Goal: Transaction & Acquisition: Register for event/course

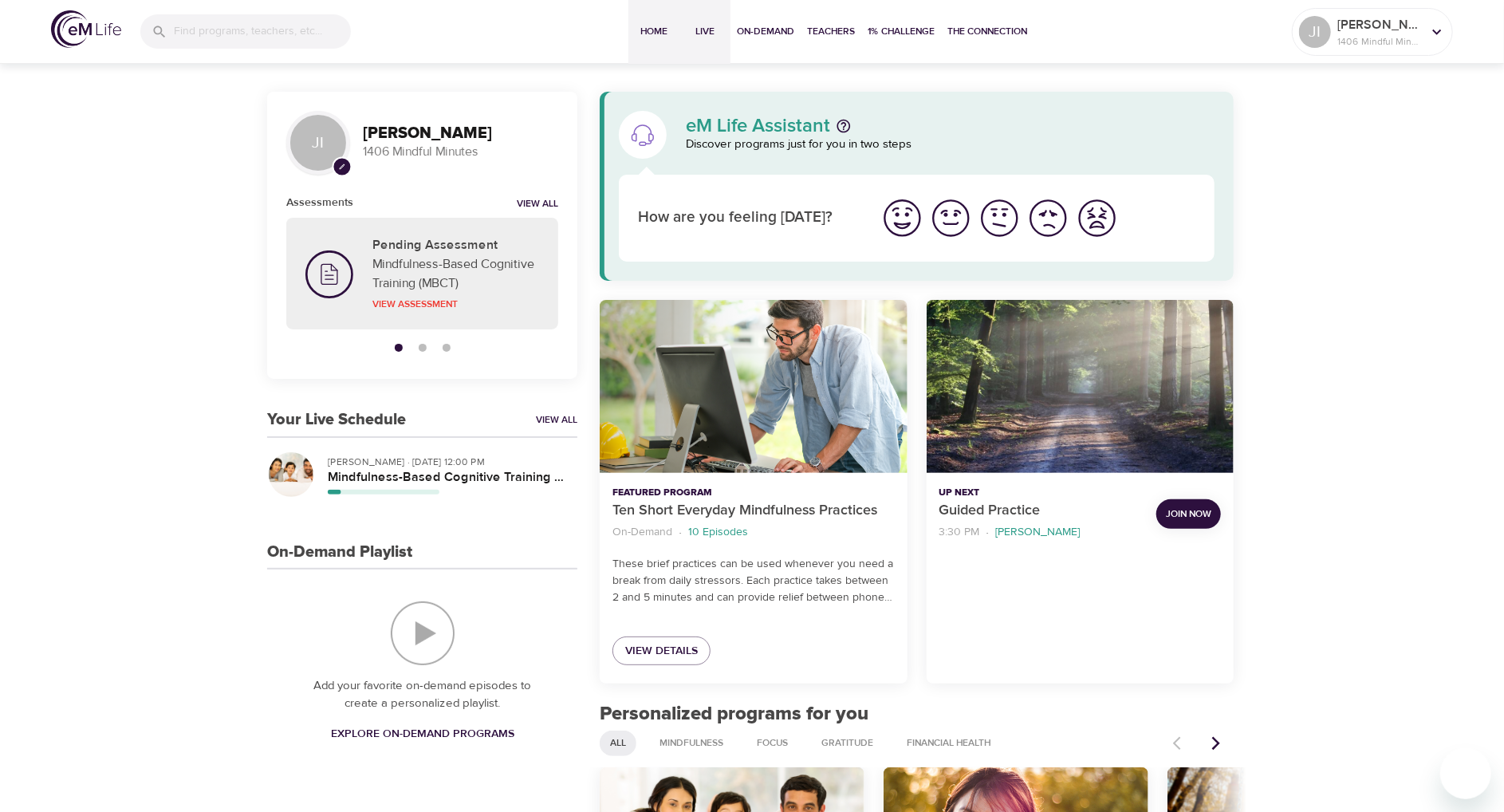
click at [705, 31] on span "Live" at bounding box center [705, 31] width 39 height 16
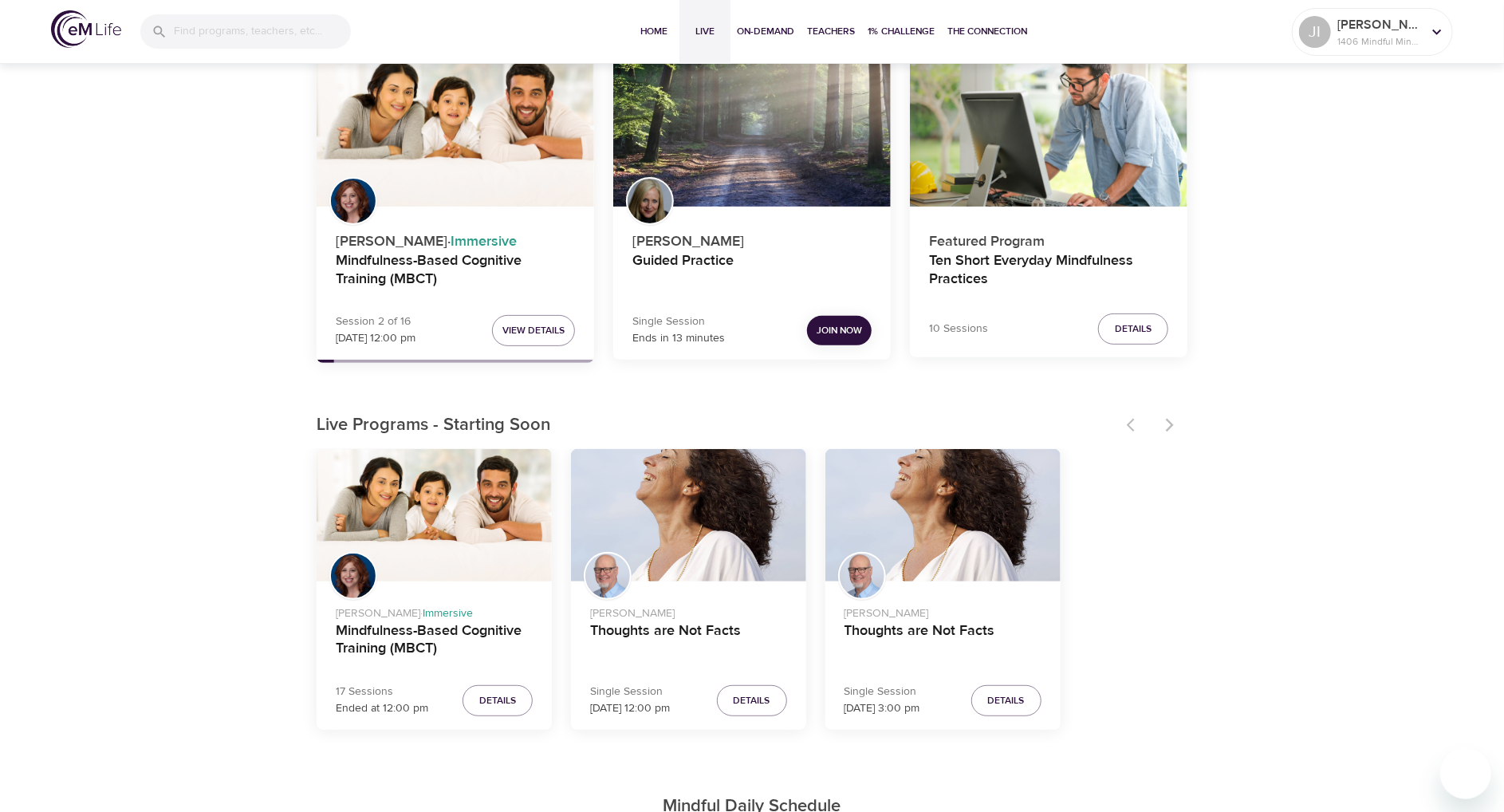
scroll to position [159, 0]
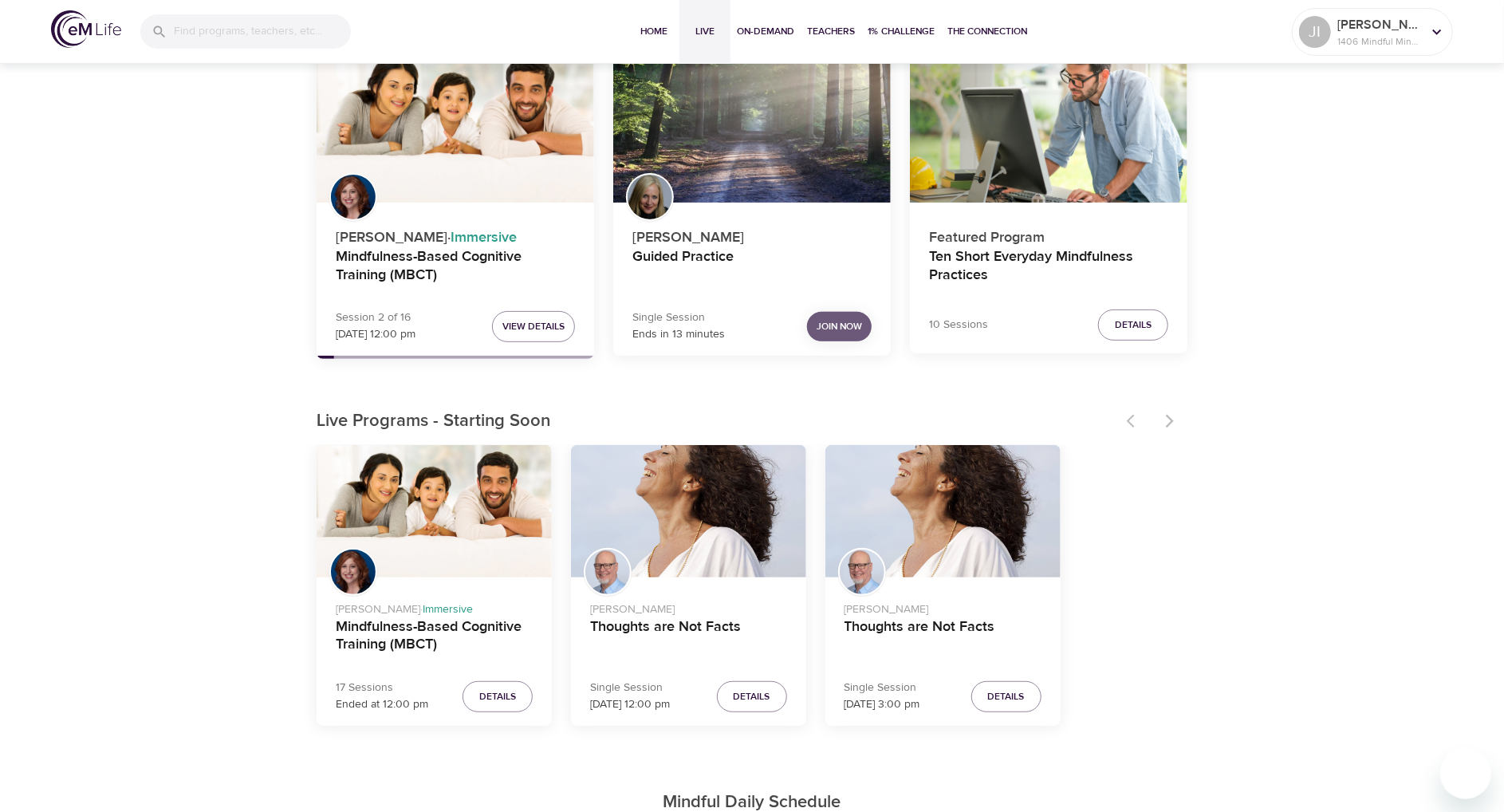
drag, startPoint x: 843, startPoint y: 329, endPoint x: 825, endPoint y: 327, distance: 18.1
click at [825, 327] on span "Join Now" at bounding box center [839, 326] width 45 height 16
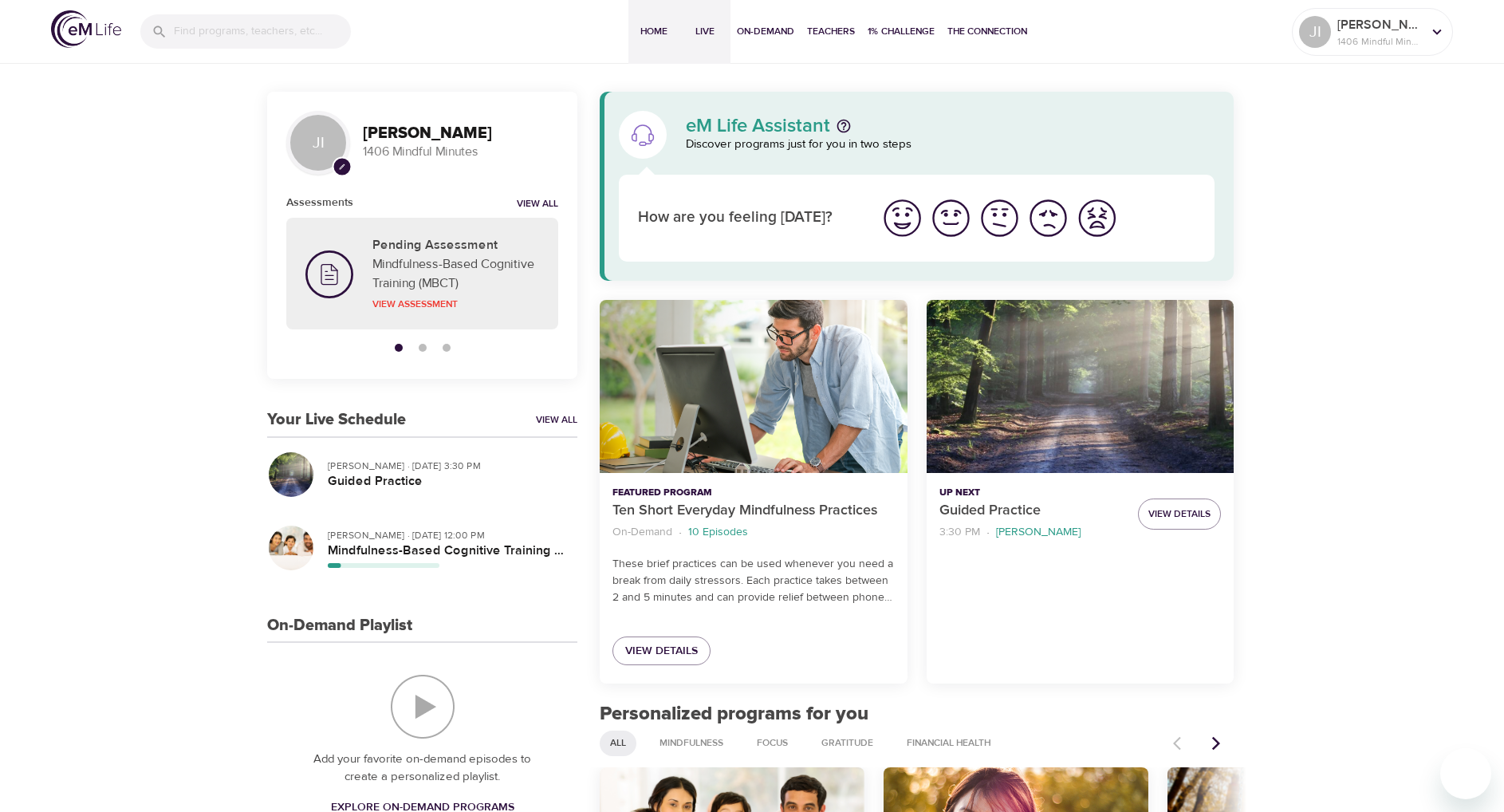
click at [702, 37] on span "Live" at bounding box center [705, 31] width 39 height 16
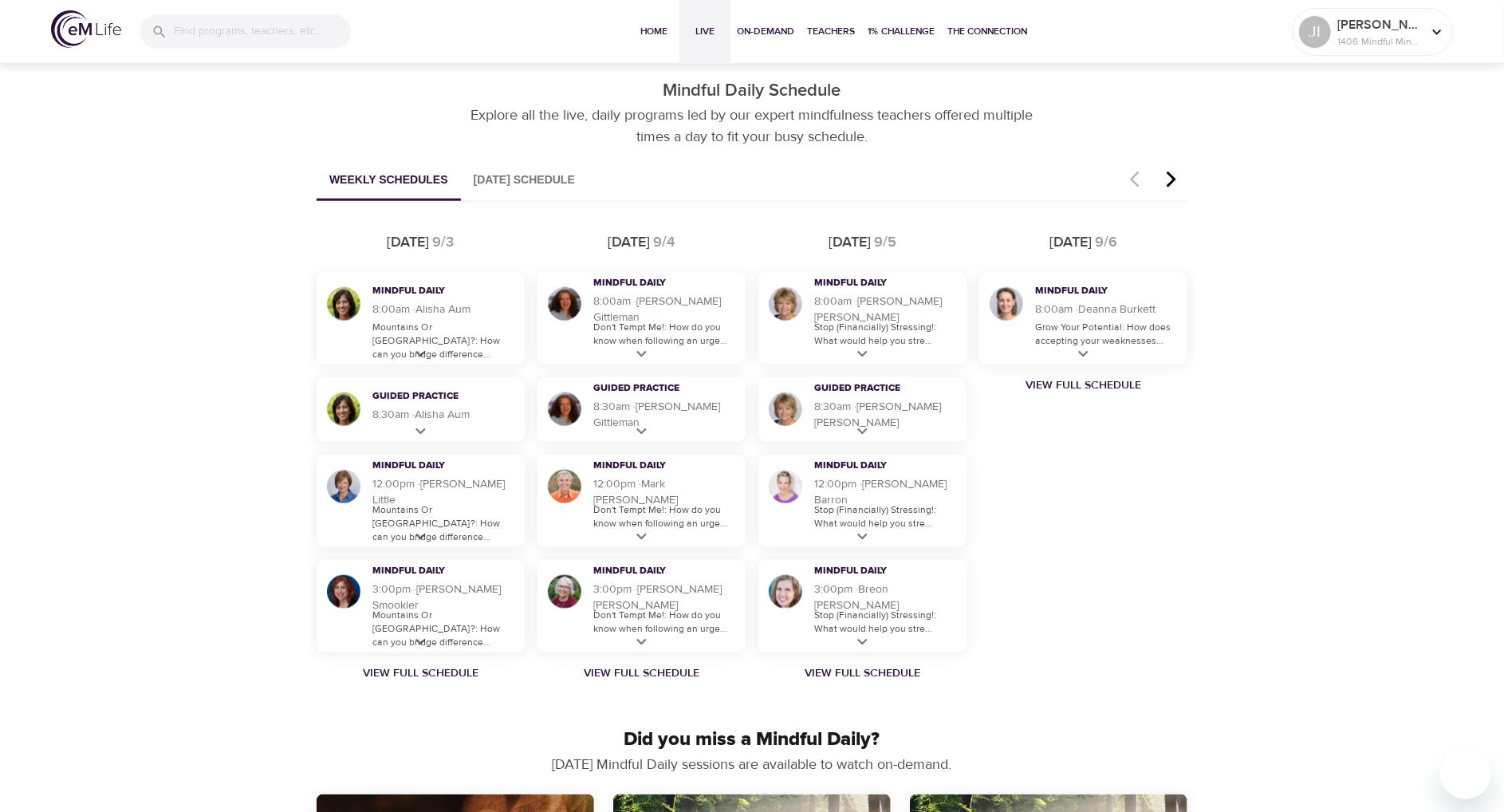
scroll to position [877, 0]
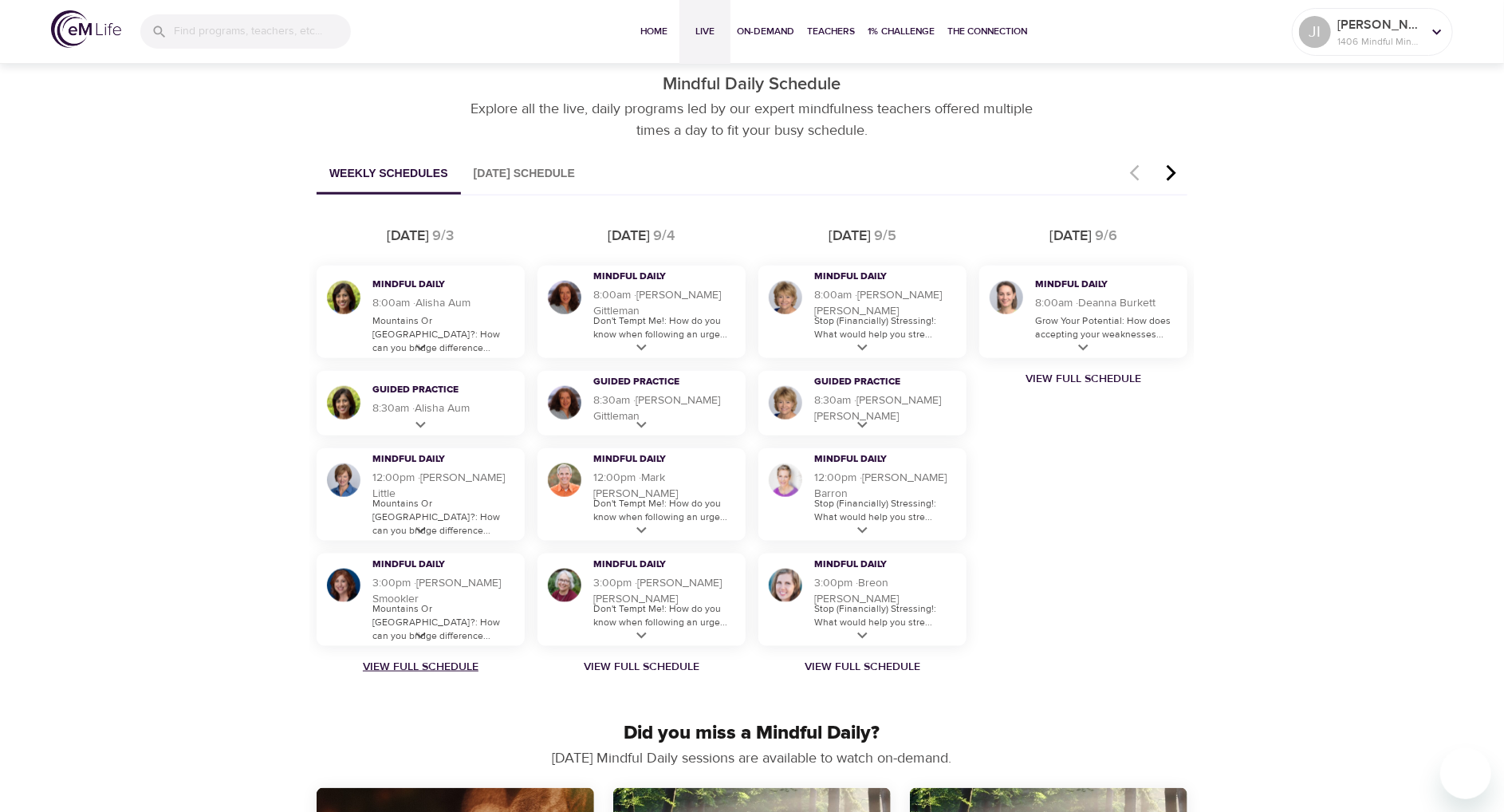
click at [455, 661] on link "View Full Schedule" at bounding box center [420, 666] width 221 height 16
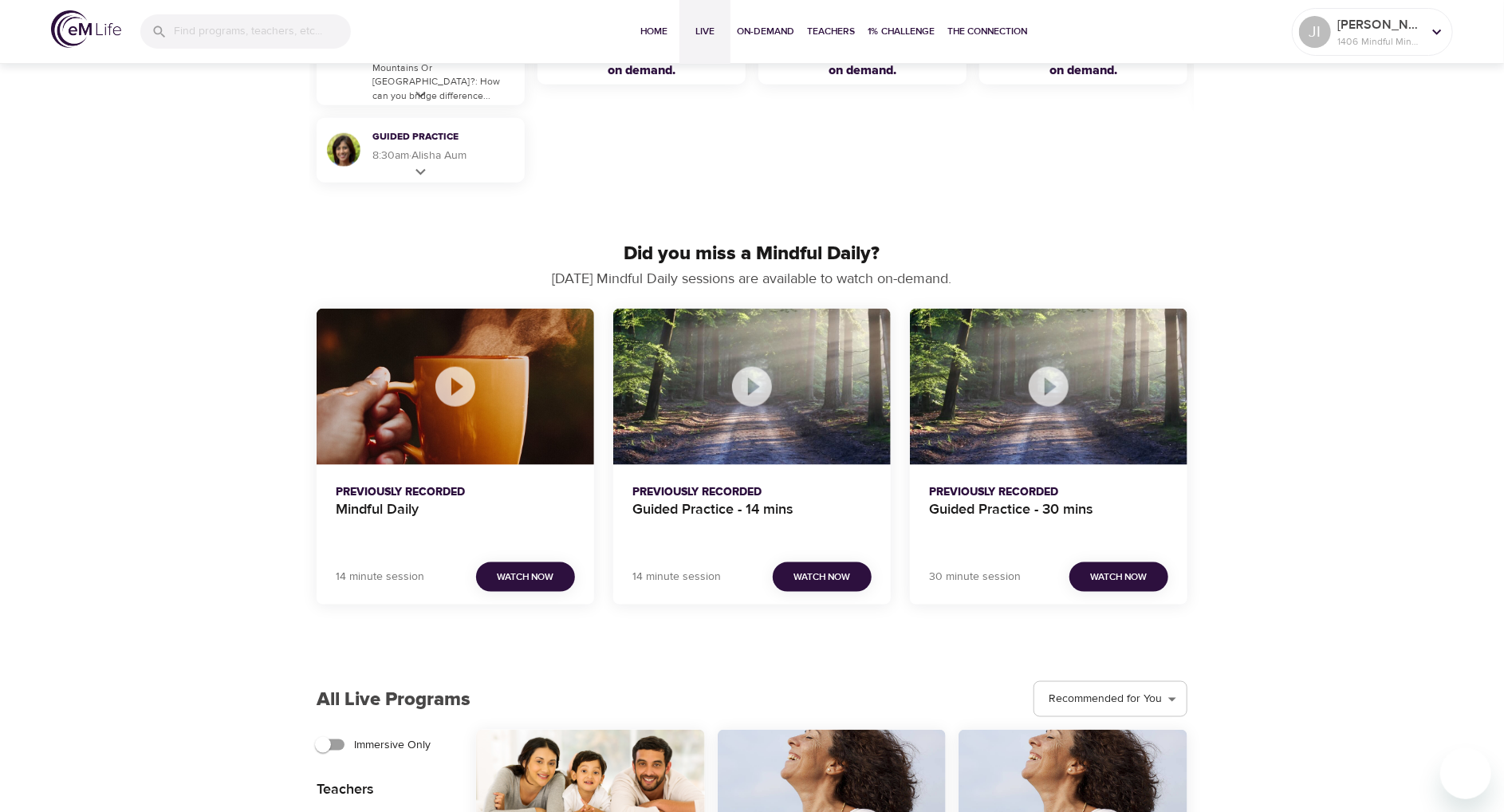
scroll to position [956, 0]
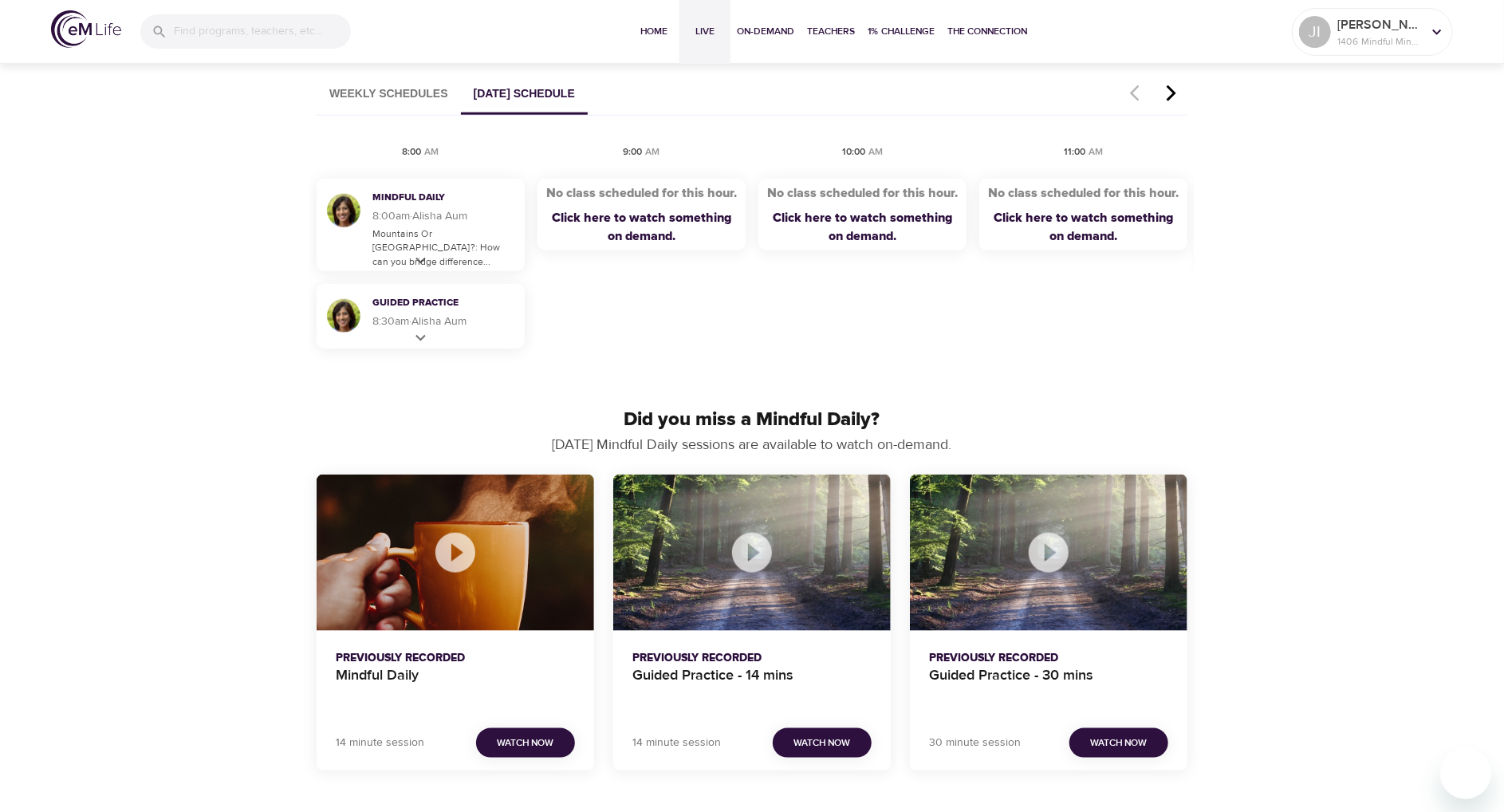
click at [1169, 100] on icon "button" at bounding box center [1171, 93] width 24 height 19
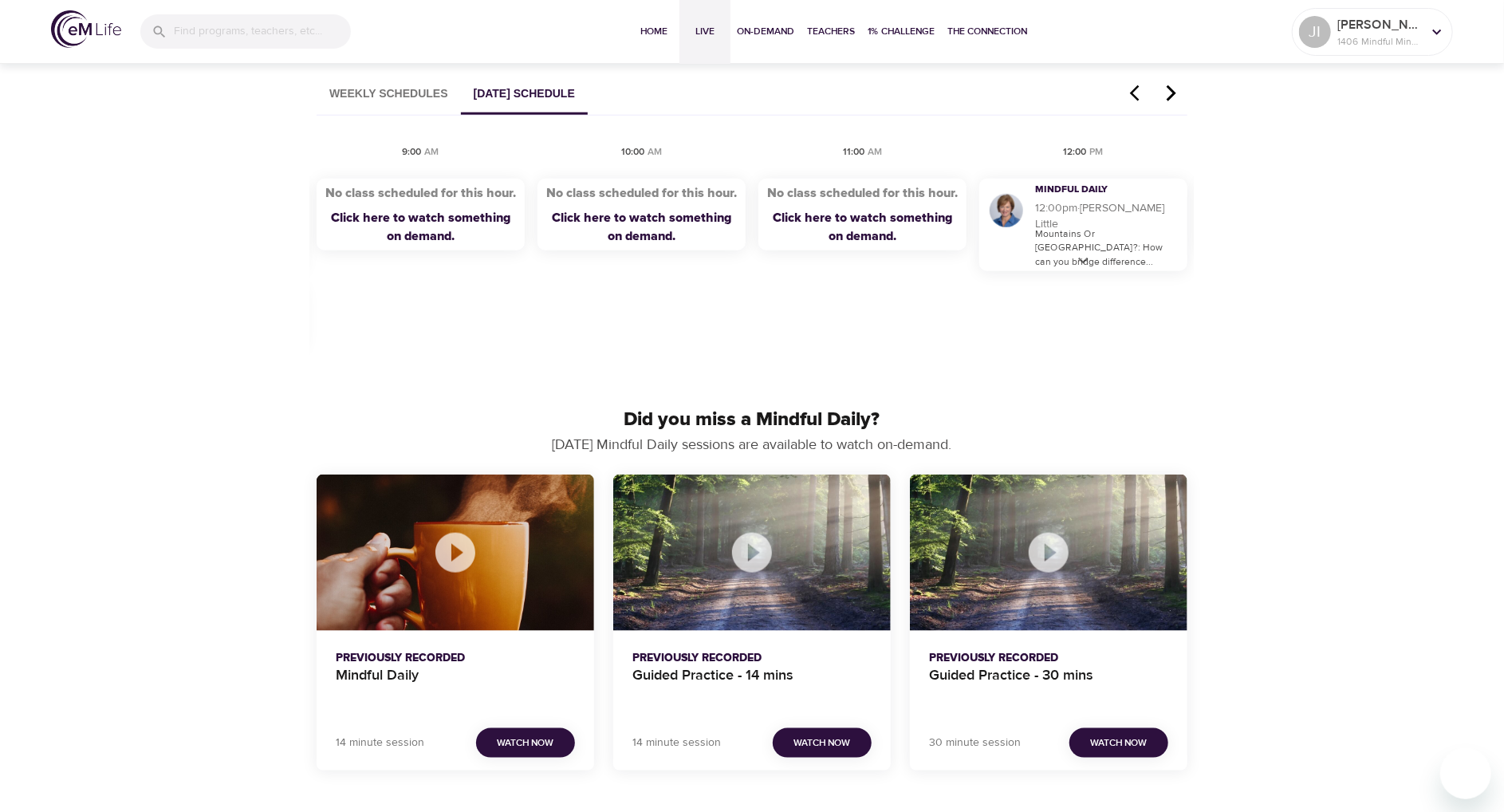
click at [1169, 100] on icon "button" at bounding box center [1171, 93] width 24 height 19
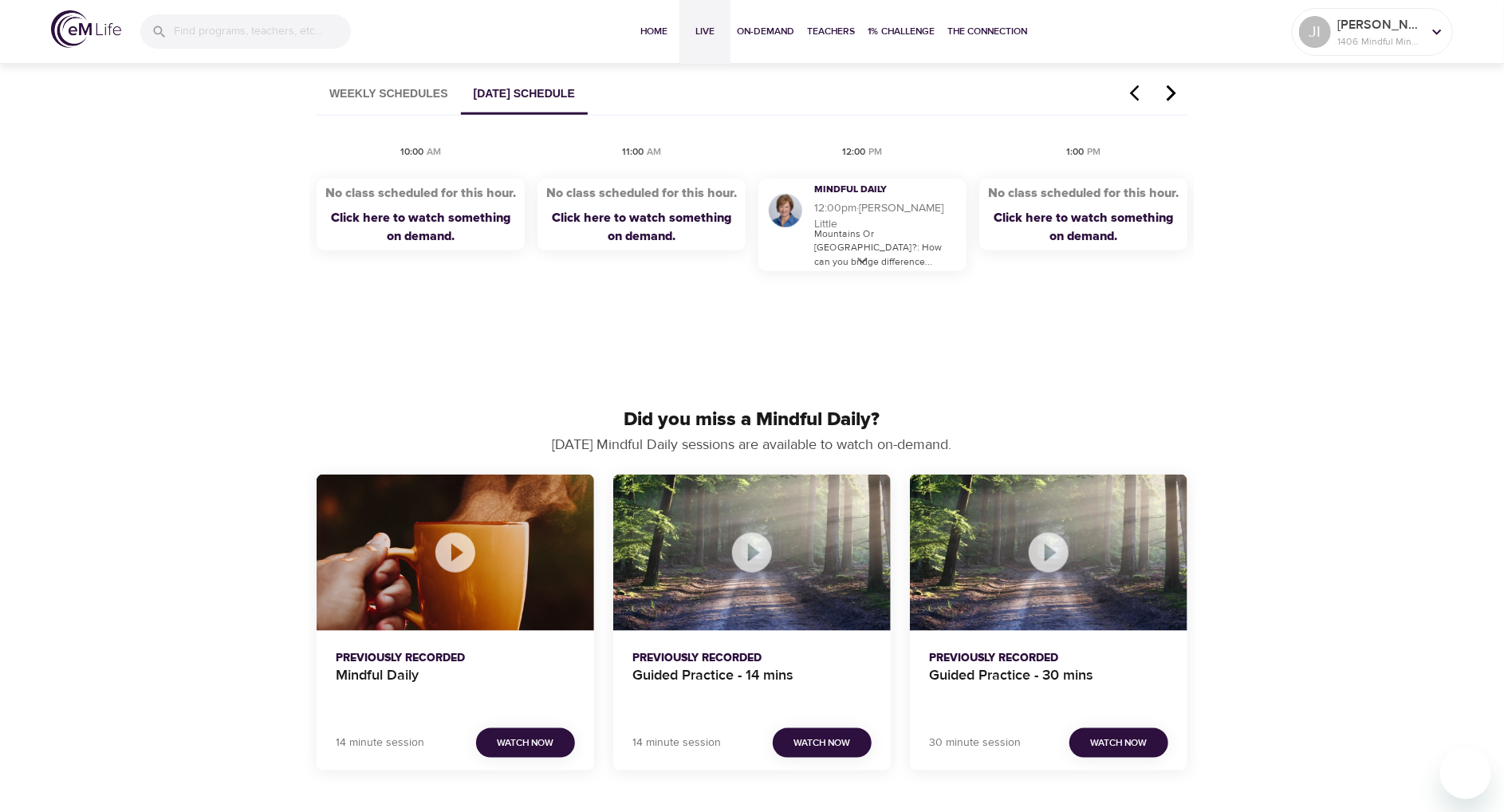
click at [1170, 100] on icon "button" at bounding box center [1171, 93] width 24 height 19
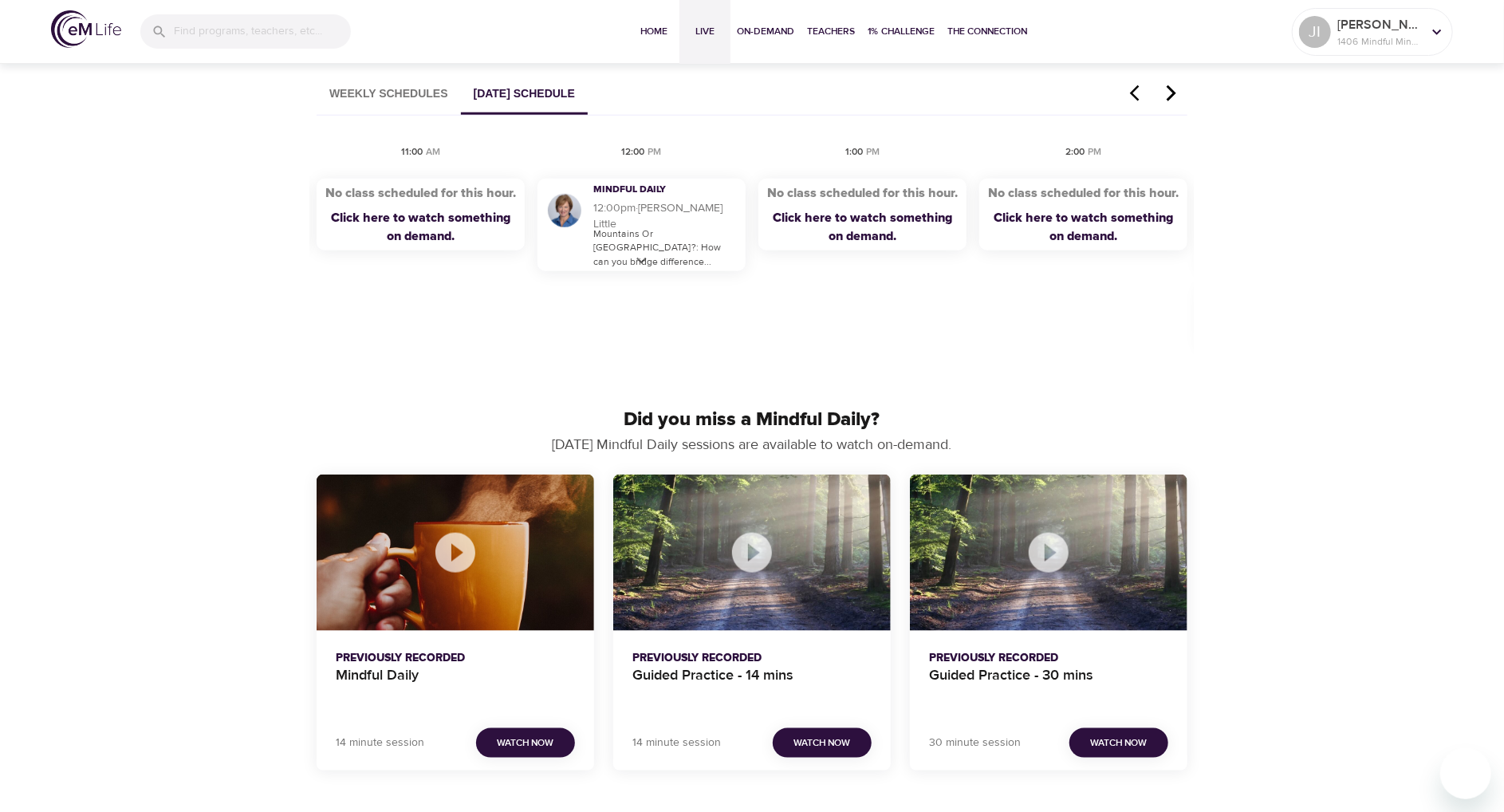
click at [1170, 100] on icon "button" at bounding box center [1171, 93] width 24 height 19
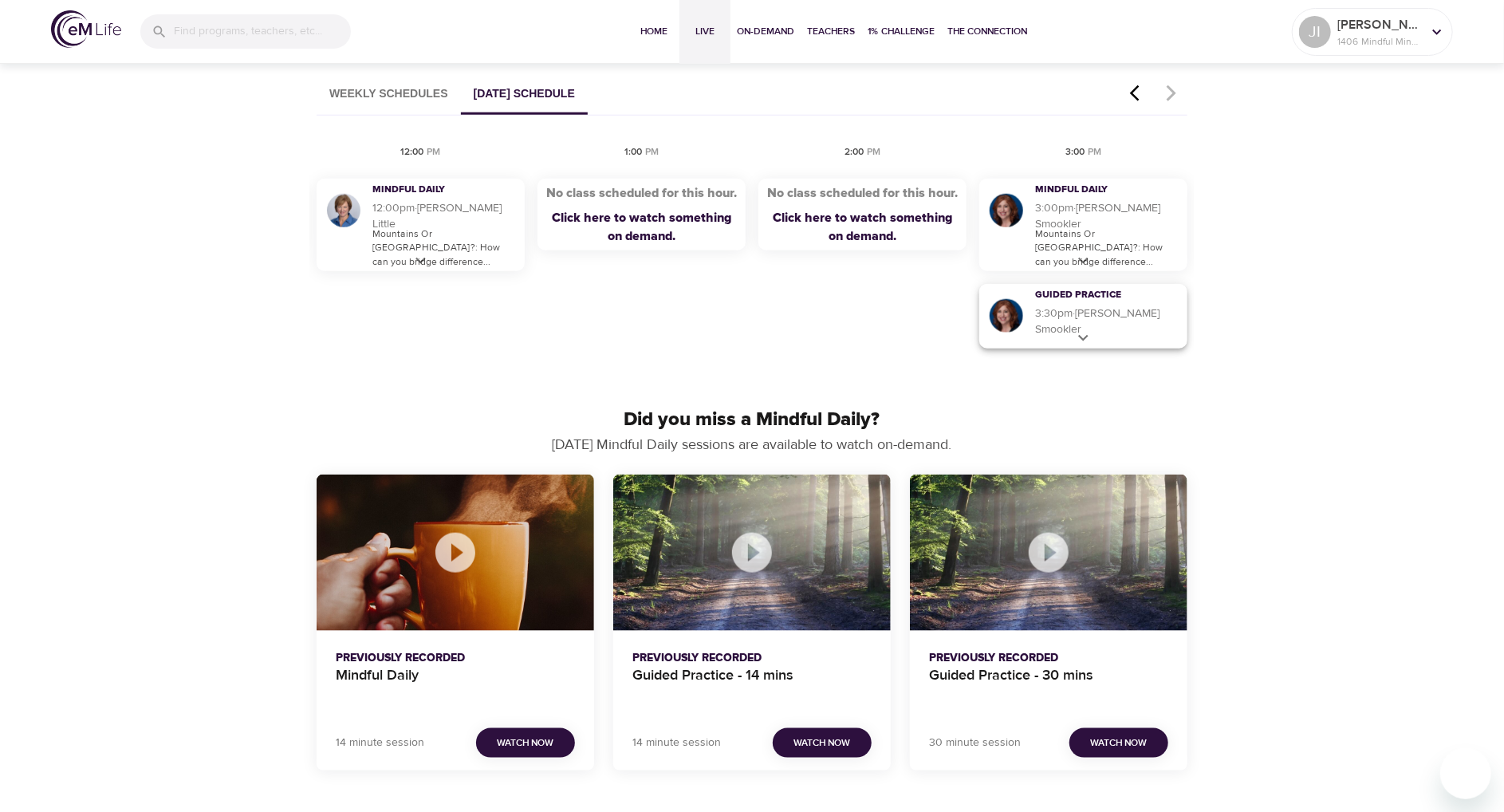
click at [1086, 342] on icon at bounding box center [1083, 338] width 20 height 20
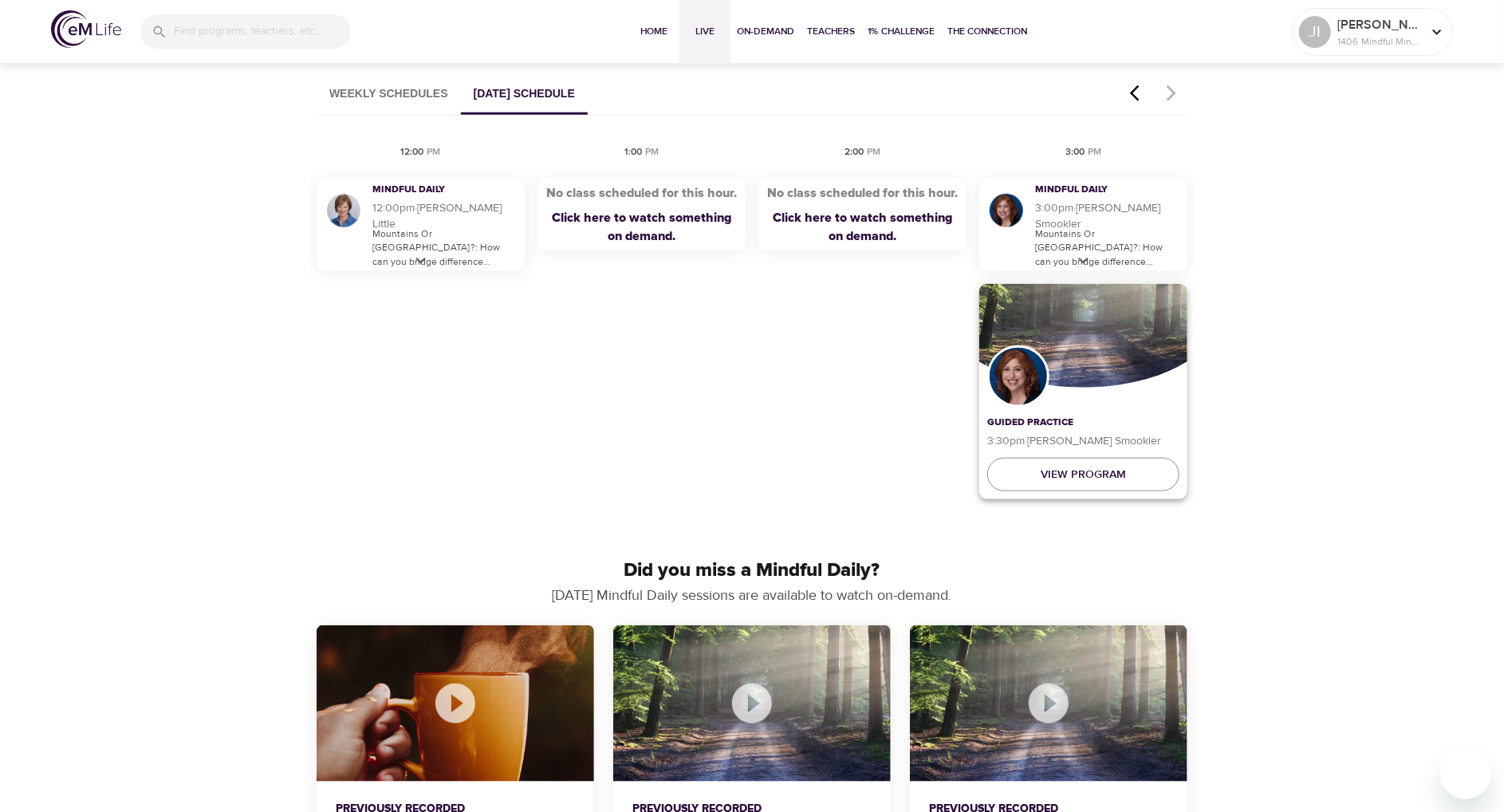
click at [1130, 331] on div at bounding box center [1084, 315] width 271 height 144
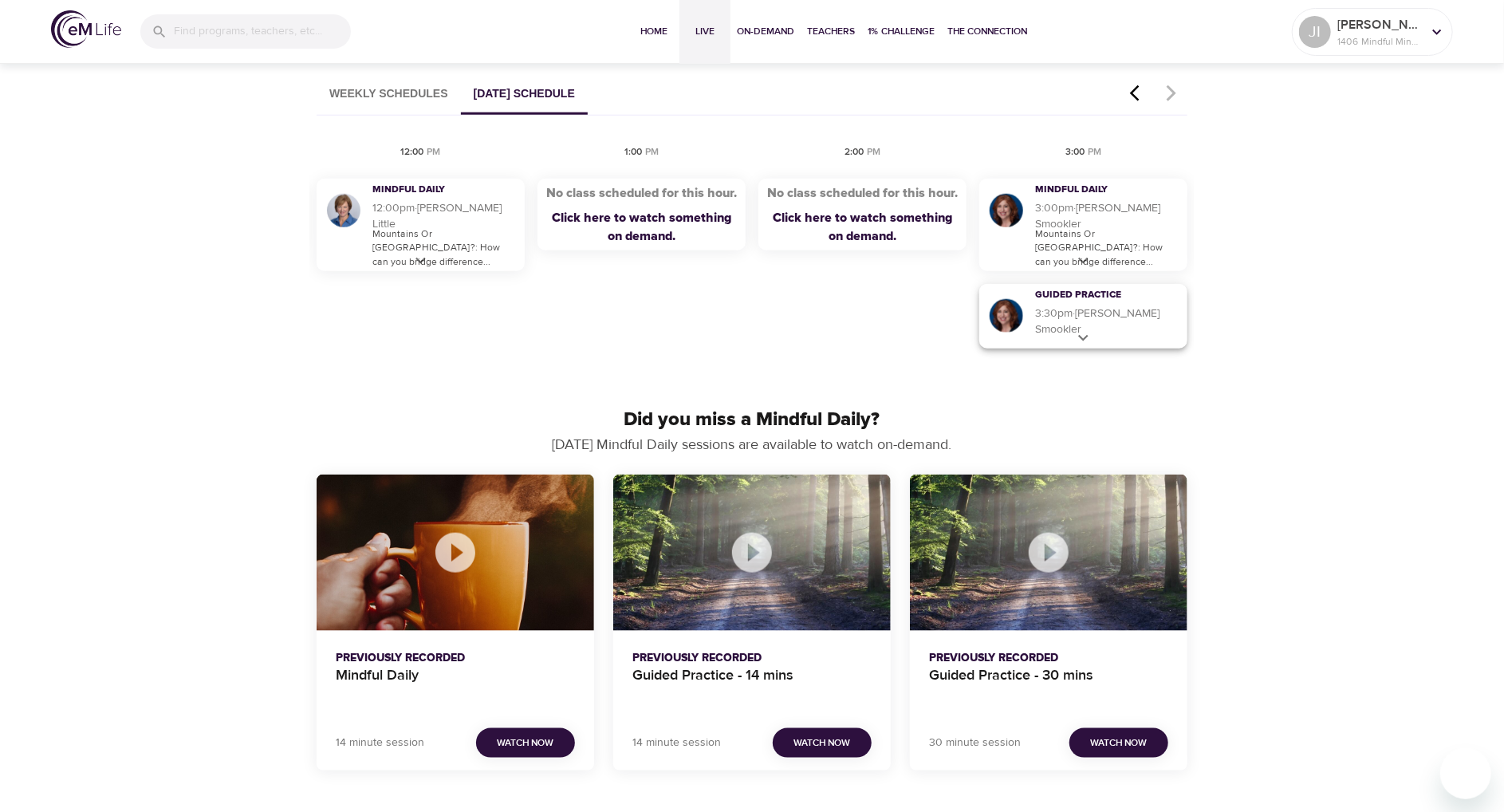
click at [1130, 317] on h5 "3:30pm · [PERSON_NAME]" at bounding box center [1108, 321] width 144 height 32
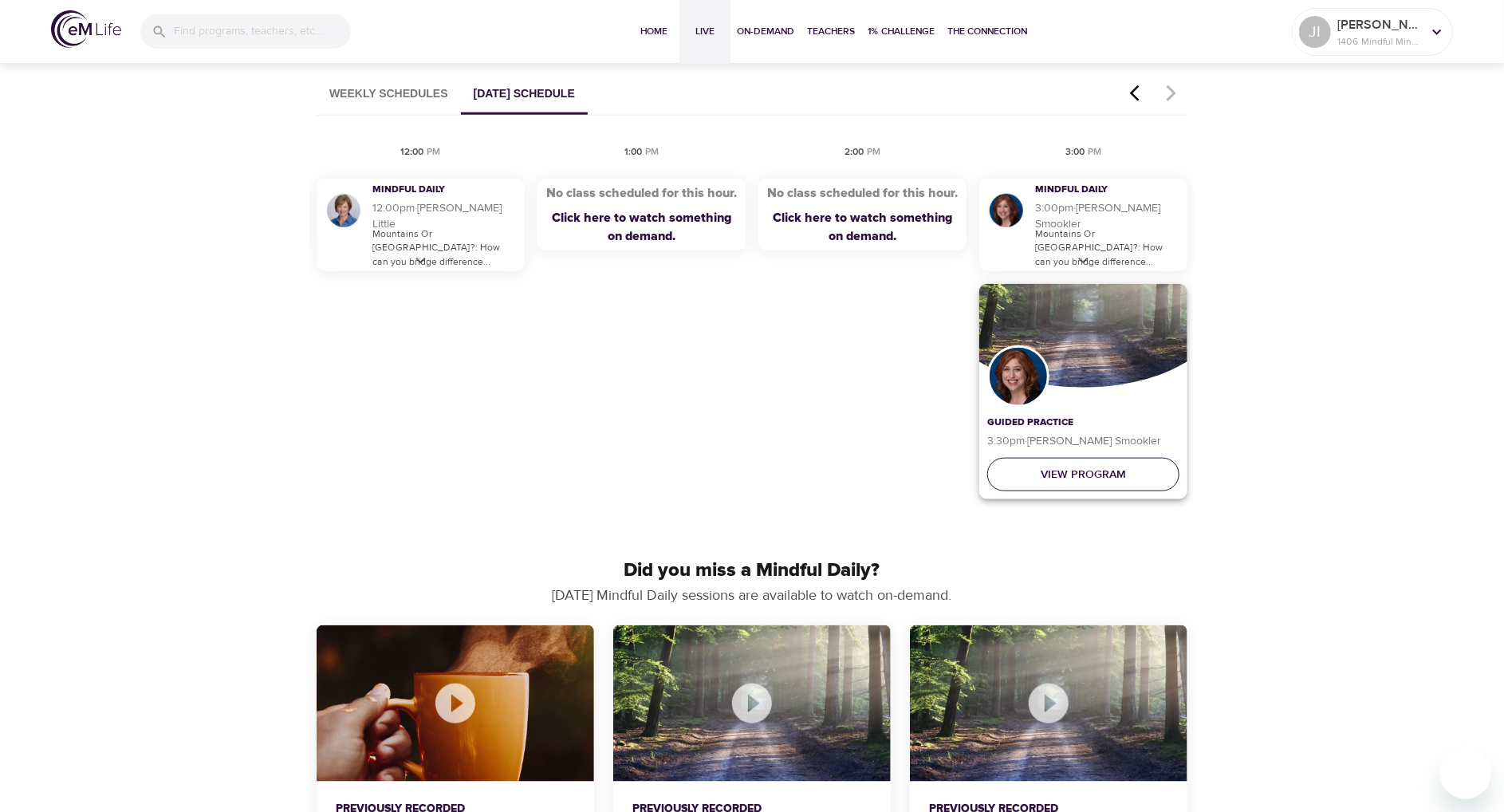
click at [1102, 472] on span "View Program" at bounding box center [1084, 475] width 85 height 20
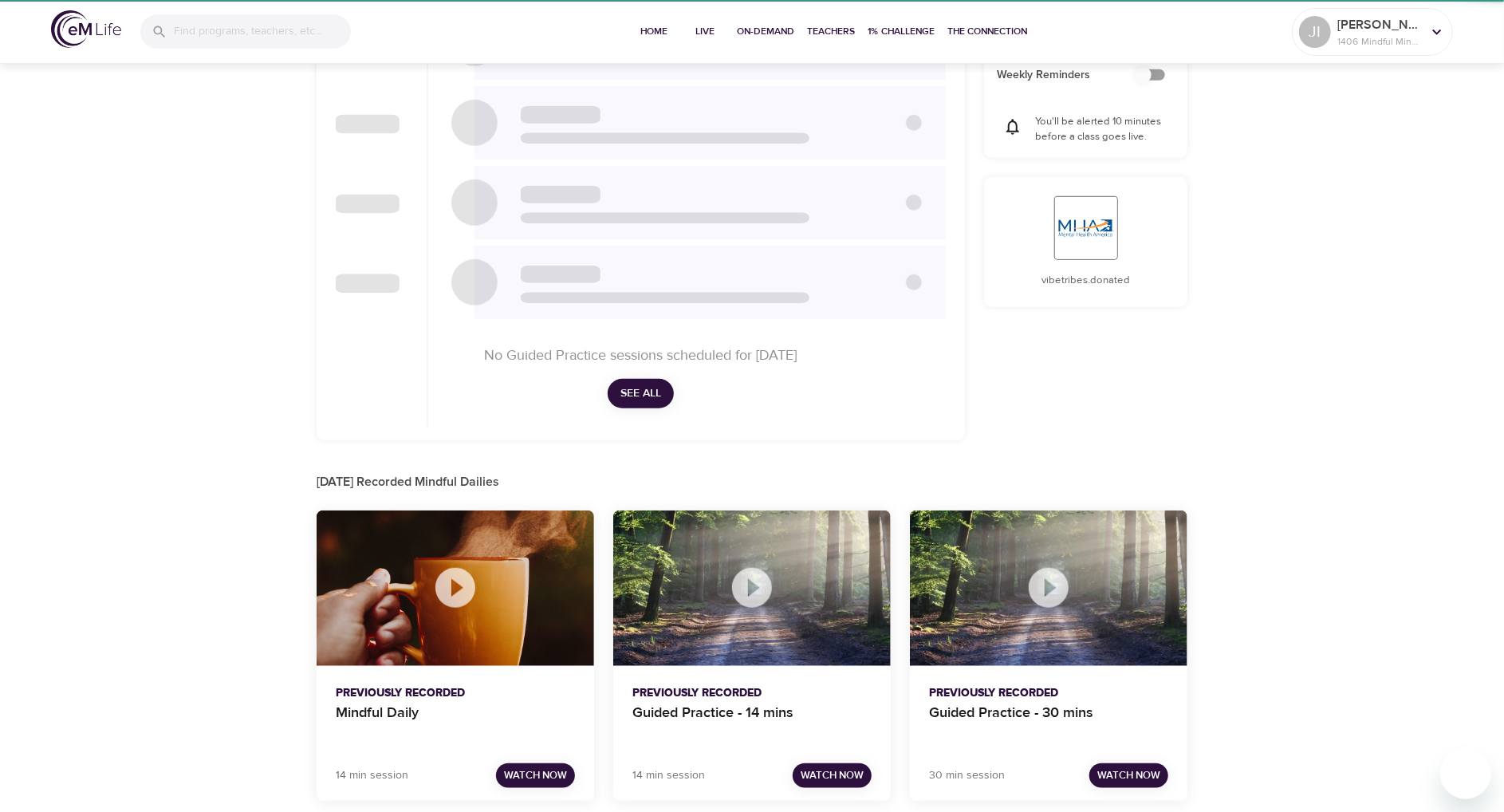
checkbox input "true"
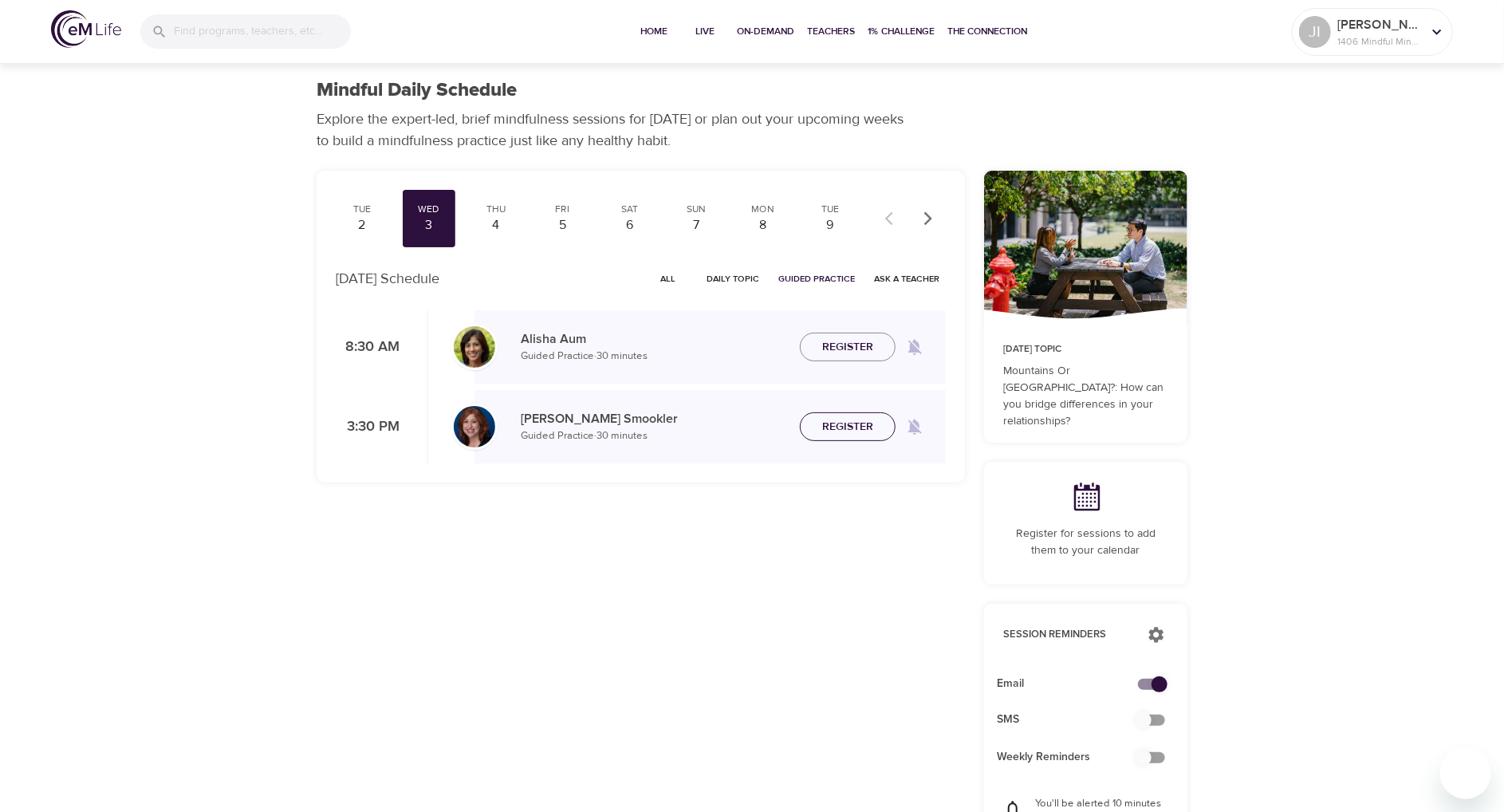
click at [849, 429] on span "Register" at bounding box center [848, 427] width 51 height 20
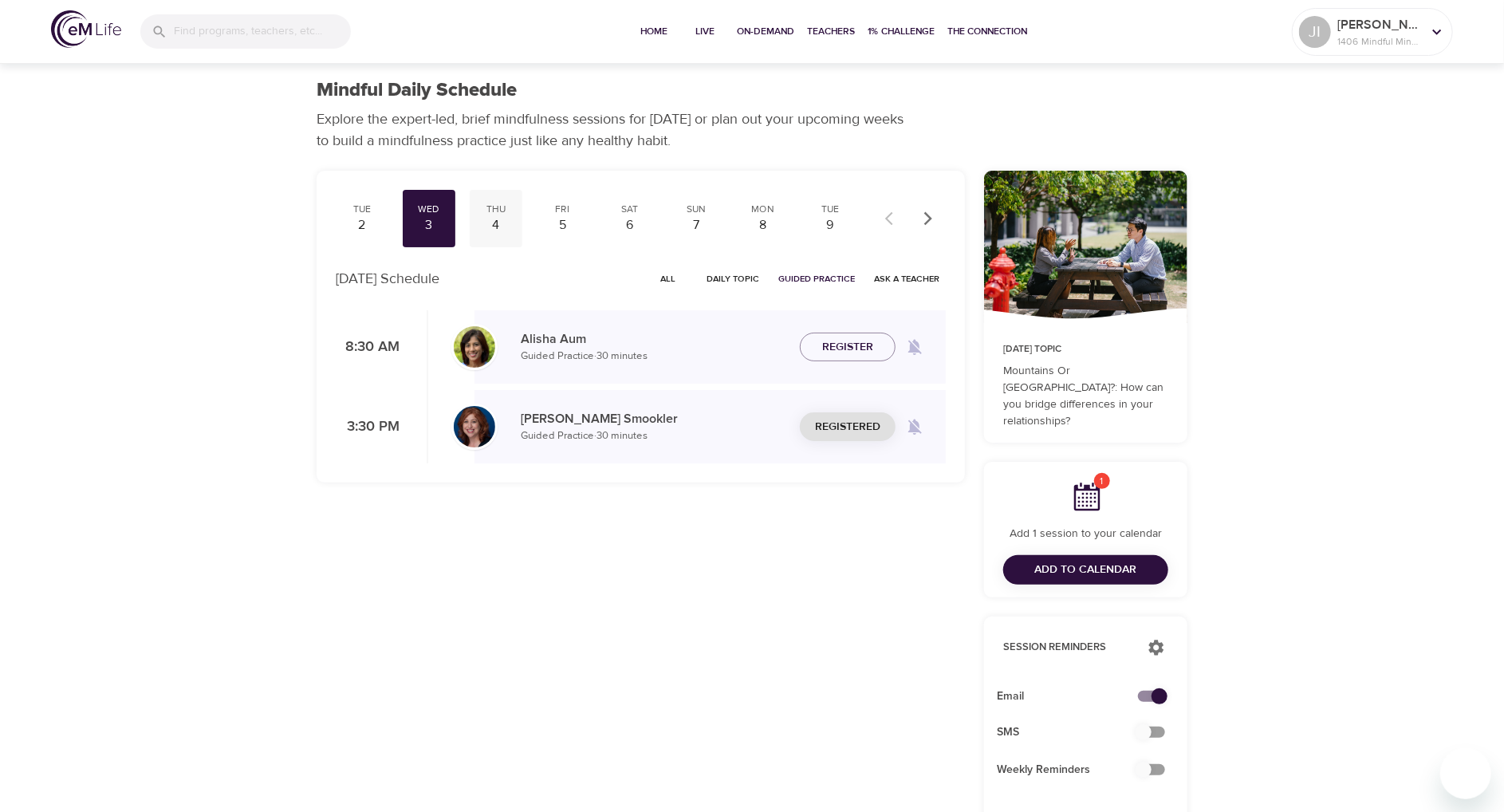
click at [491, 227] on div "4" at bounding box center [496, 225] width 40 height 18
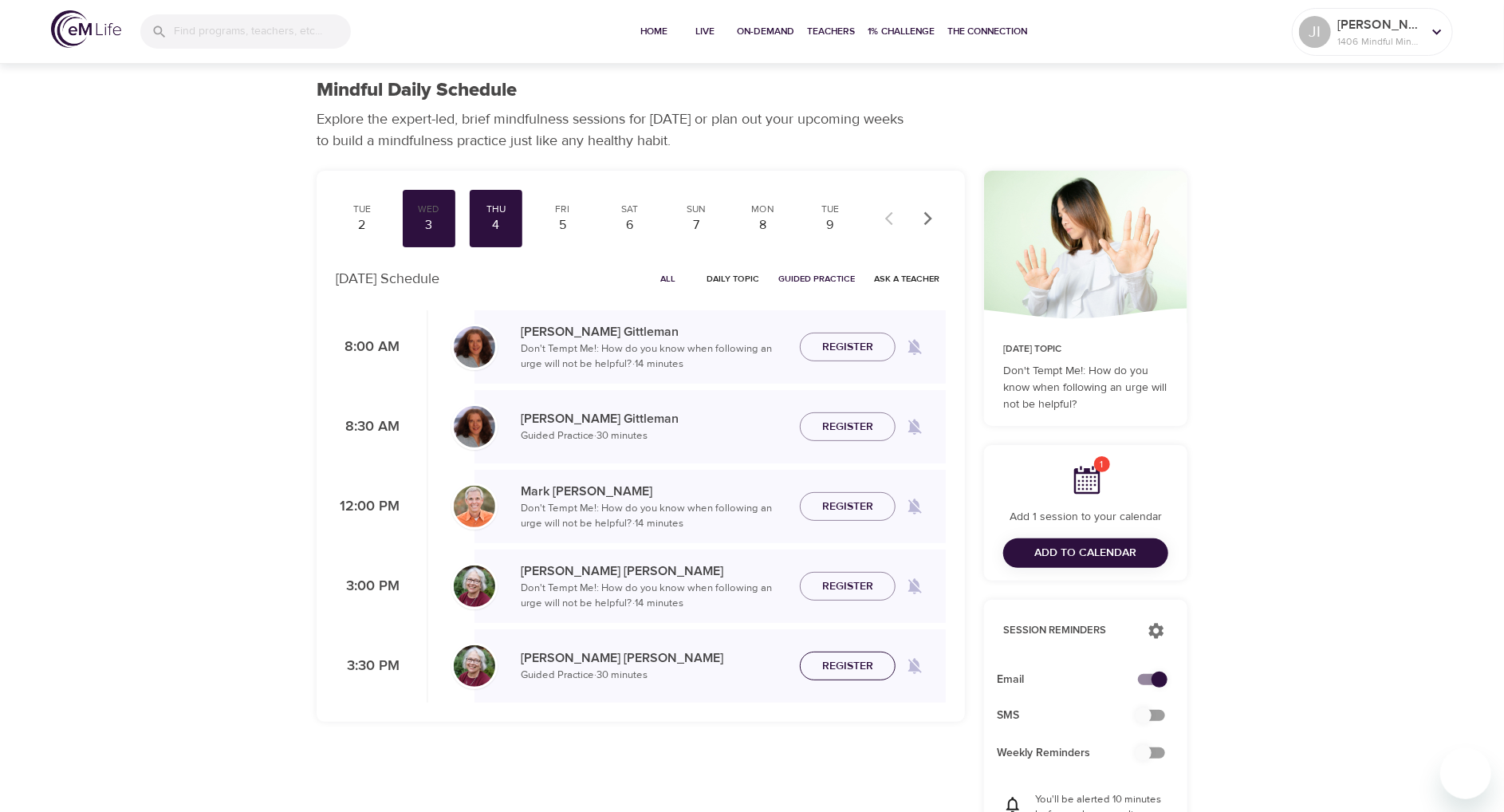
click at [848, 666] on span "Register" at bounding box center [848, 666] width 51 height 20
click at [557, 222] on div "5" at bounding box center [563, 225] width 40 height 18
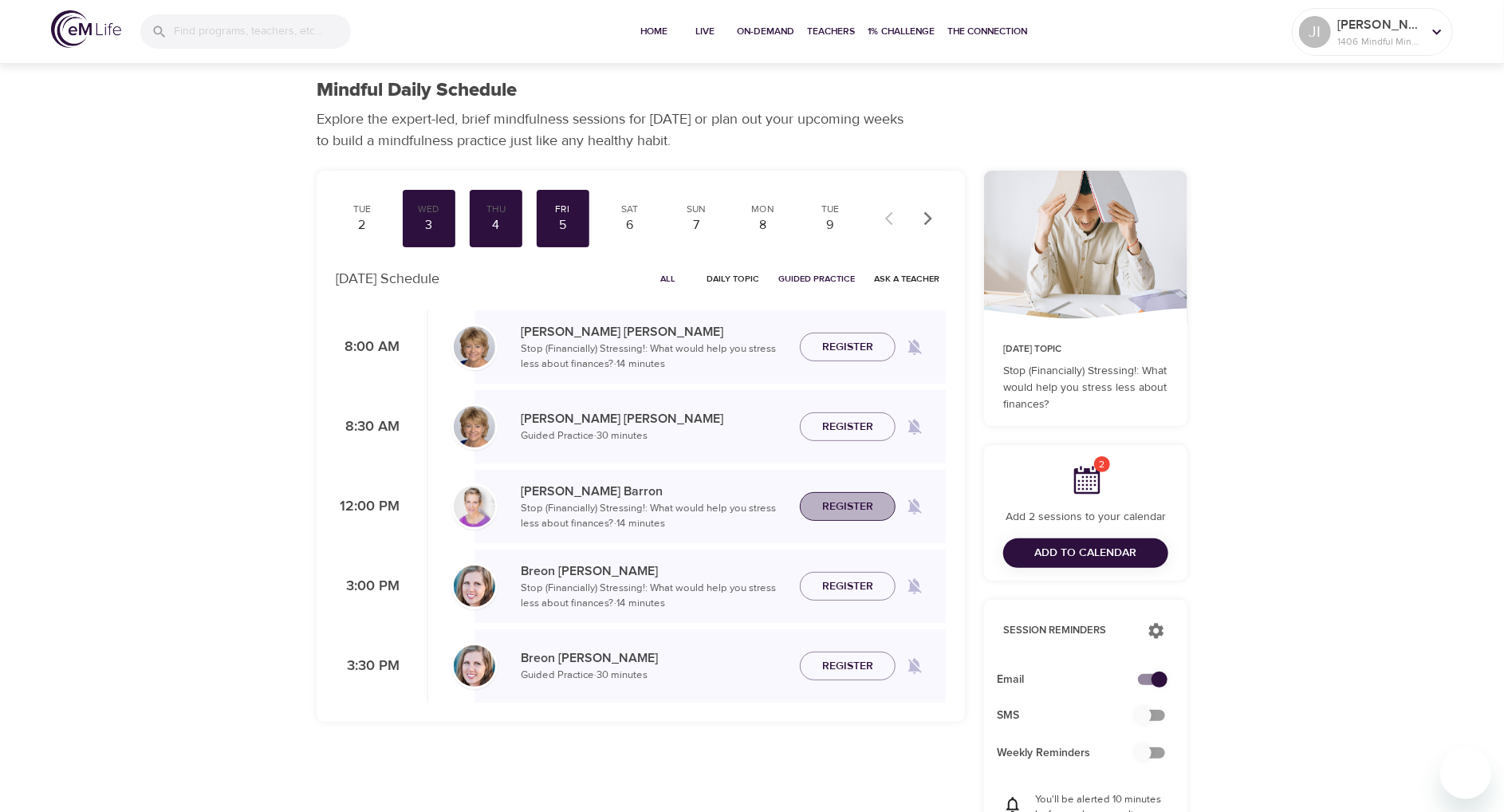
click at [870, 511] on span "Register" at bounding box center [848, 507] width 51 height 20
click at [854, 664] on span "Register" at bounding box center [848, 666] width 51 height 20
click at [756, 221] on div "8" at bounding box center [763, 225] width 40 height 18
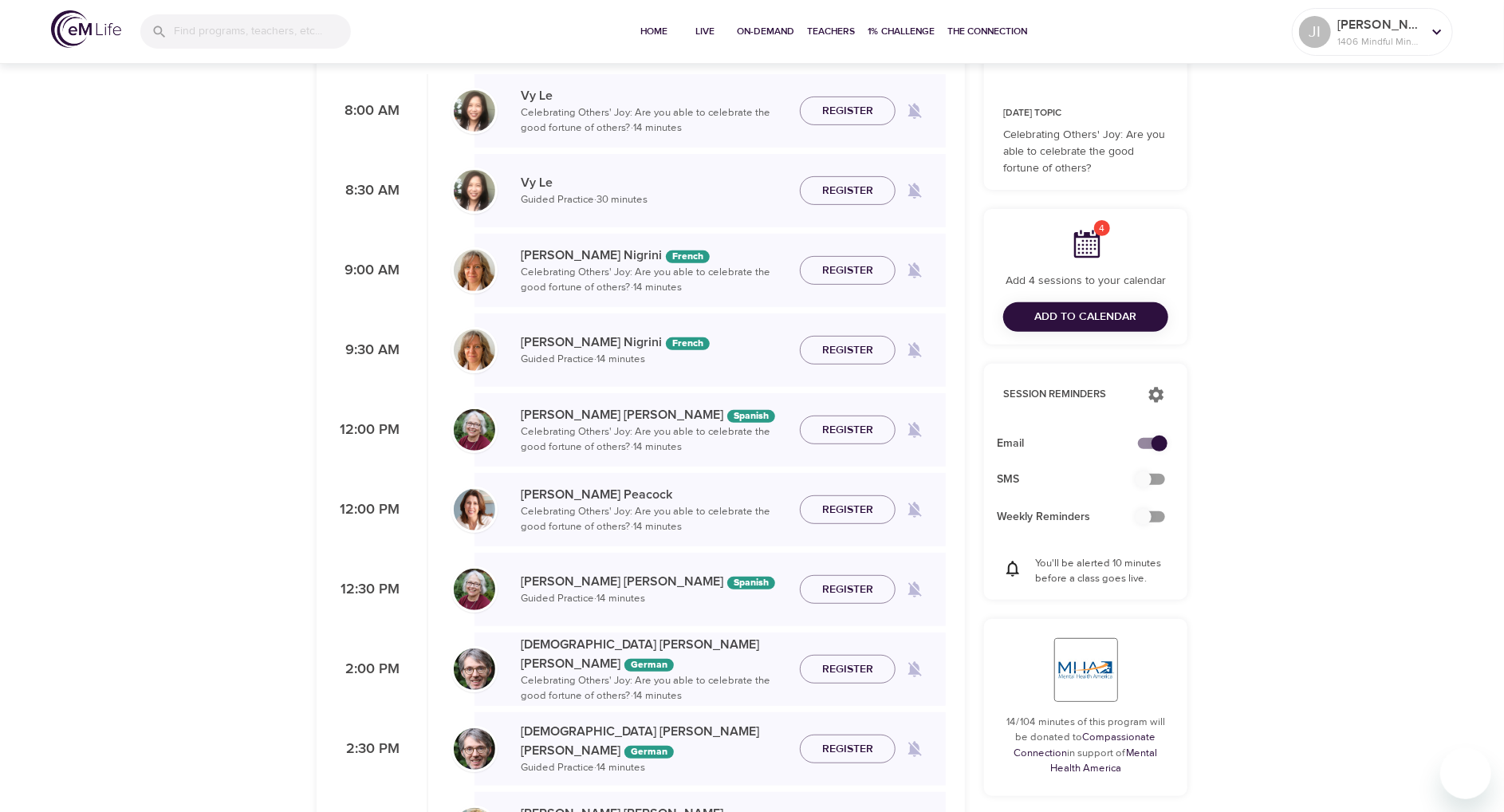
scroll to position [239, 0]
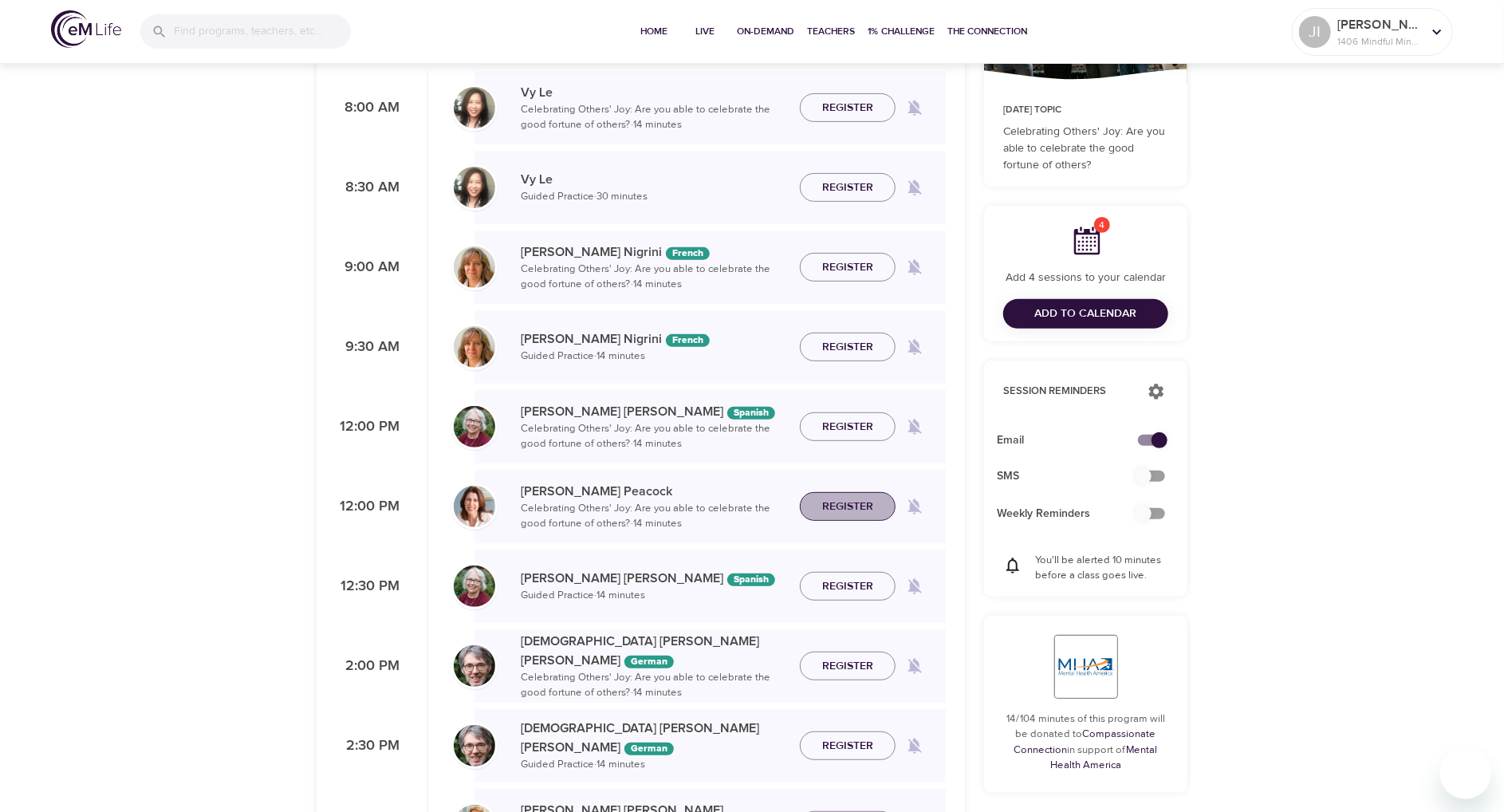
click at [833, 503] on span "Register" at bounding box center [848, 507] width 51 height 20
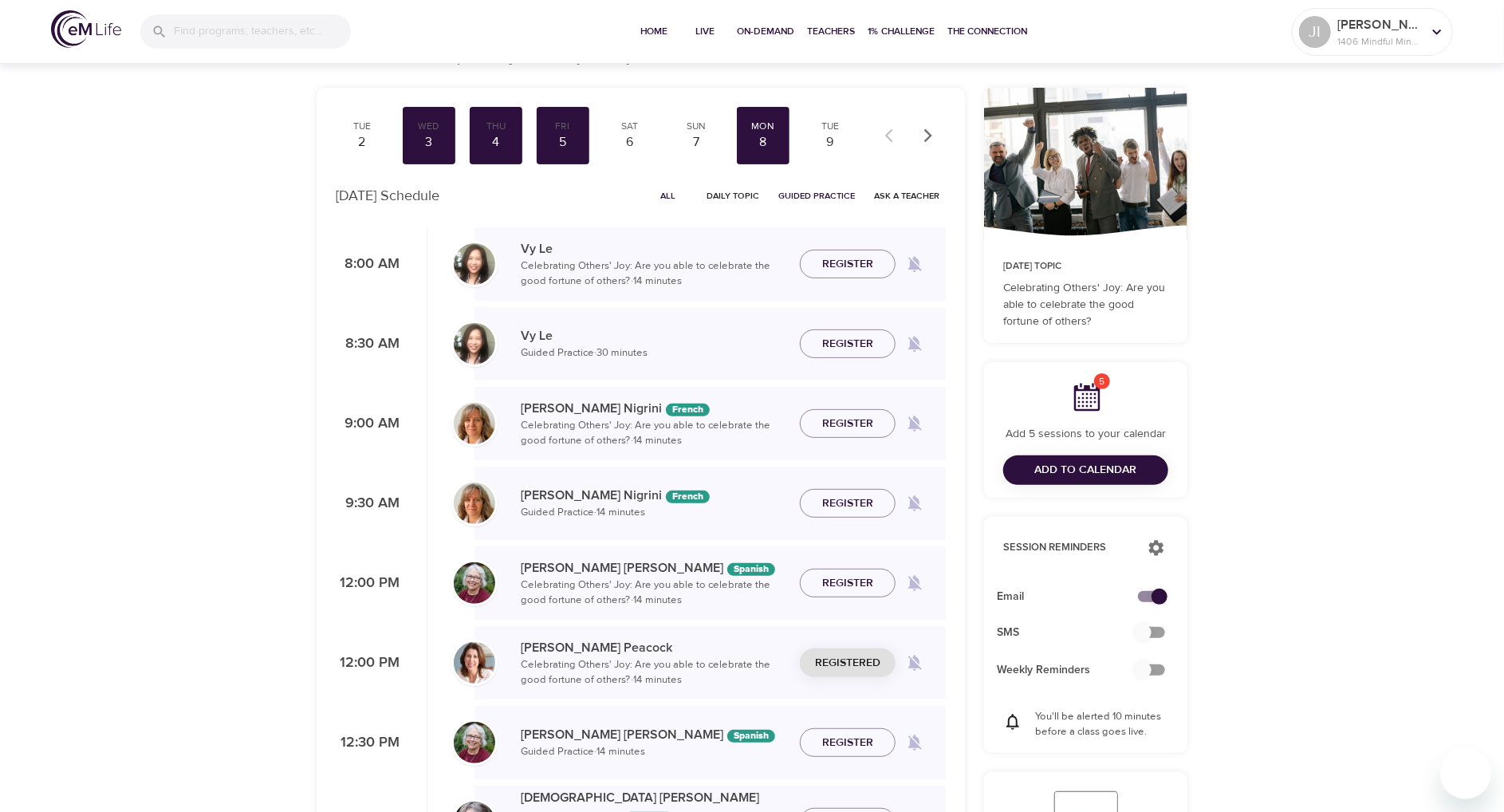
scroll to position [0, 0]
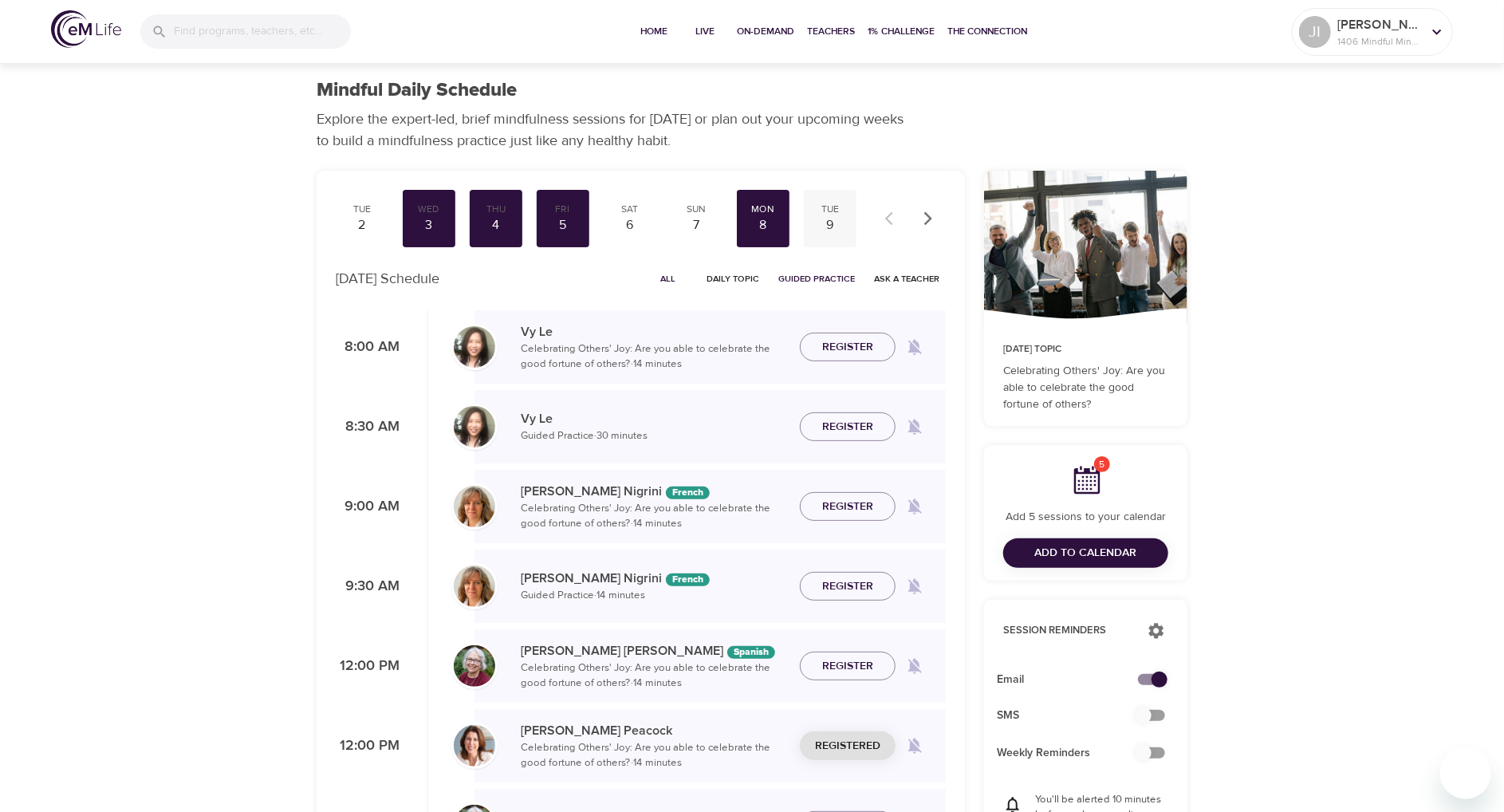
click at [820, 219] on div "9" at bounding box center [830, 225] width 40 height 18
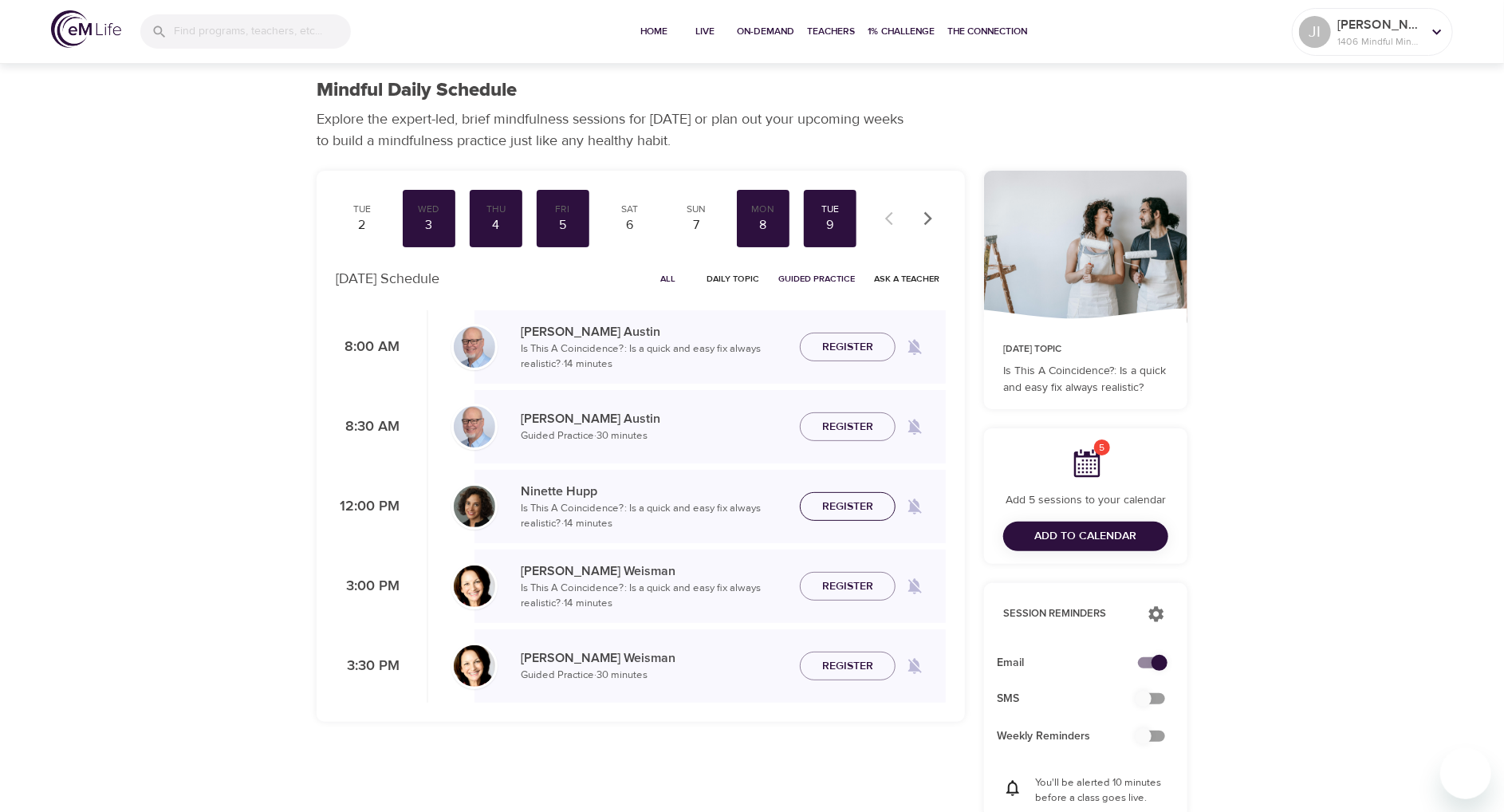
click at [871, 510] on span "Register" at bounding box center [848, 507] width 51 height 20
click at [865, 670] on span "Register" at bounding box center [848, 666] width 51 height 20
click at [928, 215] on icon "button" at bounding box center [929, 218] width 8 height 14
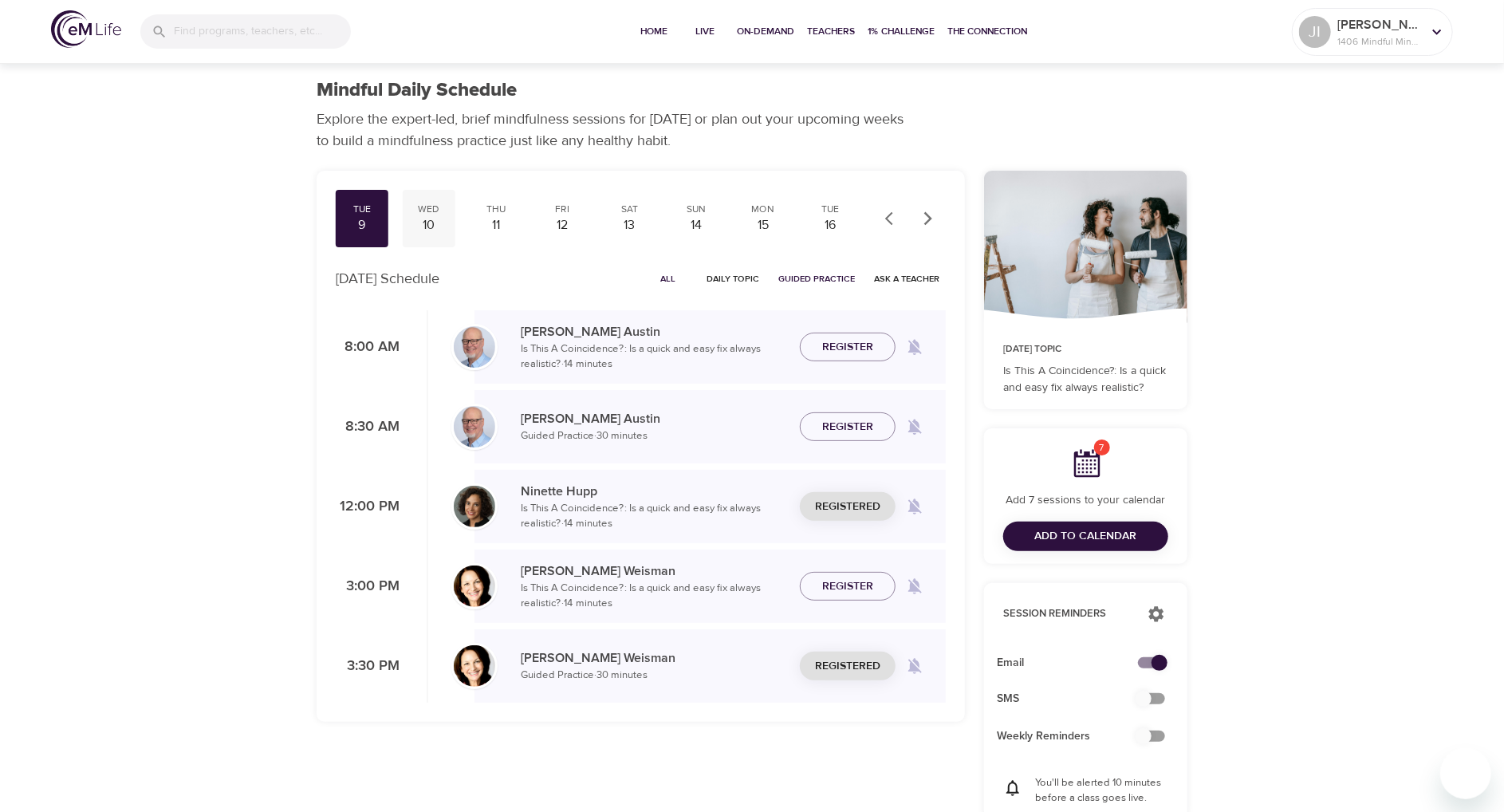
click at [434, 222] on div "10" at bounding box center [429, 225] width 40 height 18
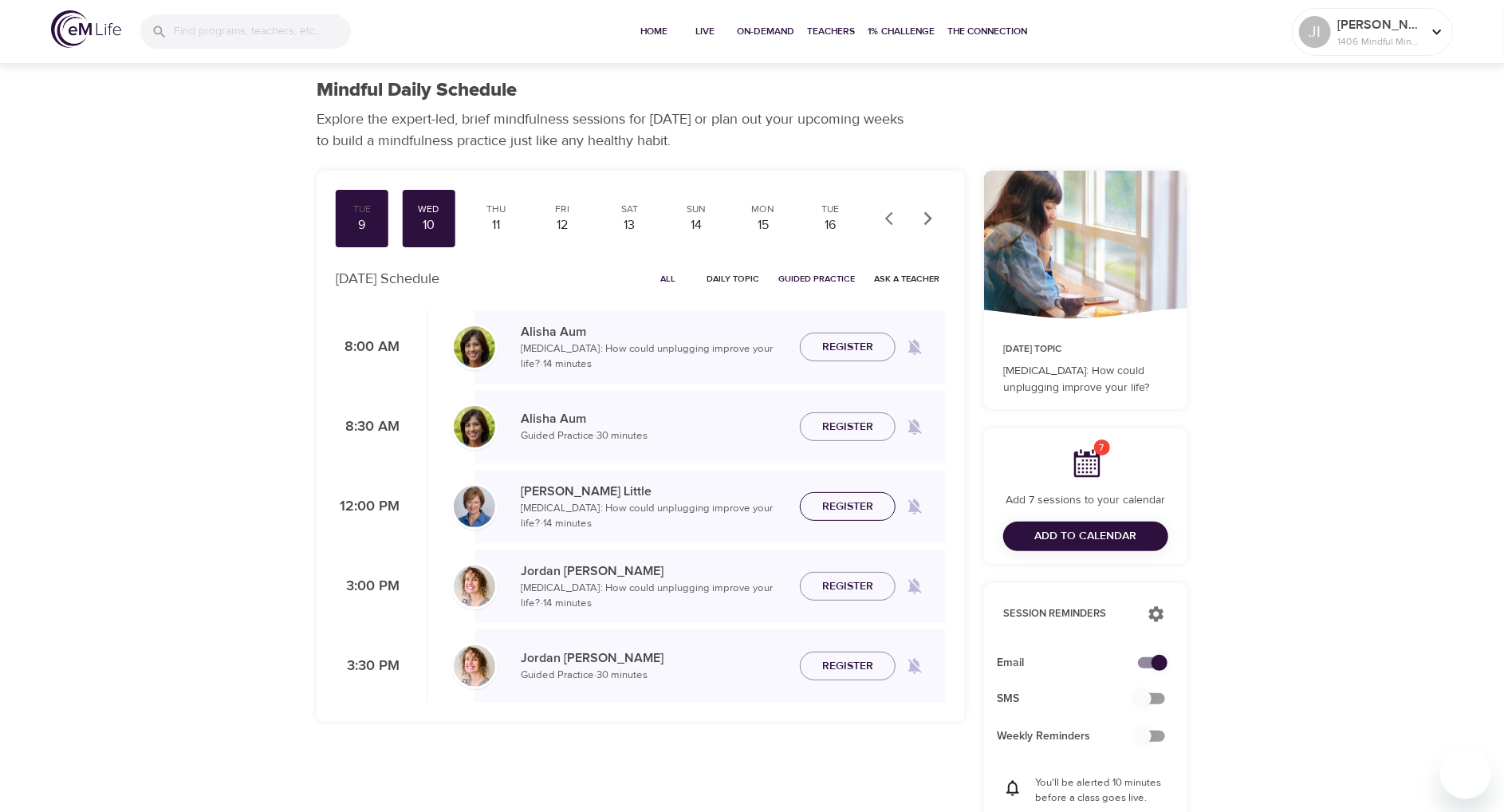
click at [862, 509] on span "Register" at bounding box center [848, 507] width 51 height 20
click at [852, 661] on span "Register" at bounding box center [848, 666] width 51 height 20
click at [491, 234] on div "11" at bounding box center [496, 225] width 40 height 18
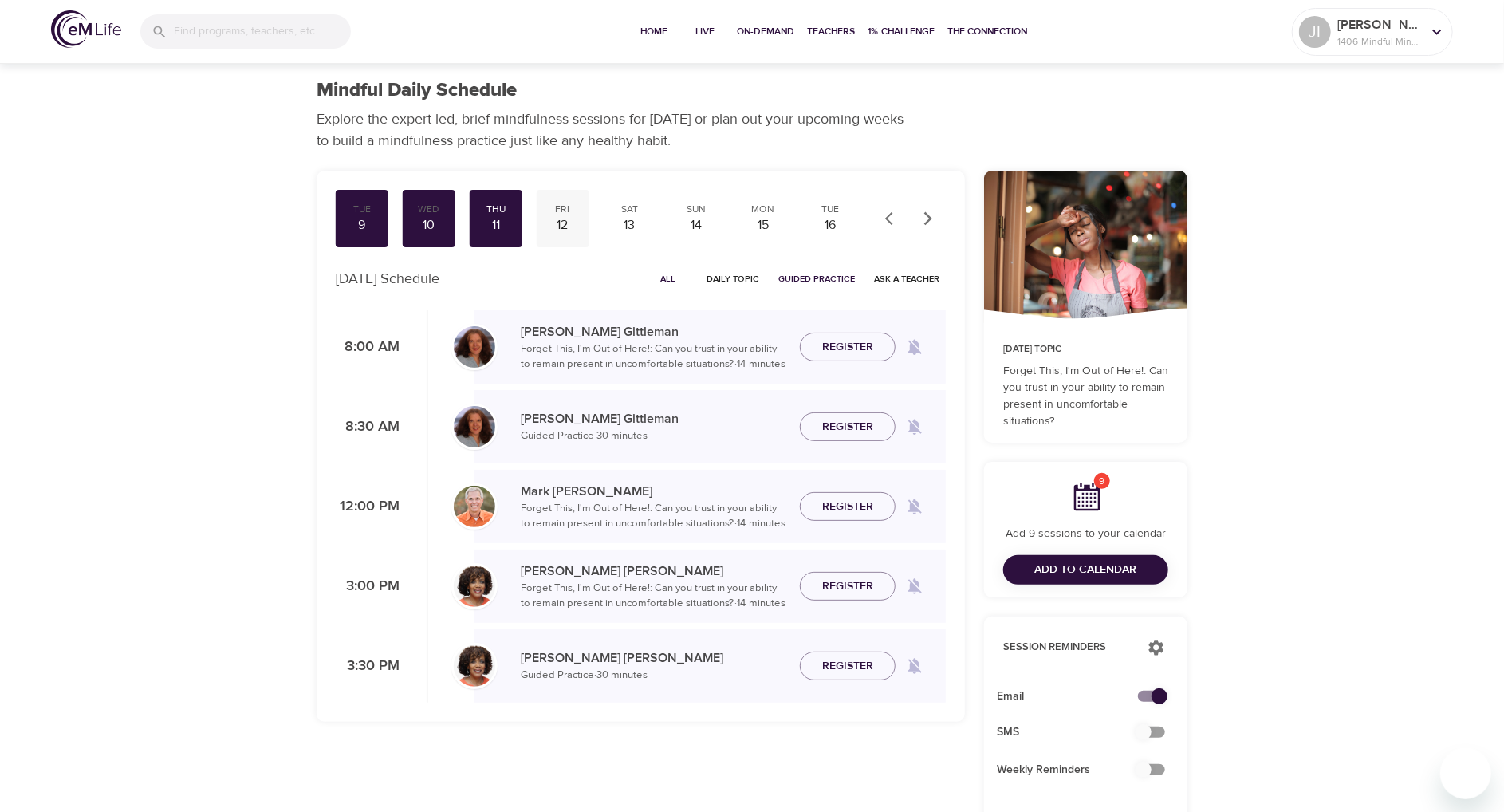
click at [564, 220] on div "12" at bounding box center [563, 225] width 40 height 18
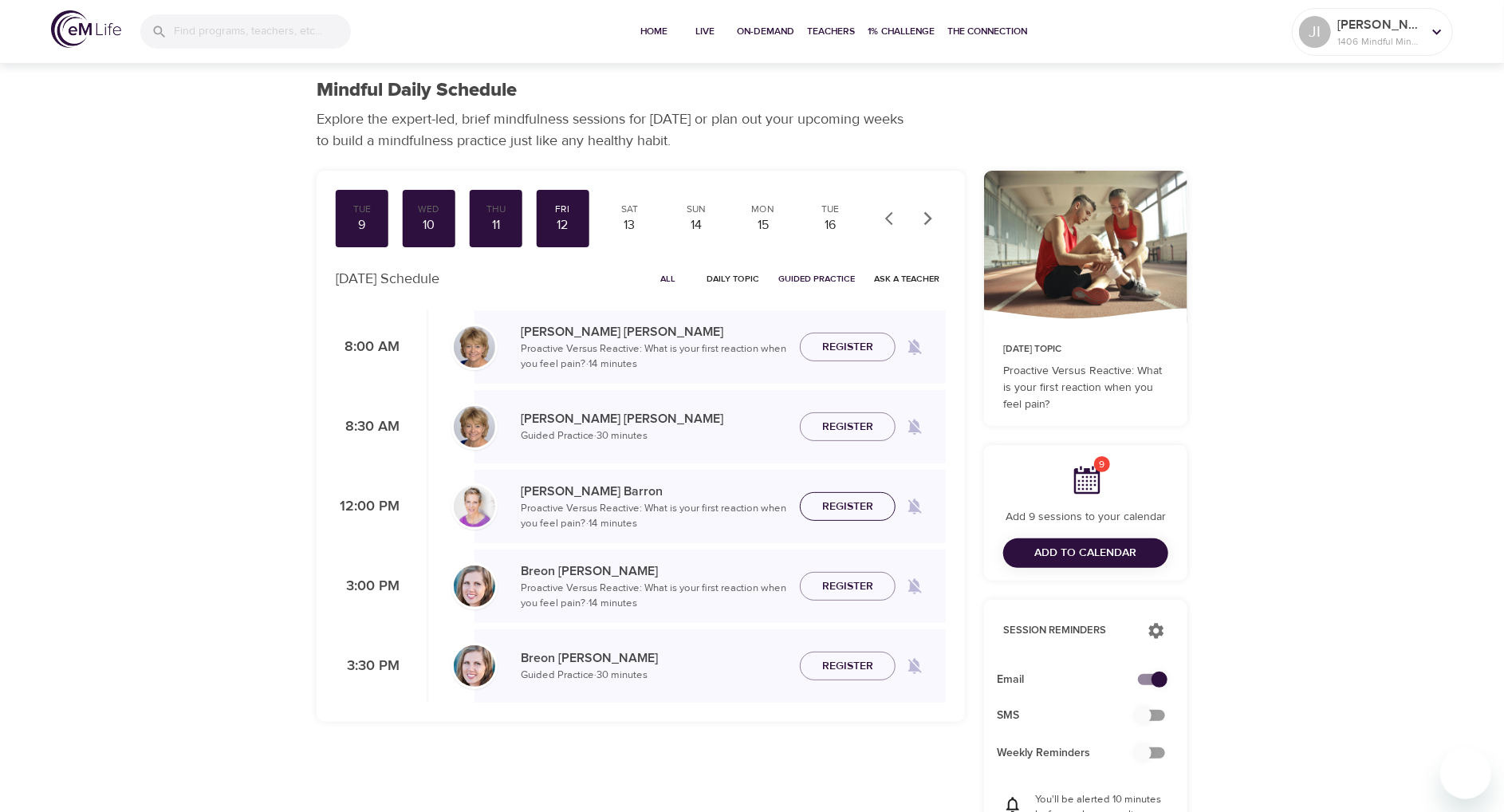
click at [869, 511] on span "Register" at bounding box center [848, 507] width 51 height 20
click at [862, 665] on span "Register" at bounding box center [848, 666] width 51 height 20
click at [762, 217] on div "15" at bounding box center [763, 225] width 40 height 18
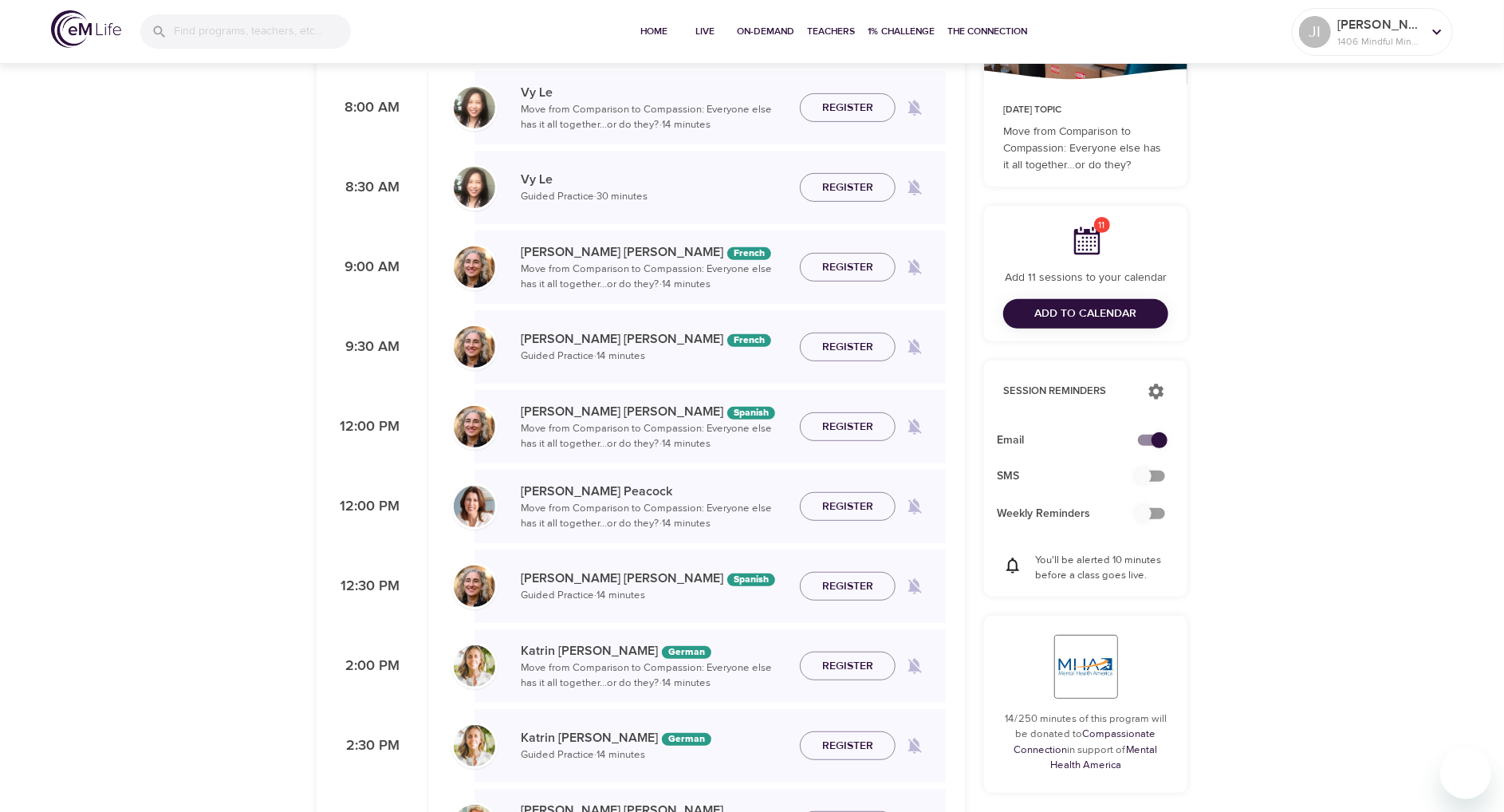
scroll to position [319, 0]
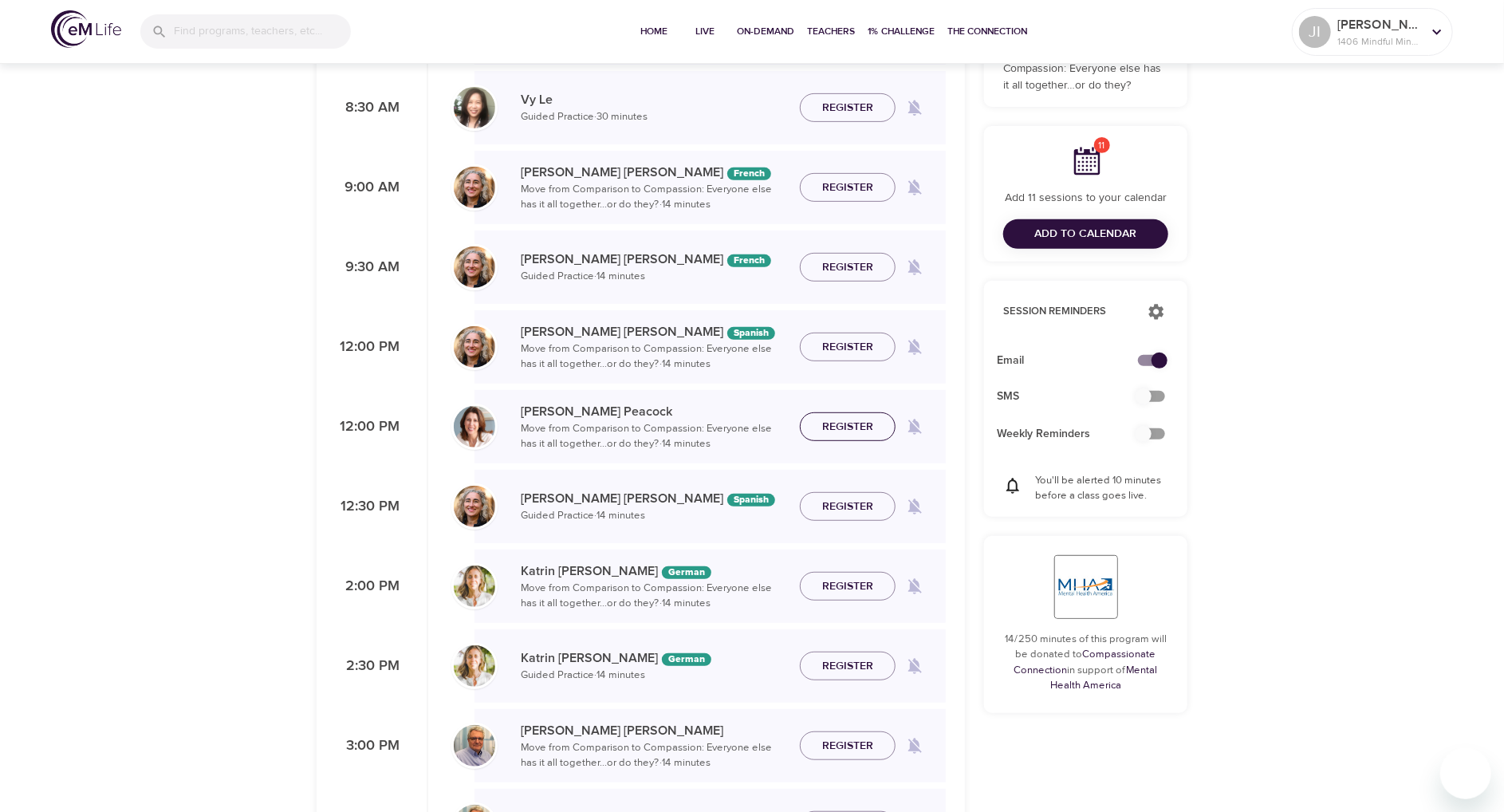
click at [845, 428] on span "Register" at bounding box center [848, 427] width 51 height 20
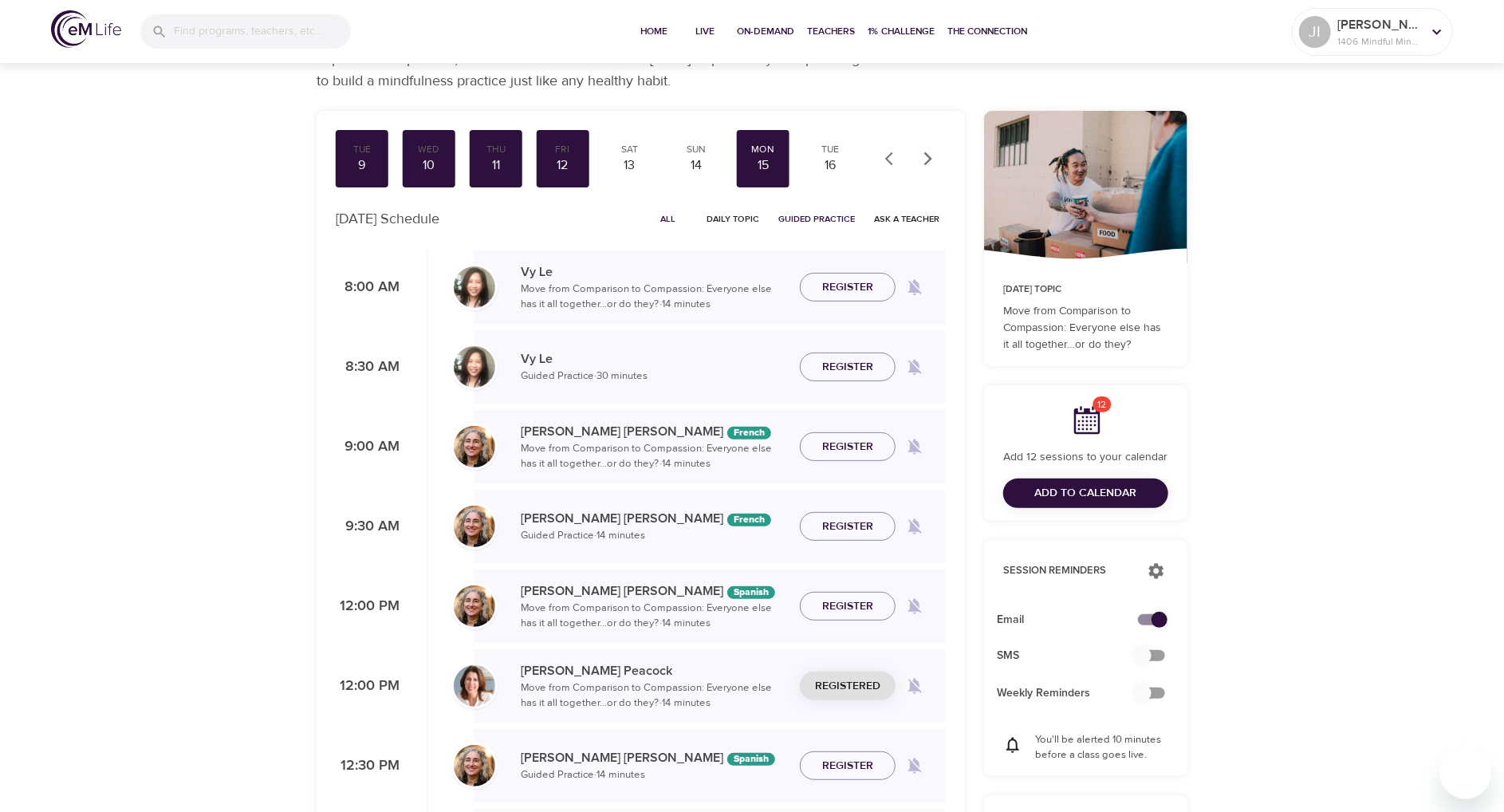
scroll to position [0, 0]
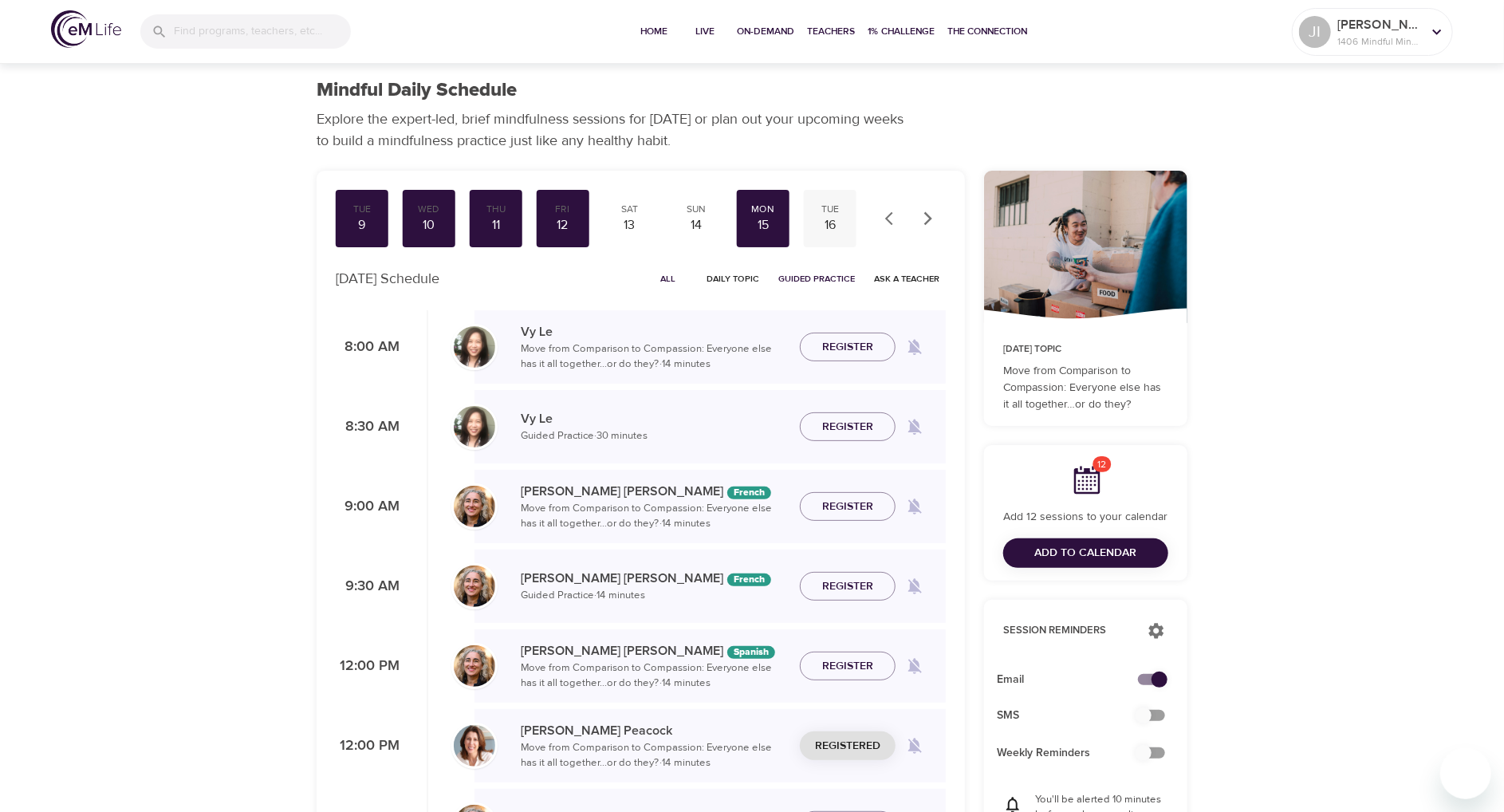
click at [830, 226] on div "16" at bounding box center [830, 225] width 40 height 18
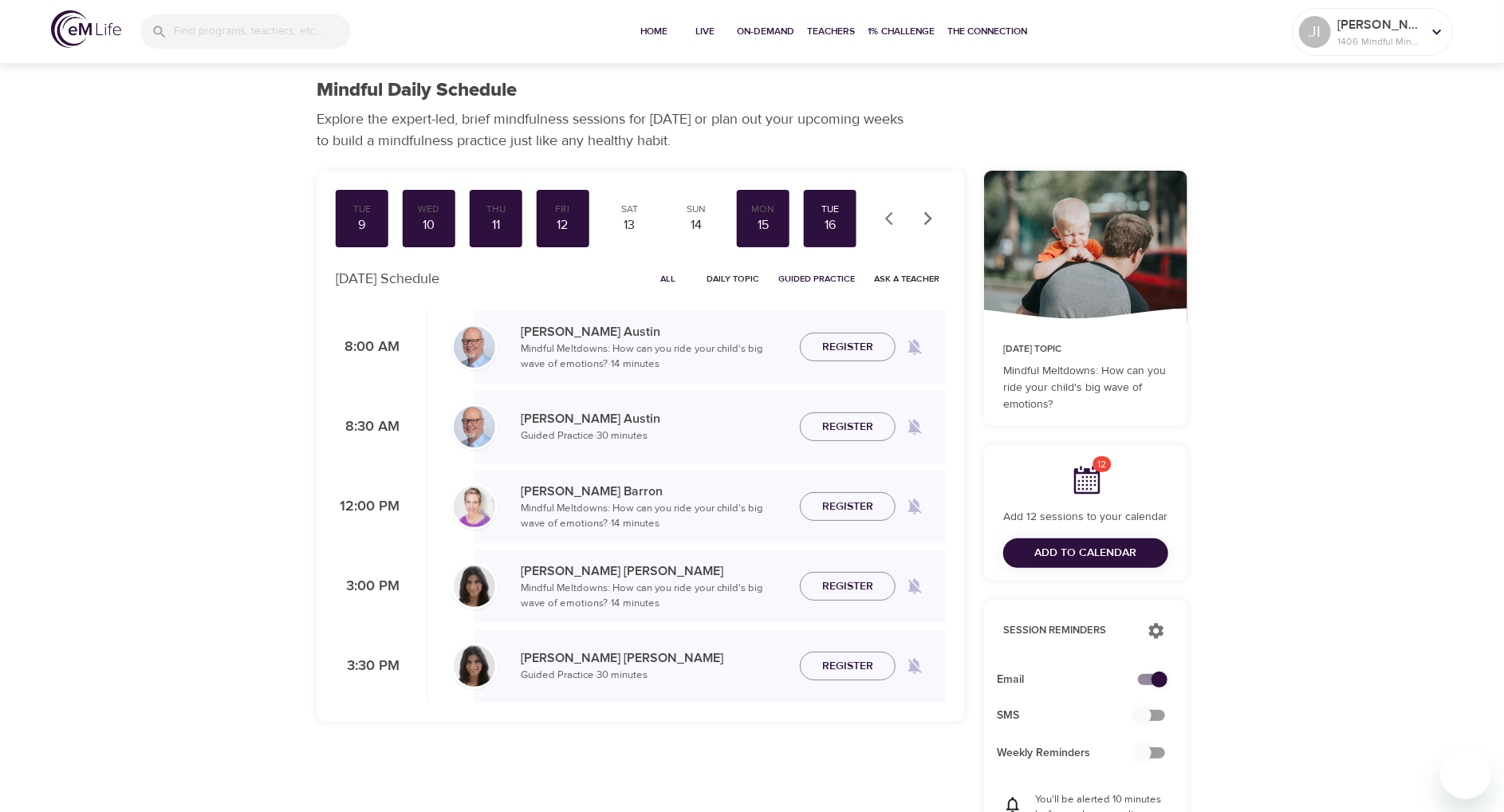
click at [836, 655] on button "Register" at bounding box center [848, 666] width 96 height 30
click at [923, 224] on icon "button" at bounding box center [928, 218] width 16 height 16
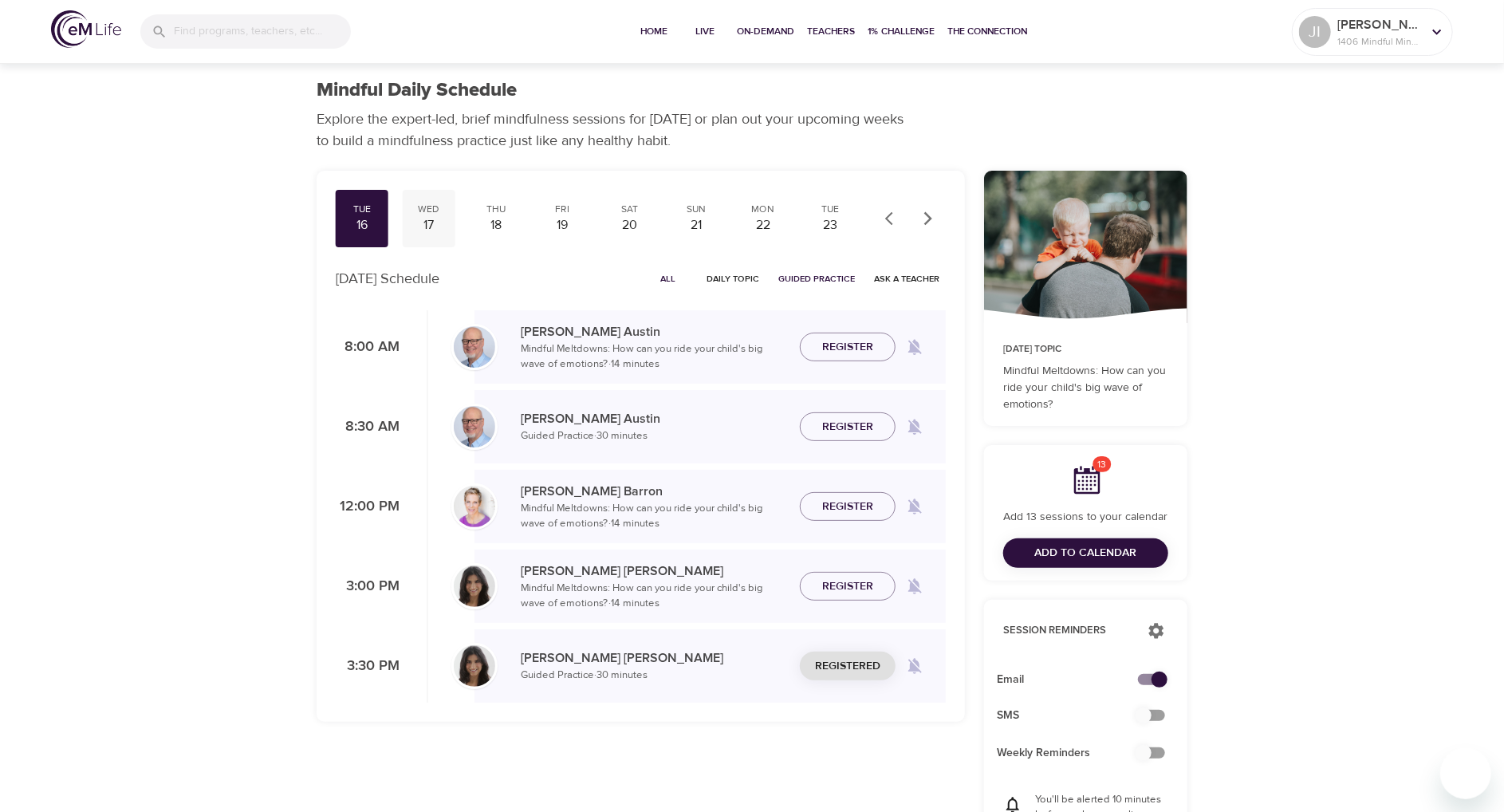
click at [434, 220] on div "17" at bounding box center [429, 225] width 40 height 18
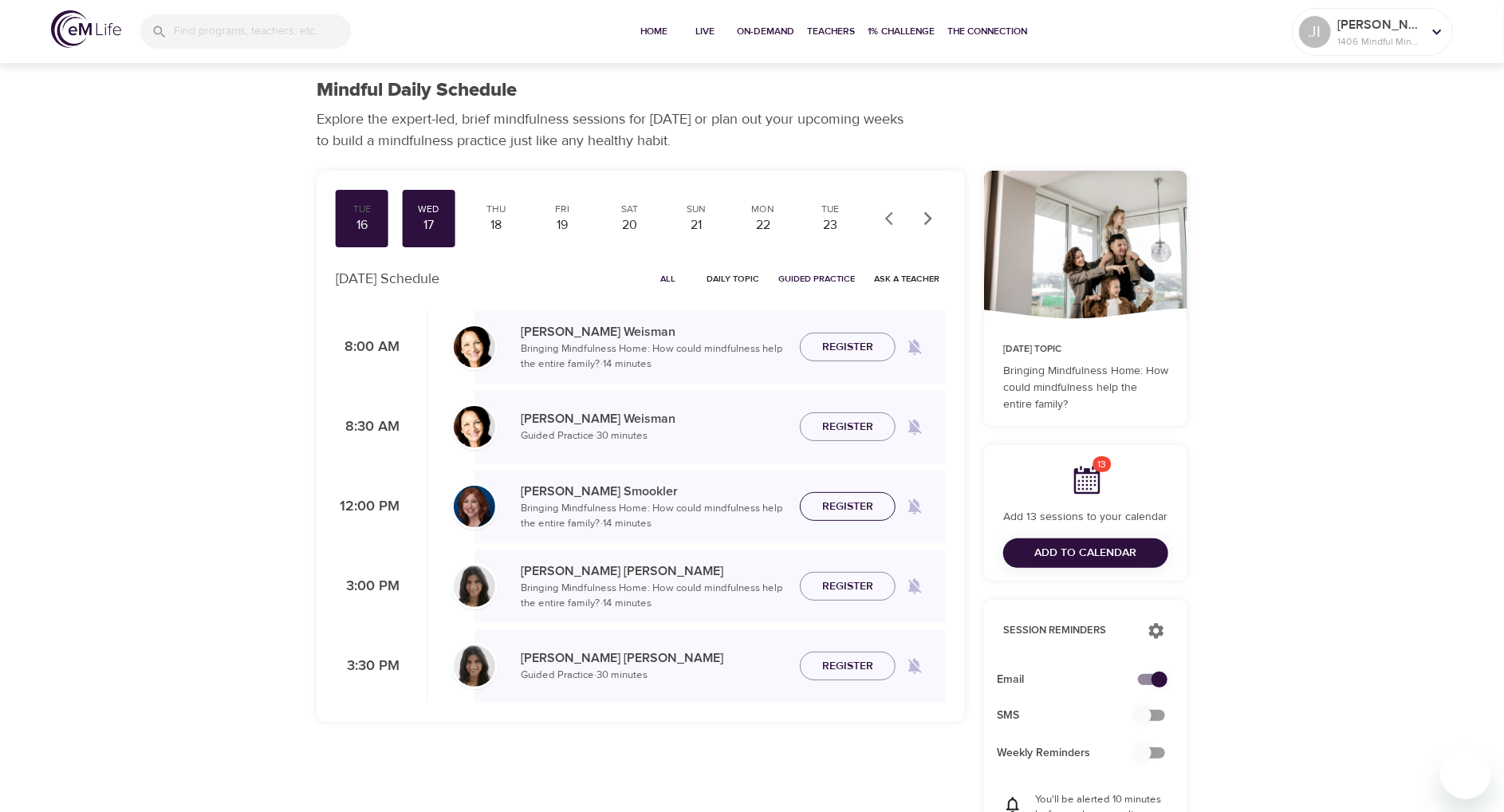
click at [855, 501] on span "Register" at bounding box center [848, 507] width 51 height 20
click at [854, 662] on span "Register" at bounding box center [848, 666] width 51 height 20
click at [502, 221] on div "18" at bounding box center [496, 225] width 40 height 18
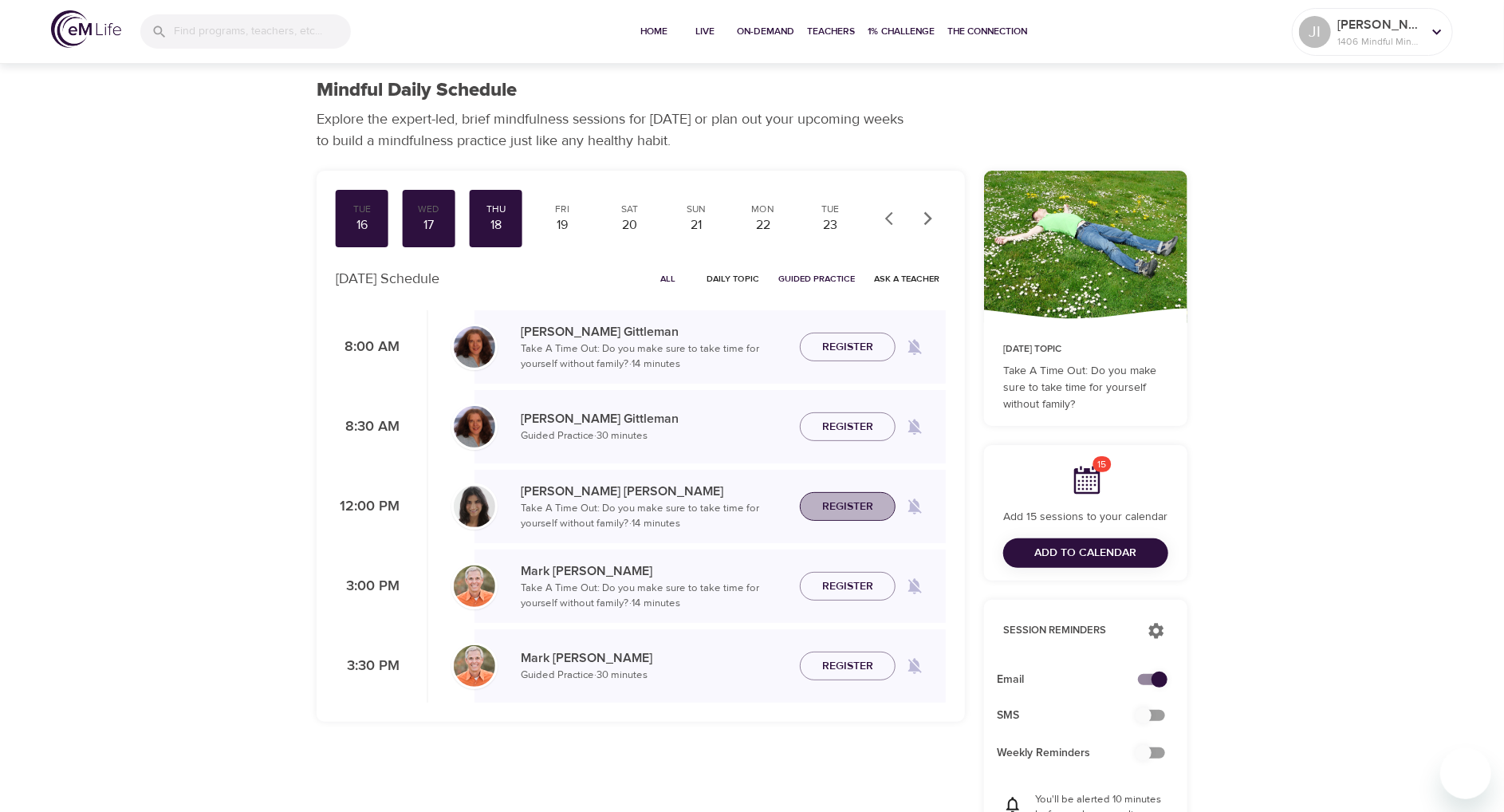
click at [843, 504] on span "Register" at bounding box center [848, 507] width 51 height 20
click at [569, 223] on div "19" at bounding box center [563, 225] width 40 height 18
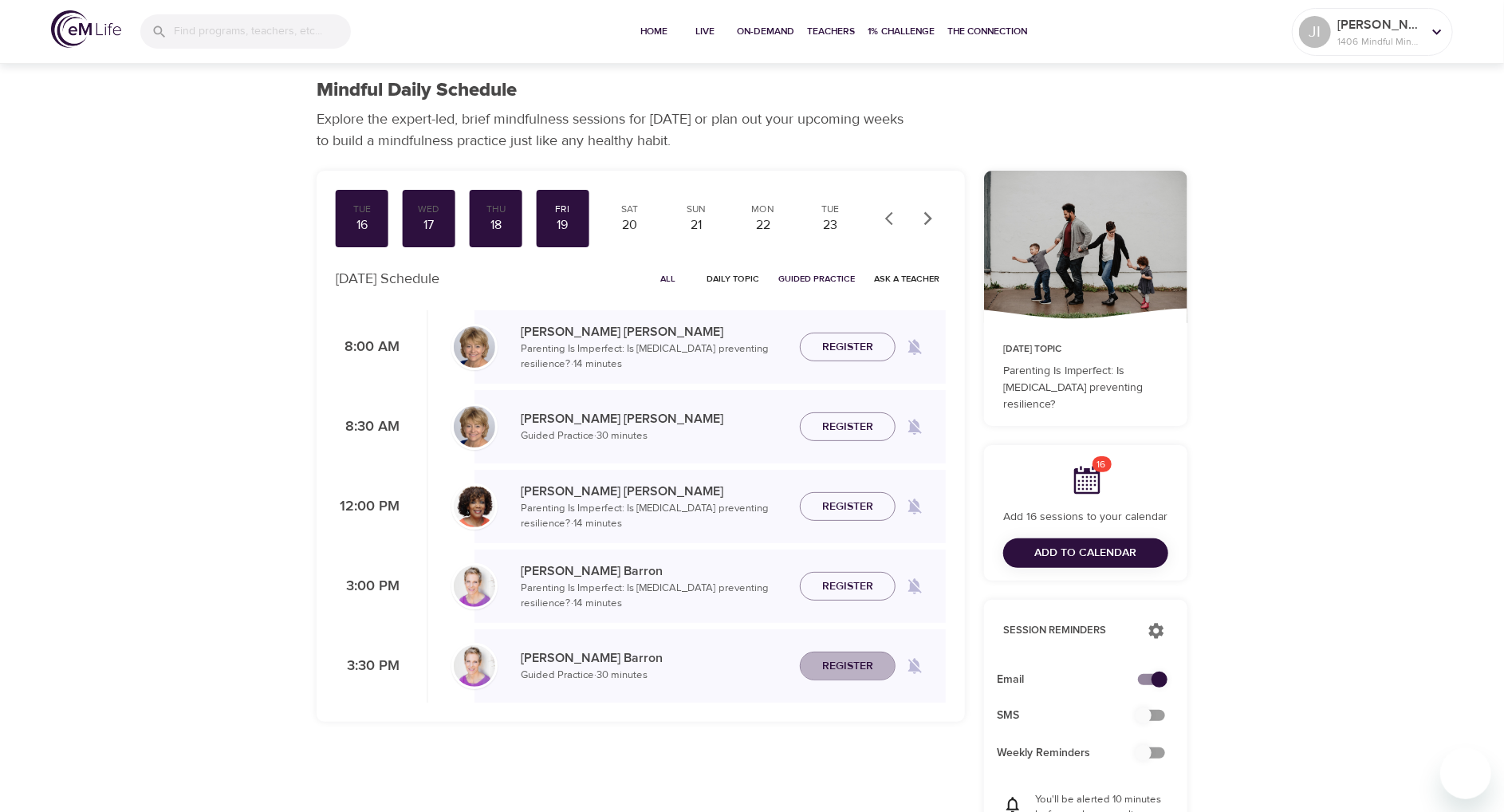
click at [848, 666] on span "Register" at bounding box center [848, 666] width 51 height 20
click at [766, 223] on div "22" at bounding box center [763, 225] width 40 height 18
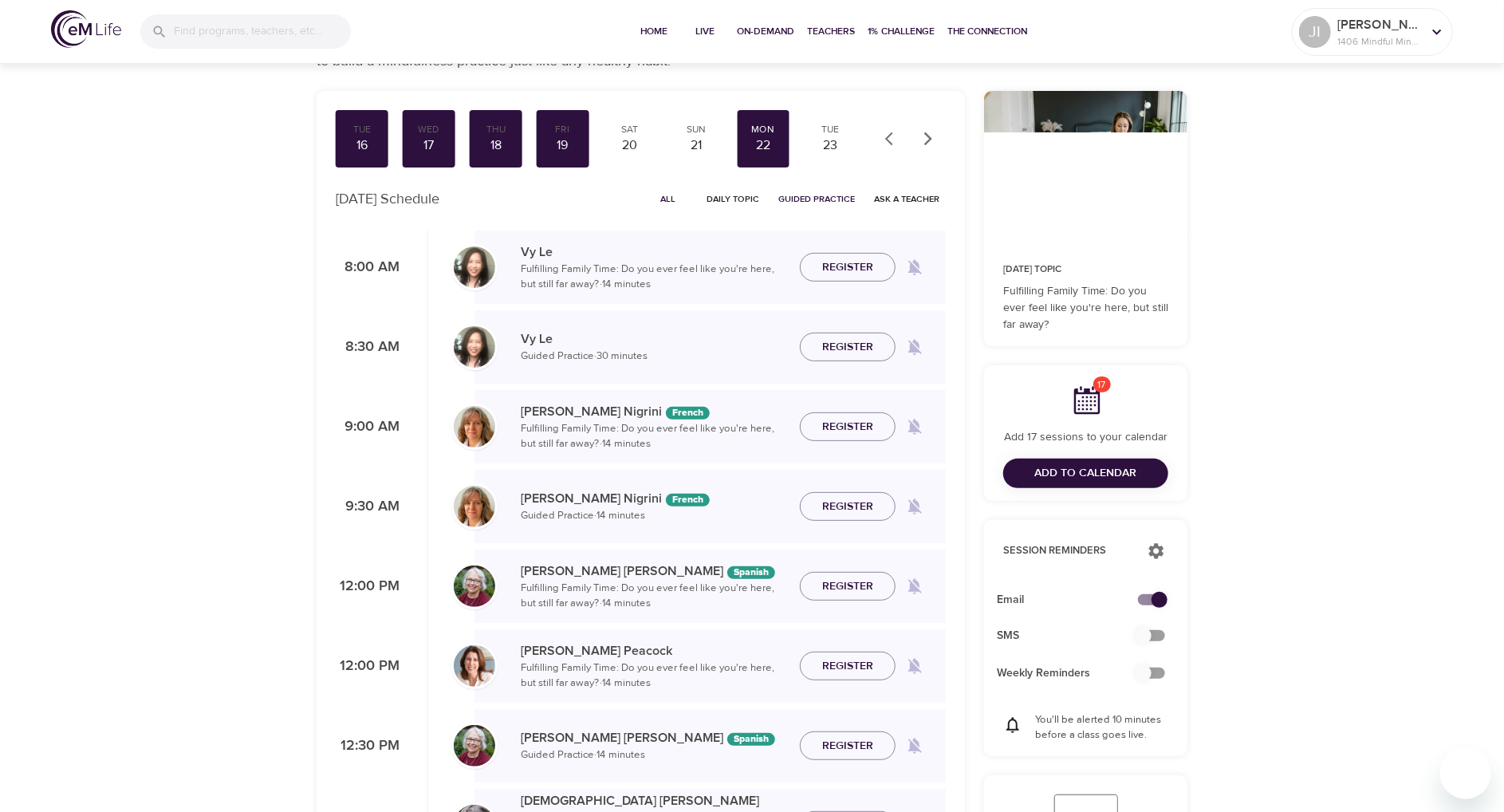
scroll to position [159, 0]
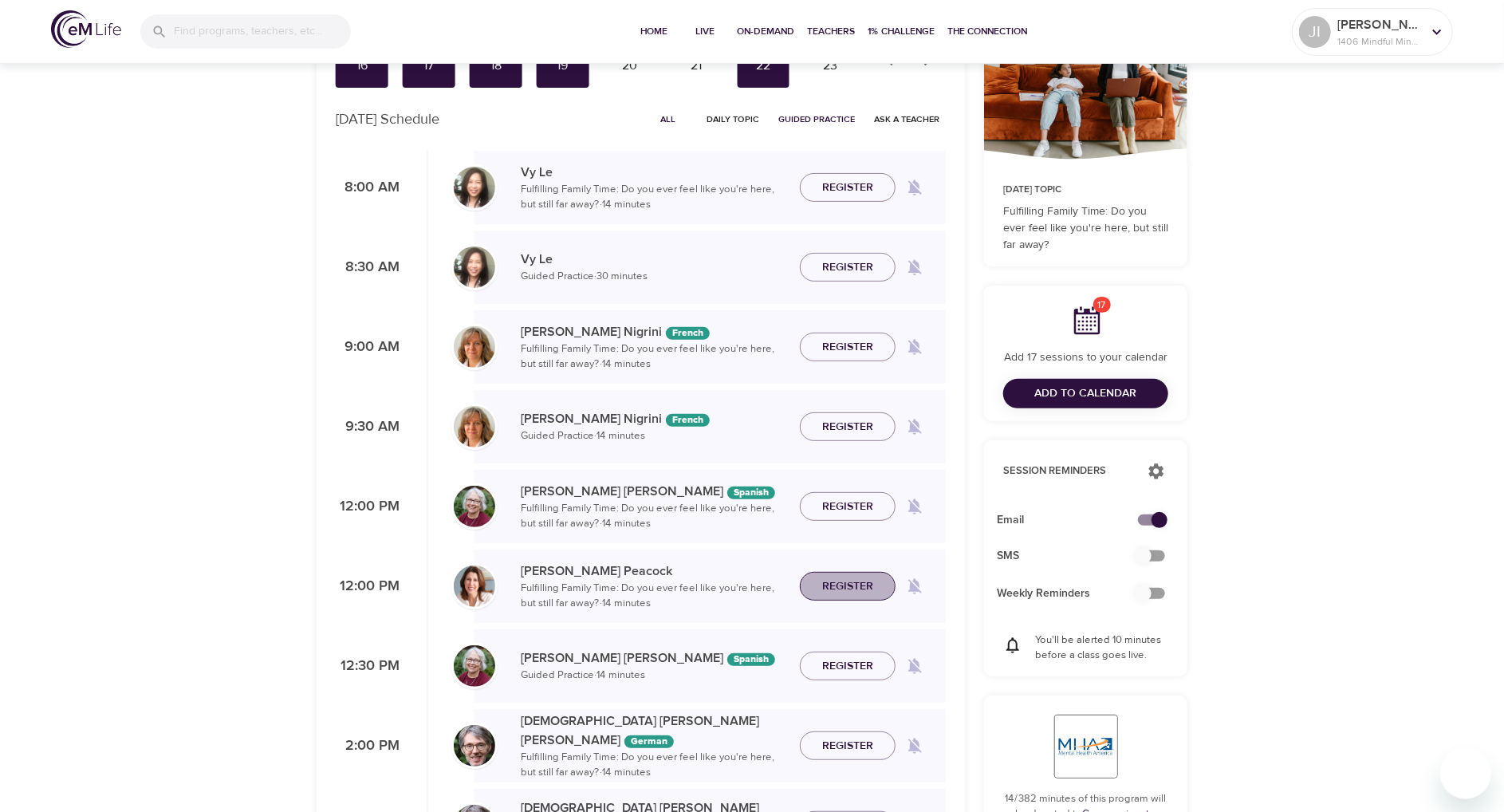
click at [832, 583] on span "Register" at bounding box center [848, 586] width 51 height 20
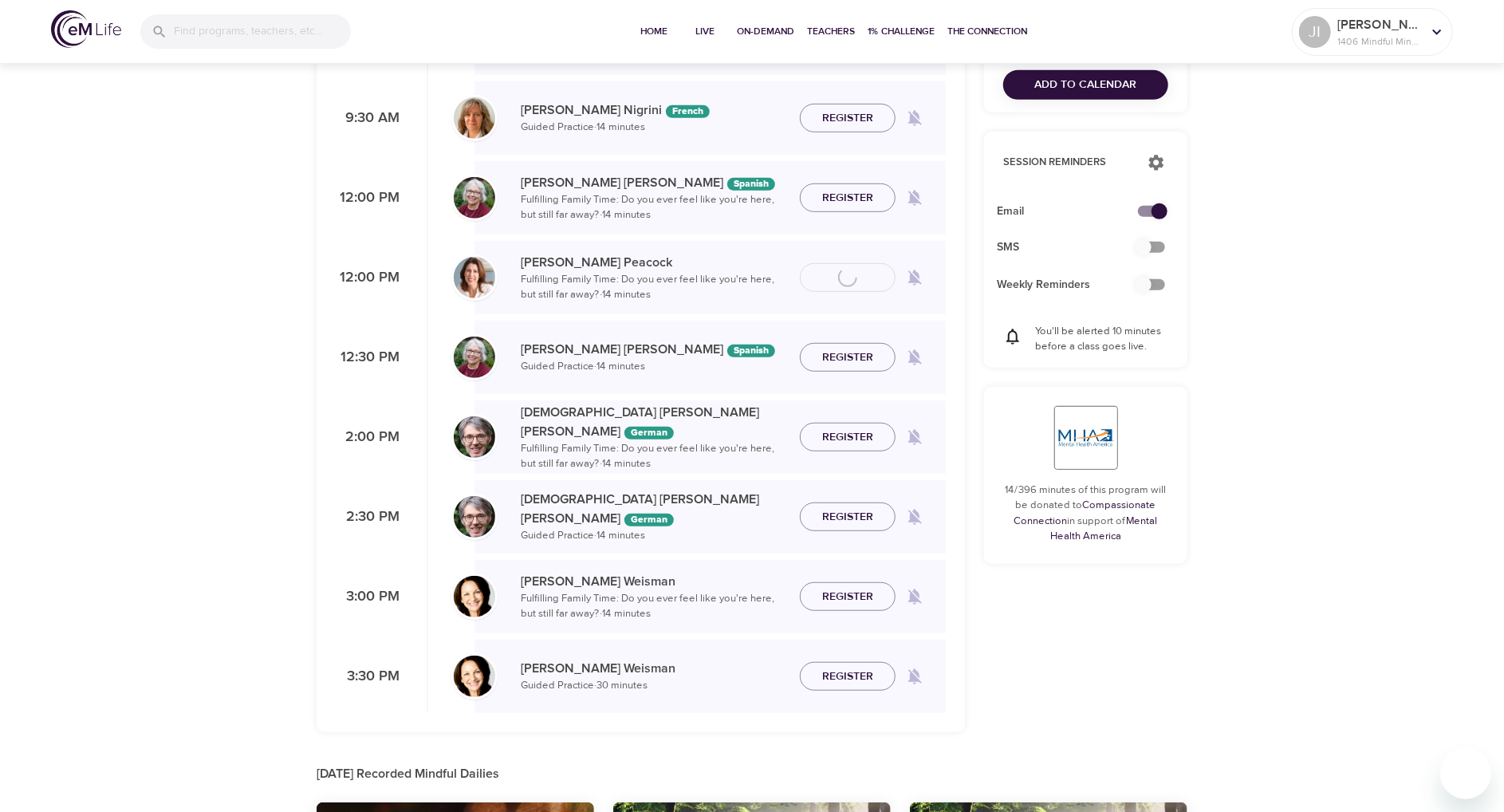
scroll to position [478, 0]
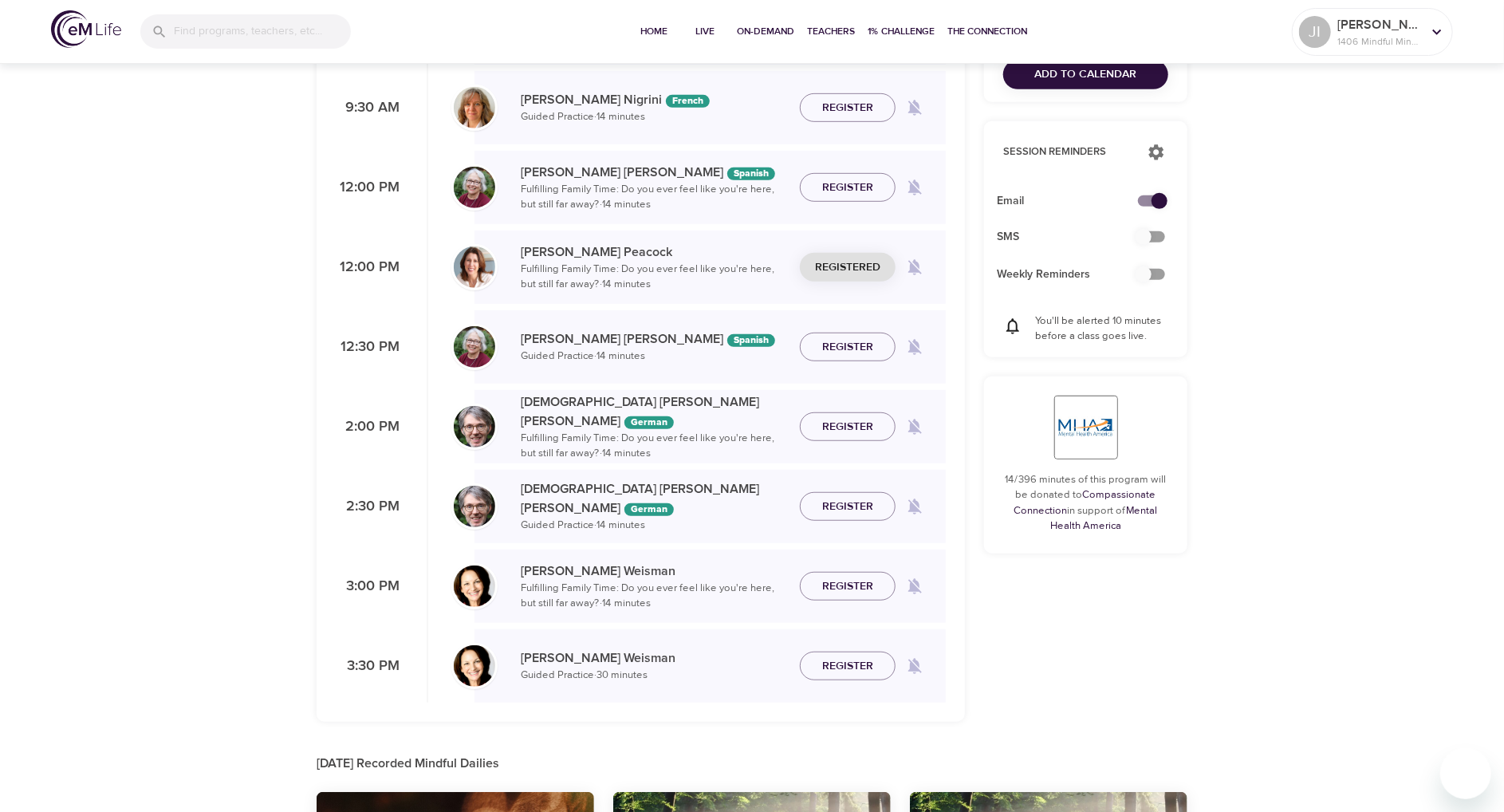
click at [843, 666] on span "Register" at bounding box center [848, 666] width 51 height 20
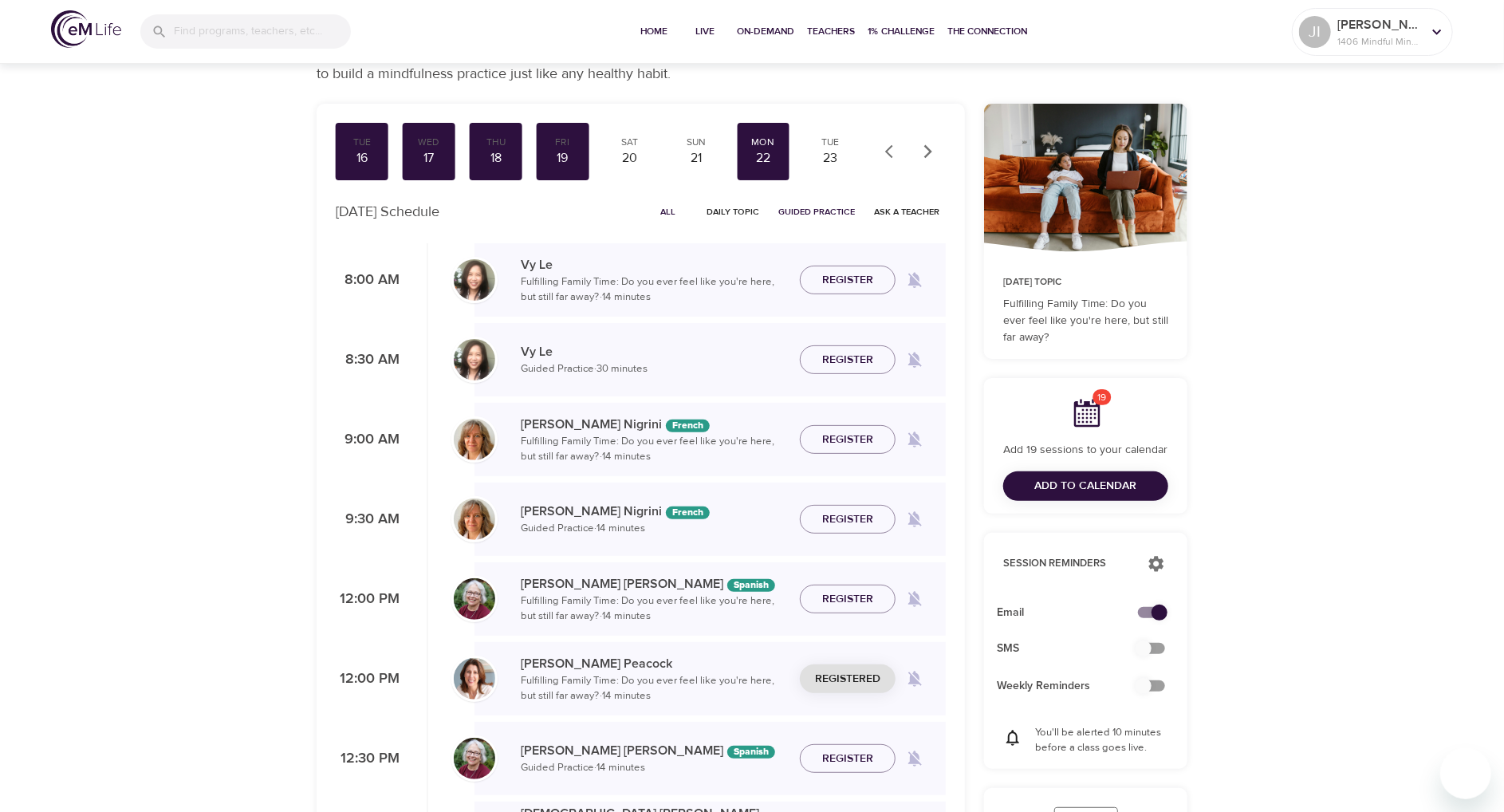
scroll to position [0, 0]
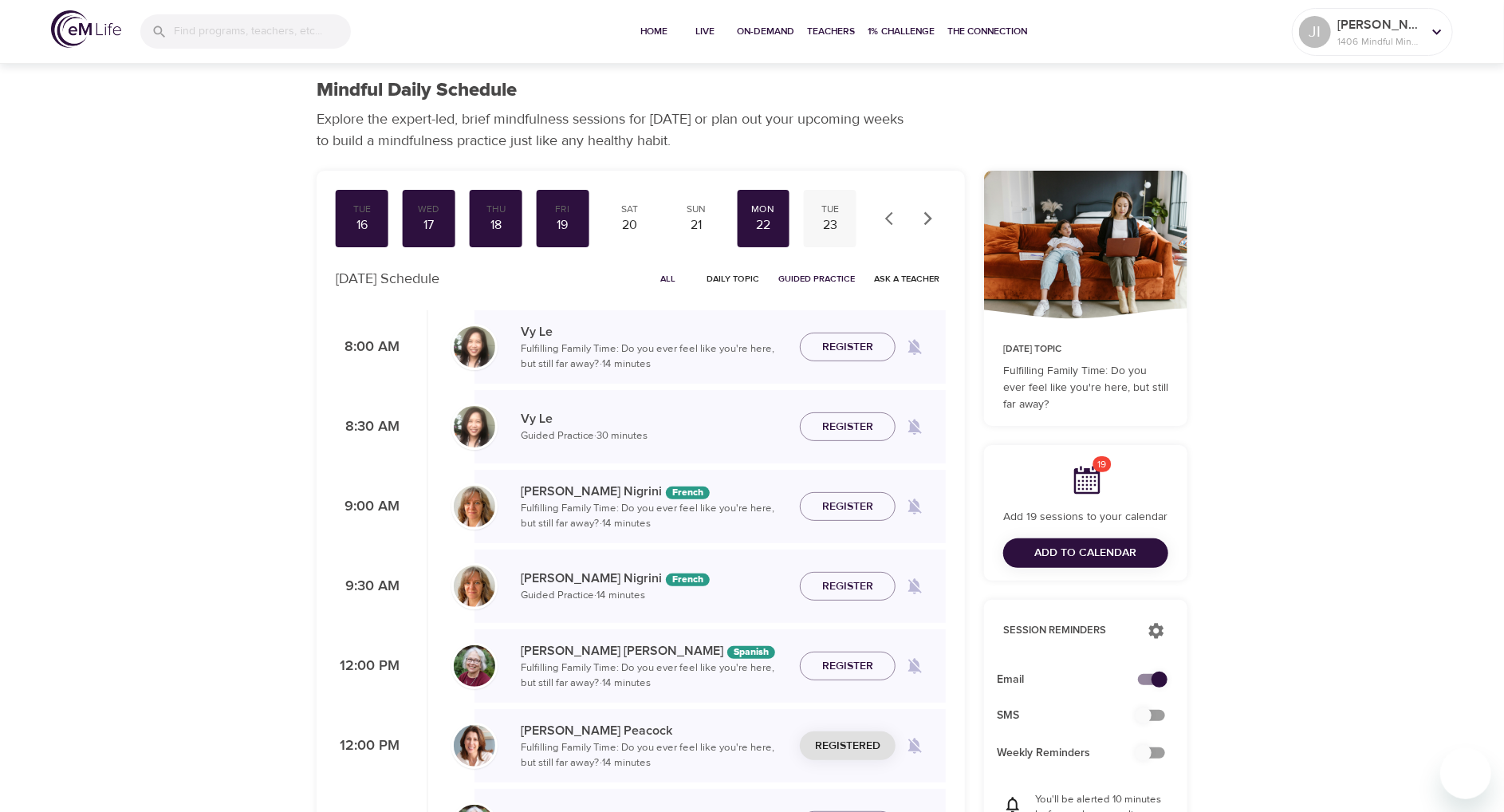
click at [833, 230] on div "23" at bounding box center [830, 225] width 40 height 18
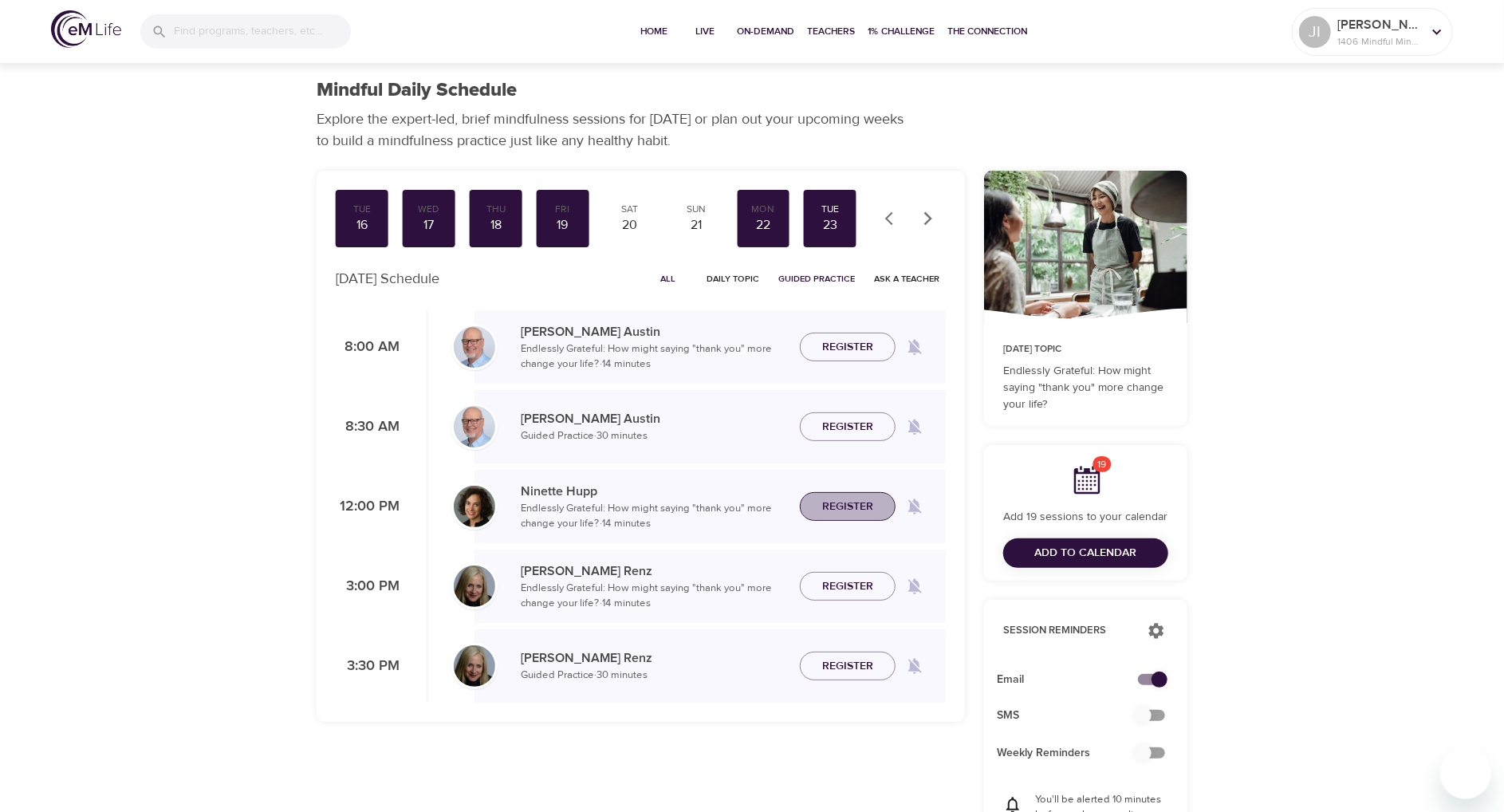
click at [858, 510] on span "Register" at bounding box center [848, 507] width 51 height 20
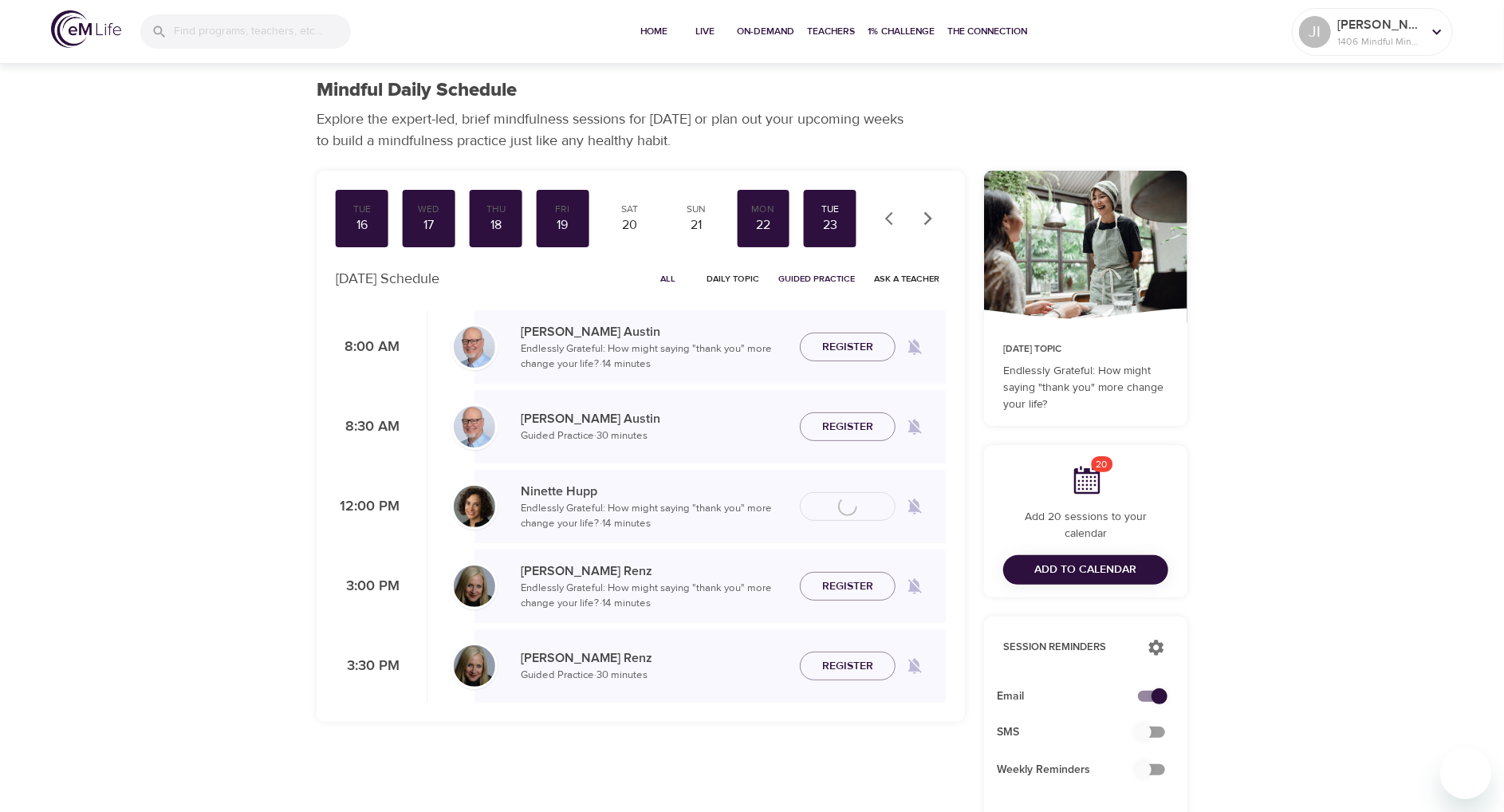
click at [850, 673] on span "Register" at bounding box center [848, 666] width 51 height 20
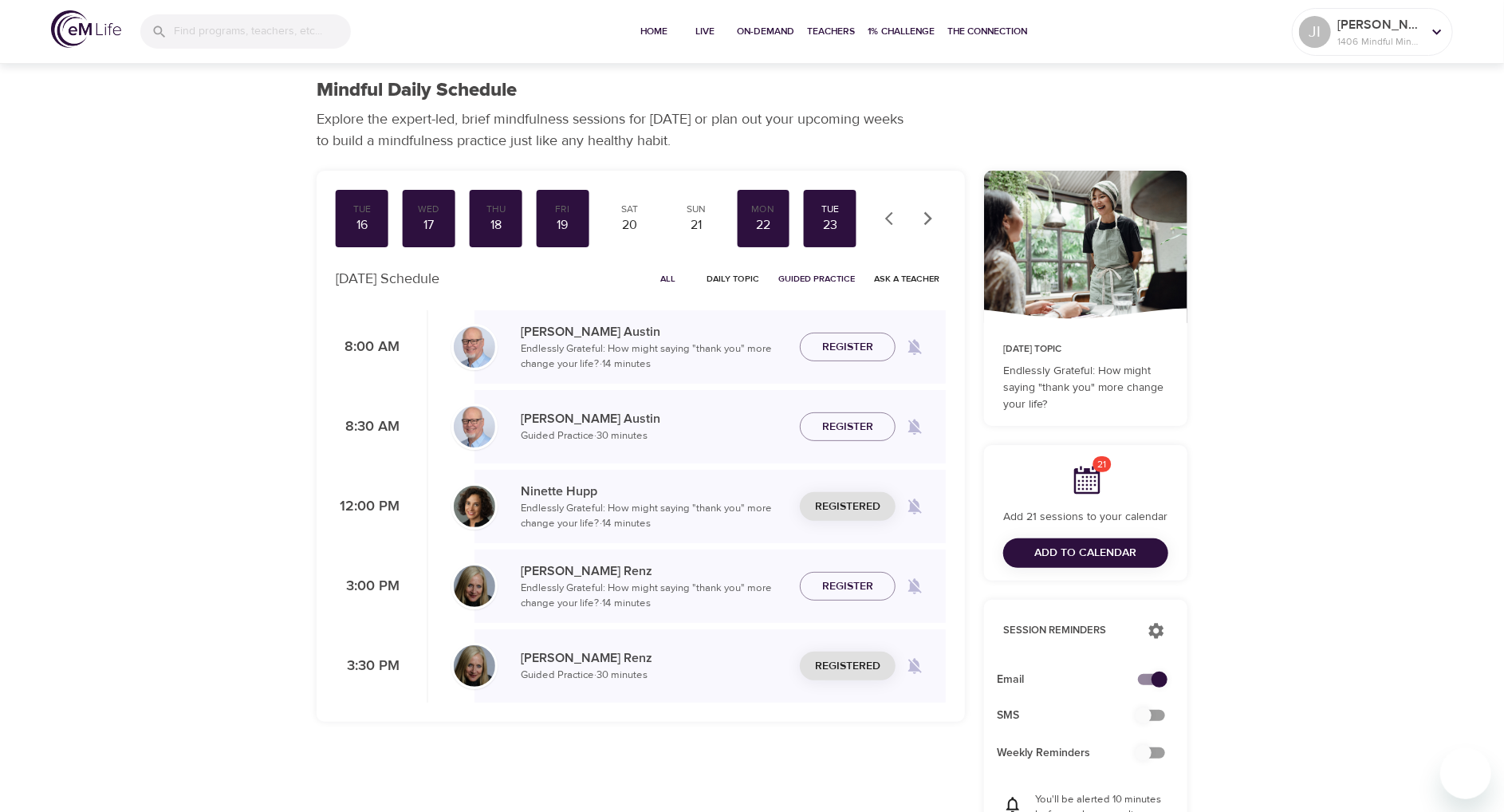
click at [932, 222] on icon "button" at bounding box center [928, 218] width 16 height 16
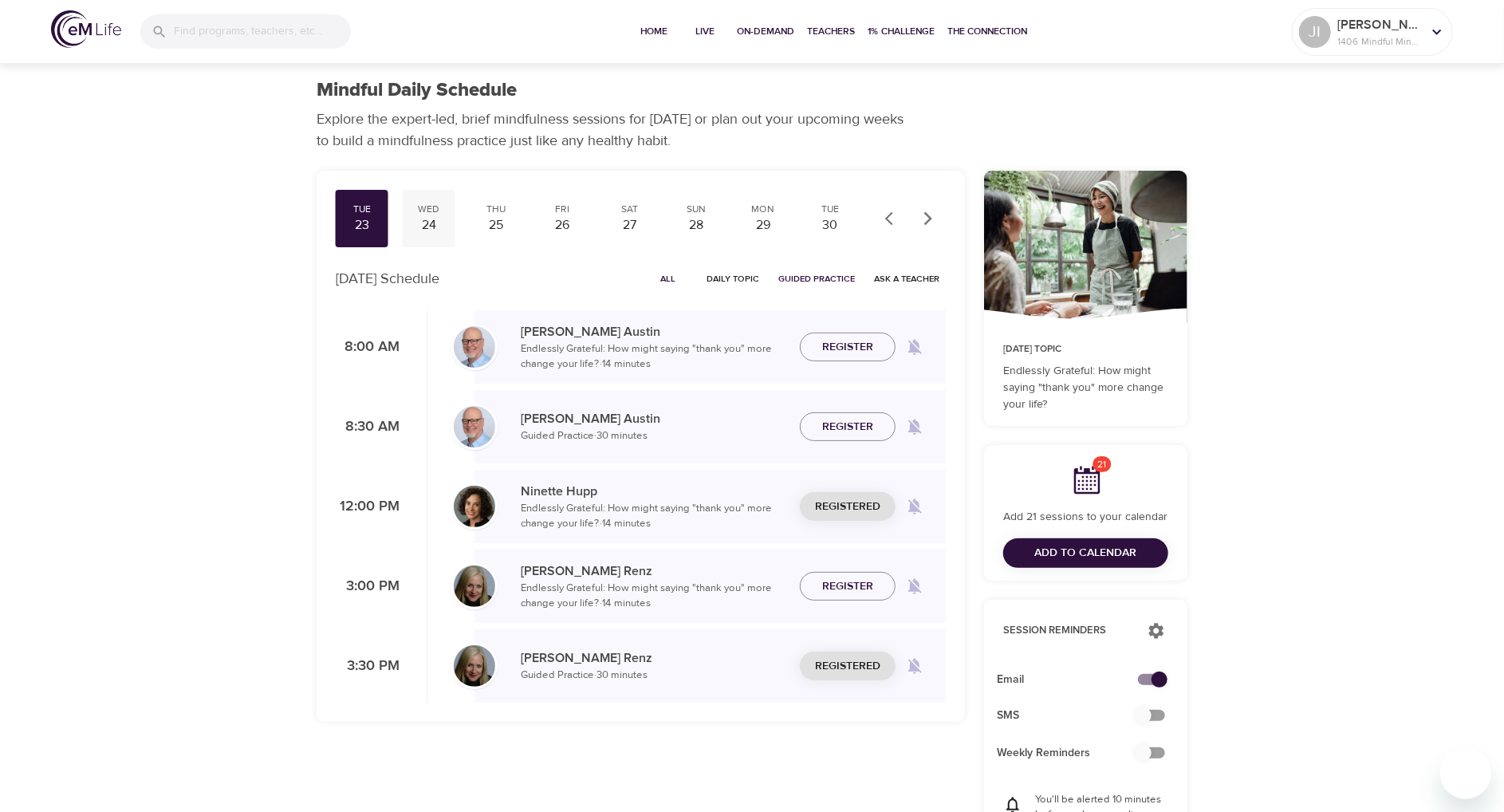
click at [441, 224] on div "24" at bounding box center [429, 225] width 40 height 18
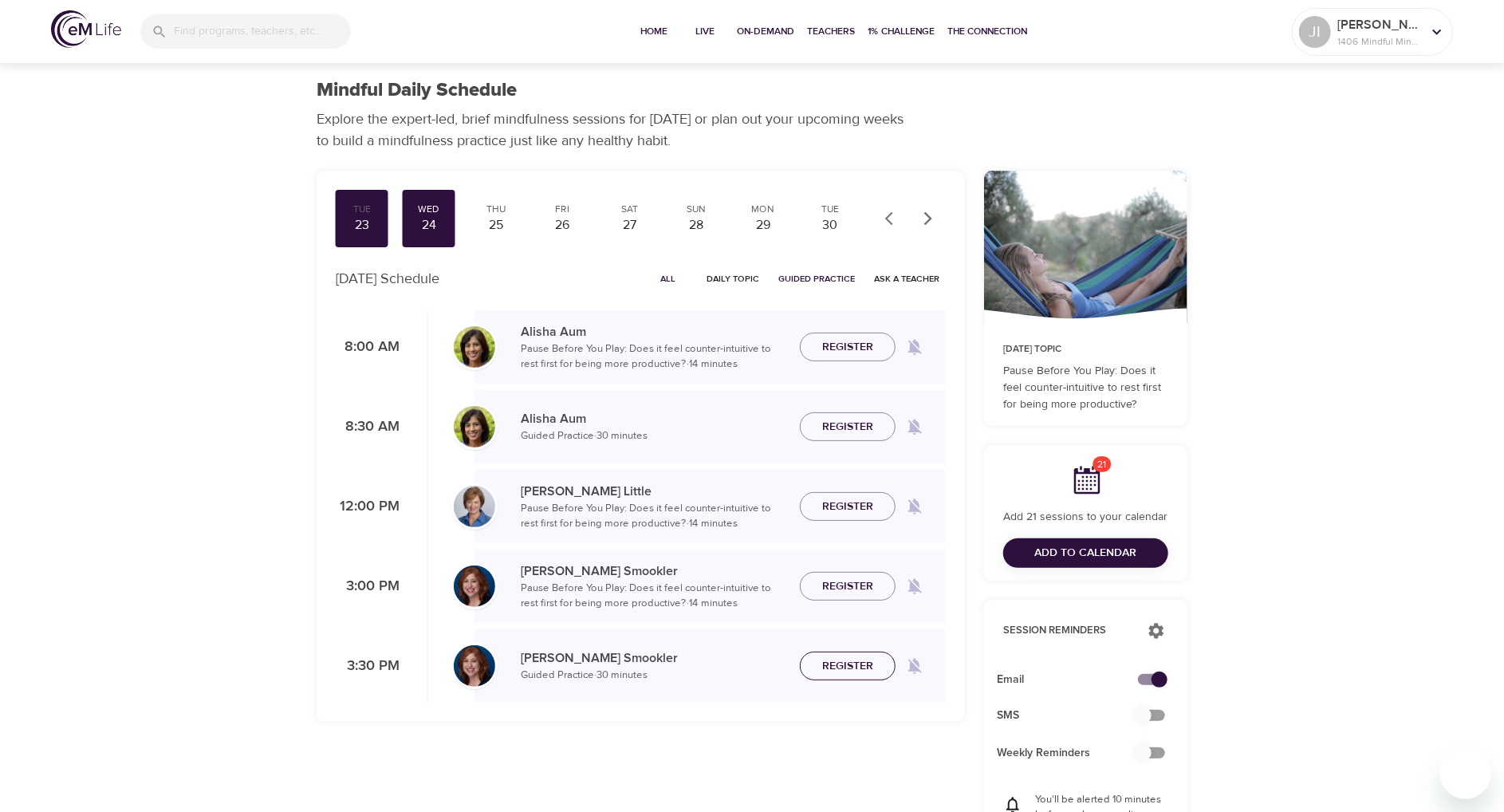
click at [871, 668] on span "Register" at bounding box center [848, 666] width 51 height 20
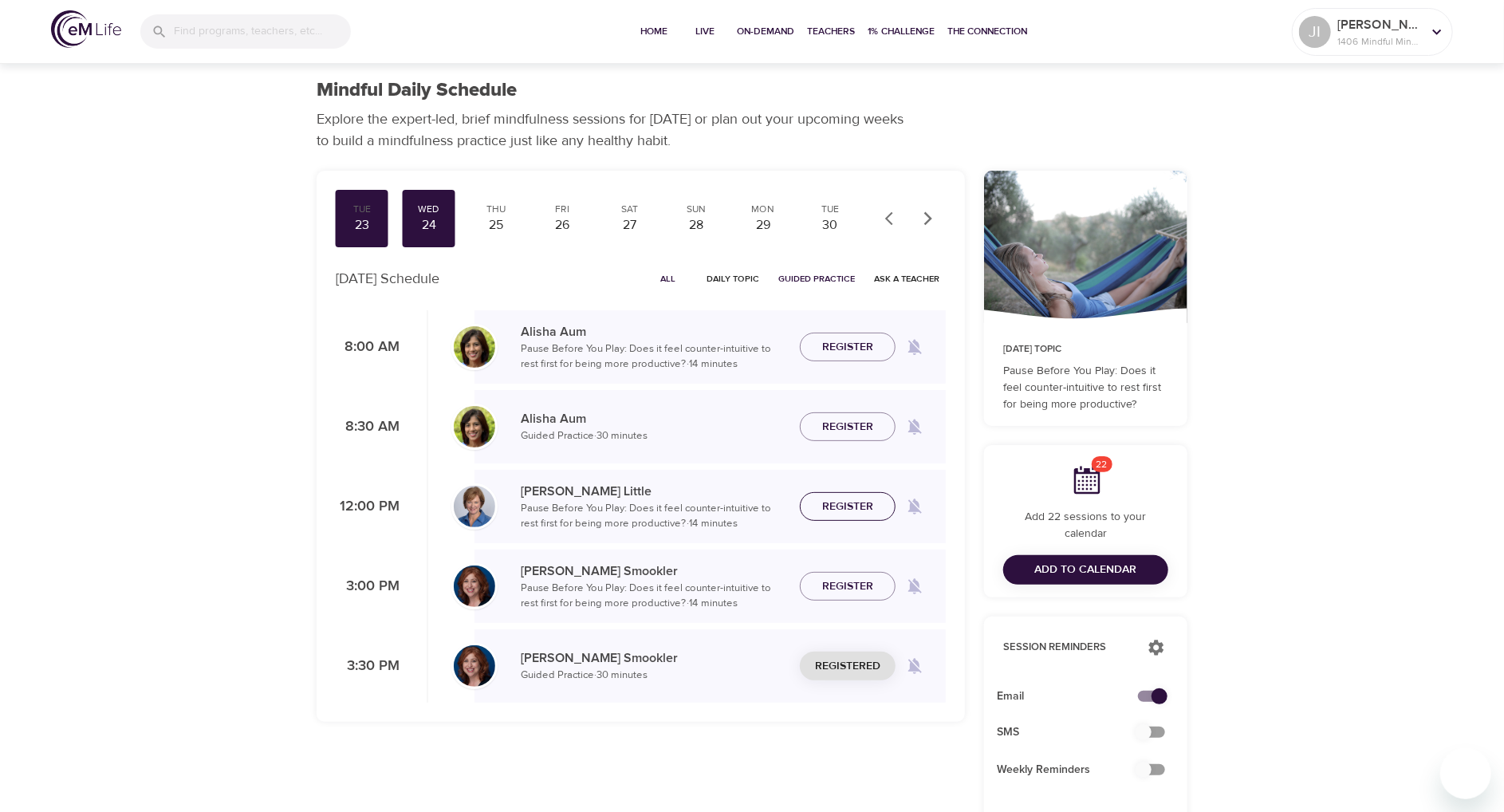
click at [853, 504] on span "Register" at bounding box center [848, 507] width 51 height 20
click at [501, 218] on div "25" at bounding box center [496, 225] width 40 height 18
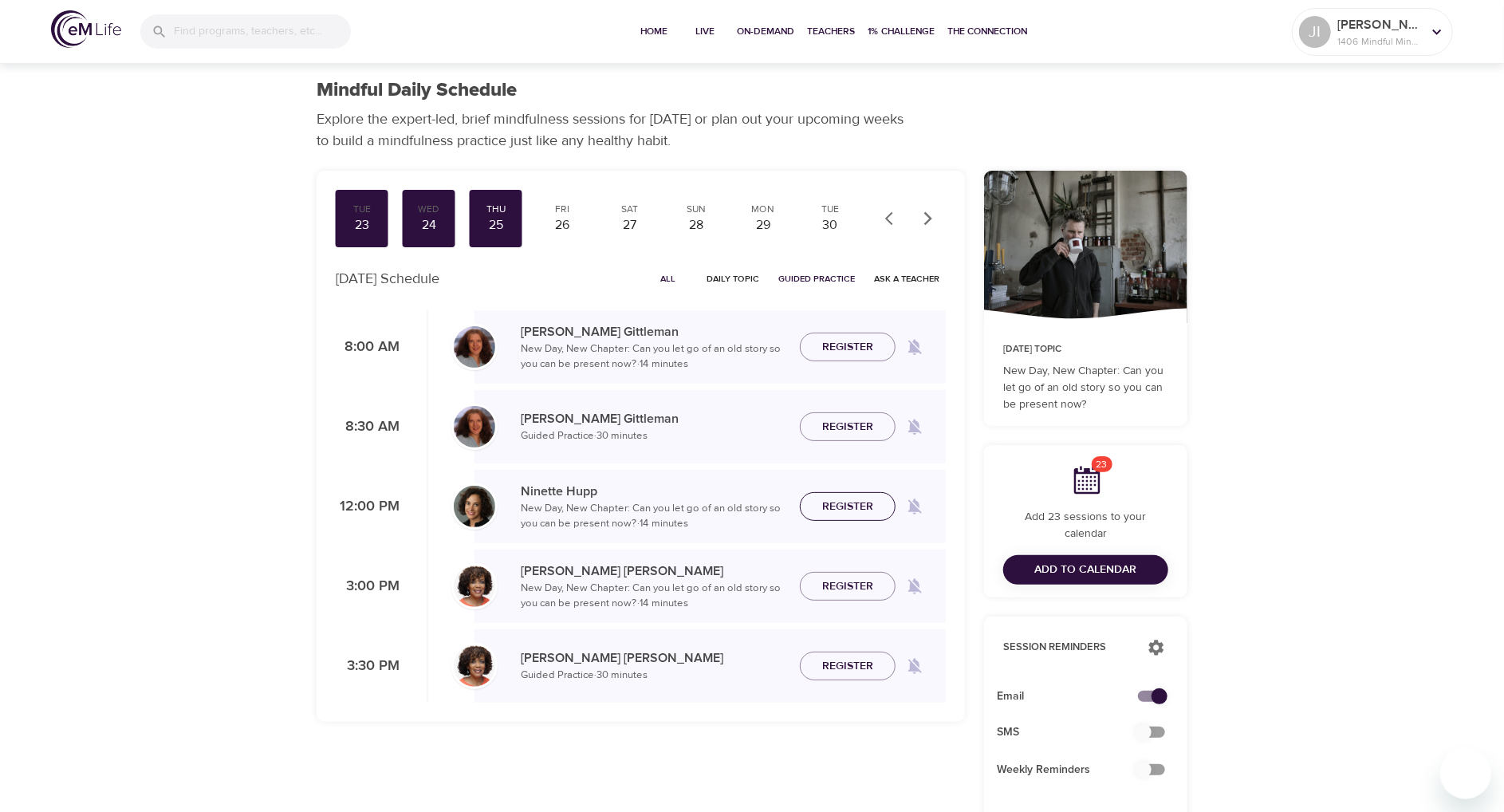
click at [860, 504] on span "Register" at bounding box center [848, 507] width 51 height 20
click at [558, 221] on div "26" at bounding box center [563, 225] width 40 height 18
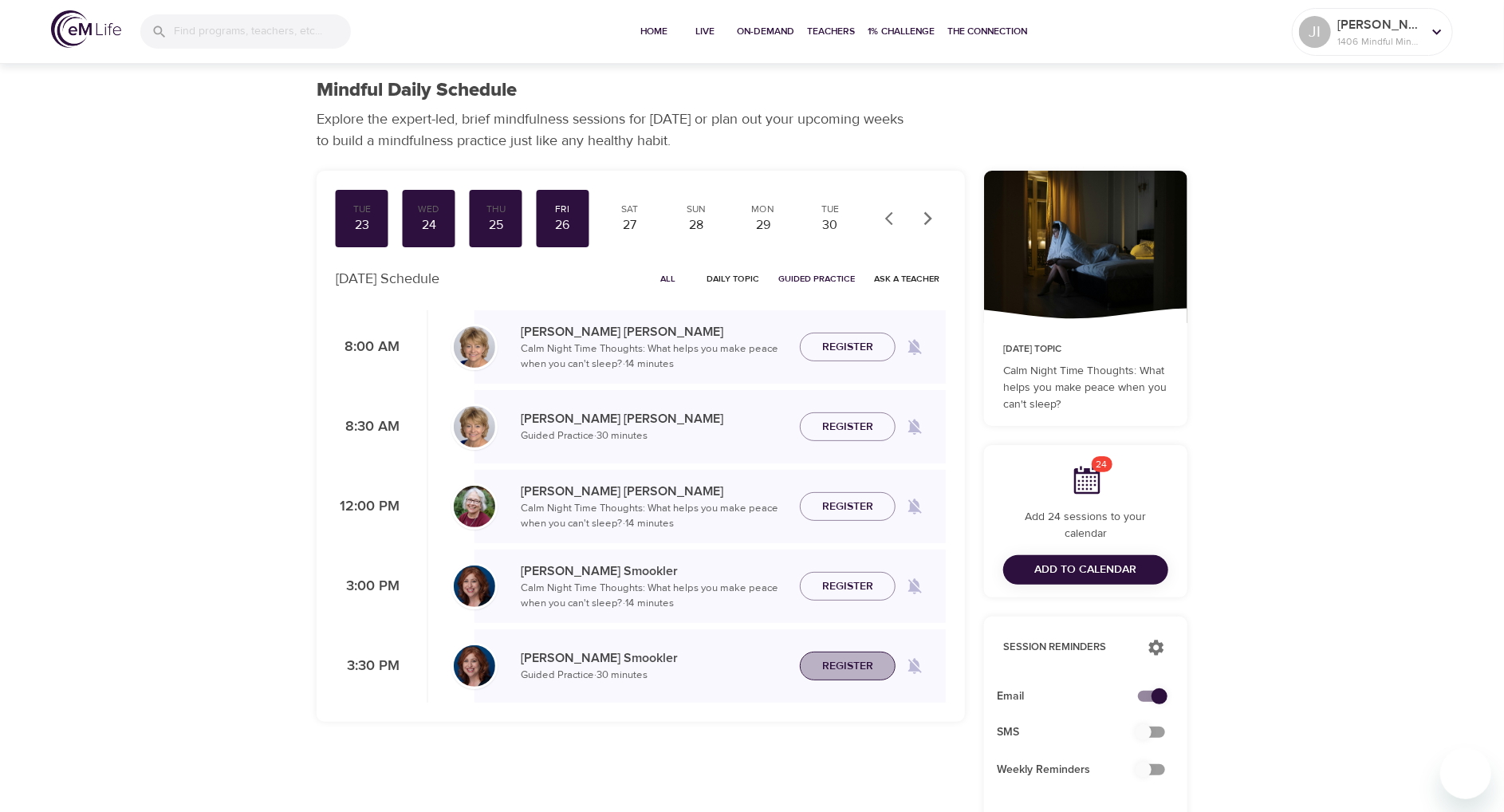
click at [871, 663] on span "Register" at bounding box center [848, 666] width 51 height 20
click at [759, 229] on div "29" at bounding box center [763, 225] width 40 height 18
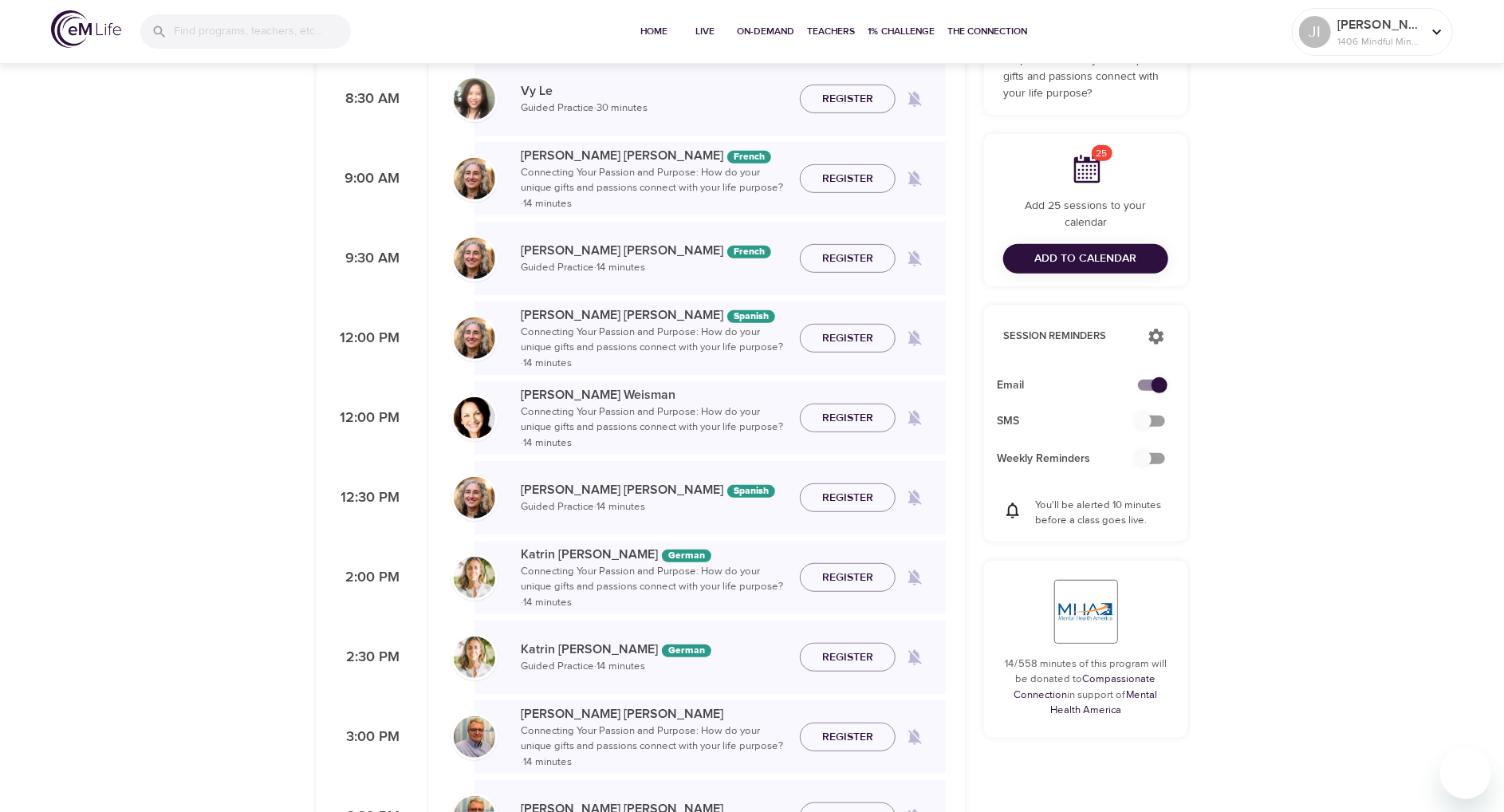
scroll to position [319, 0]
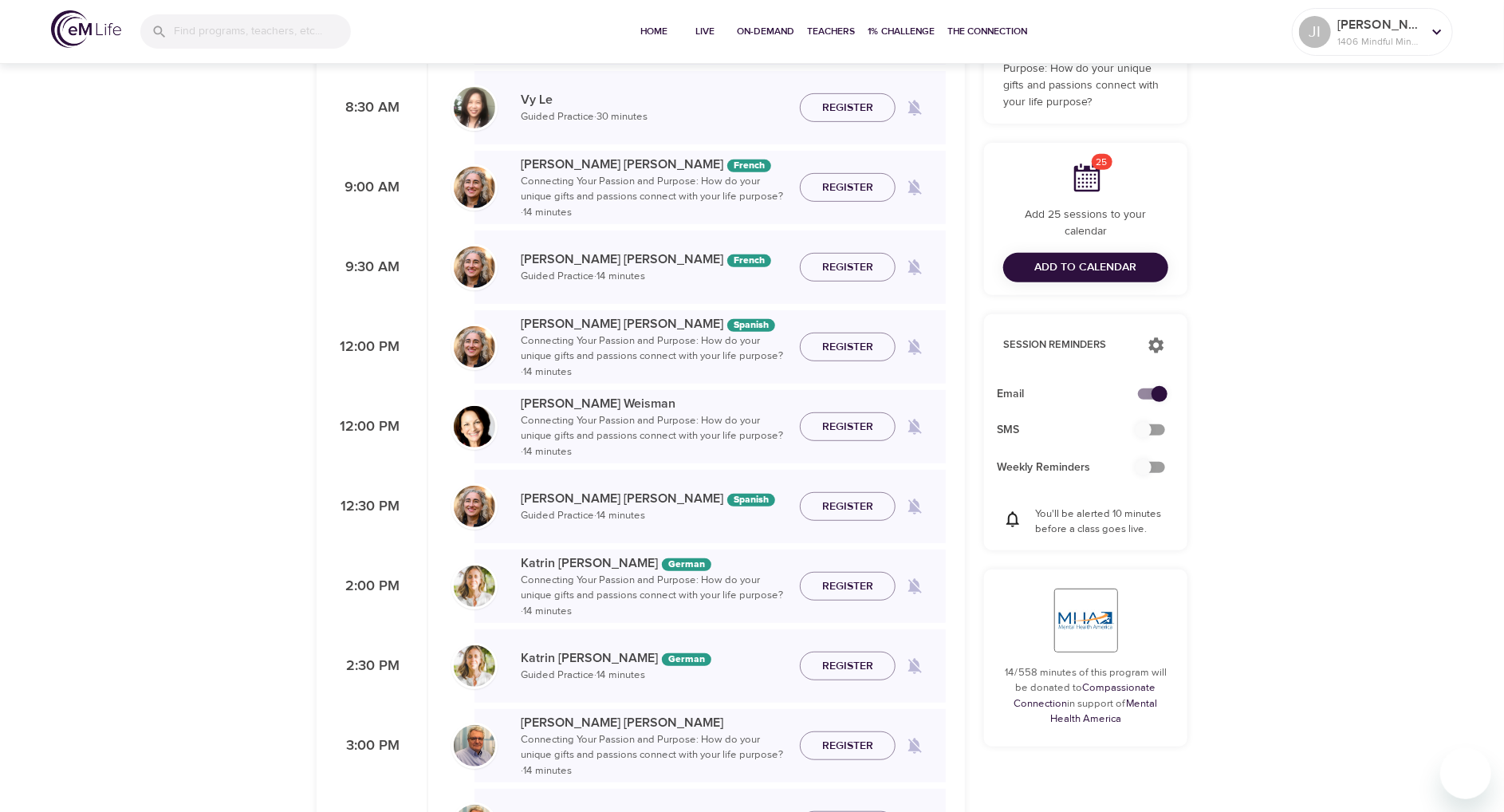
click at [857, 431] on span "Register" at bounding box center [848, 427] width 51 height 20
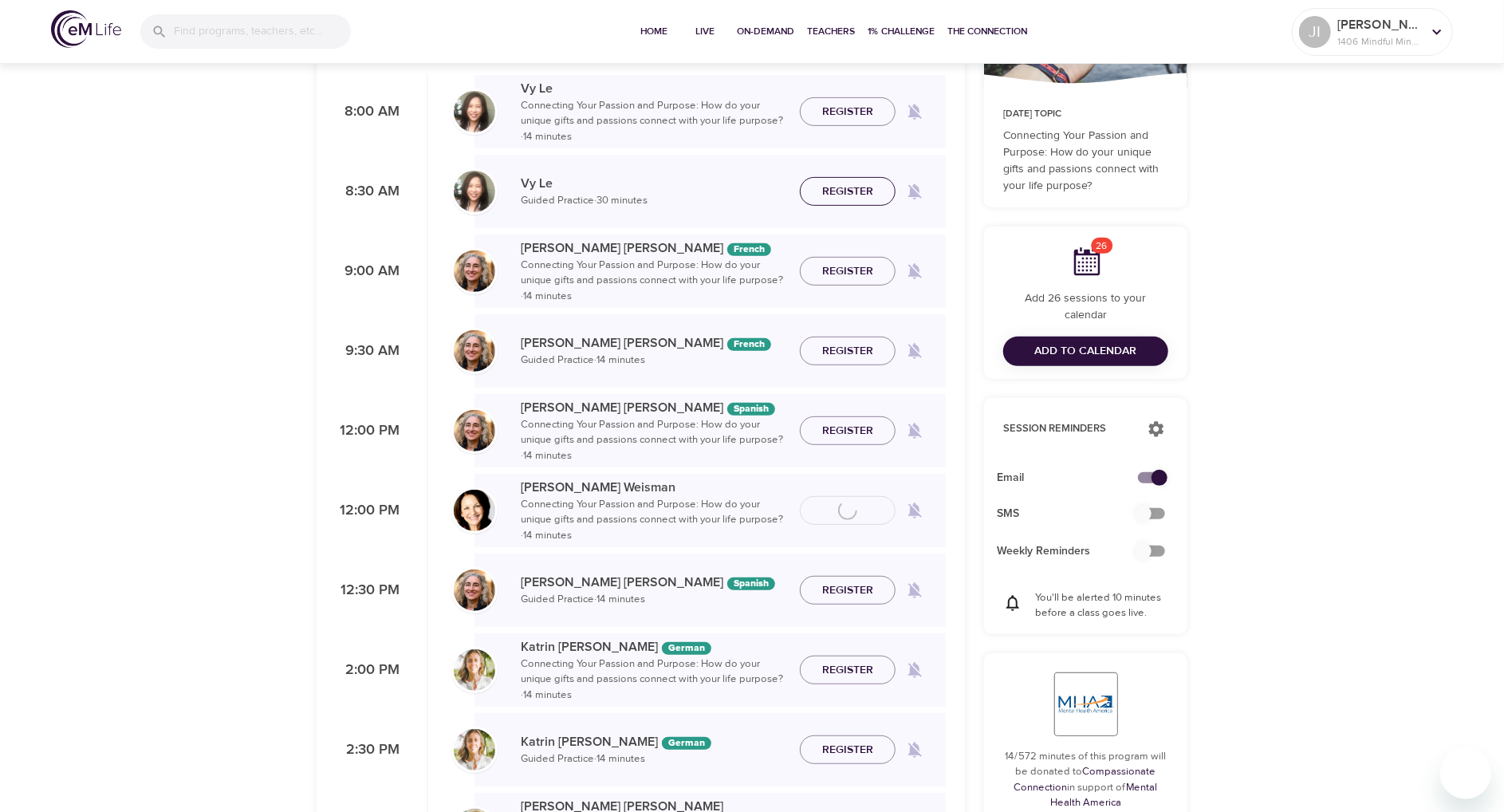
scroll to position [0, 0]
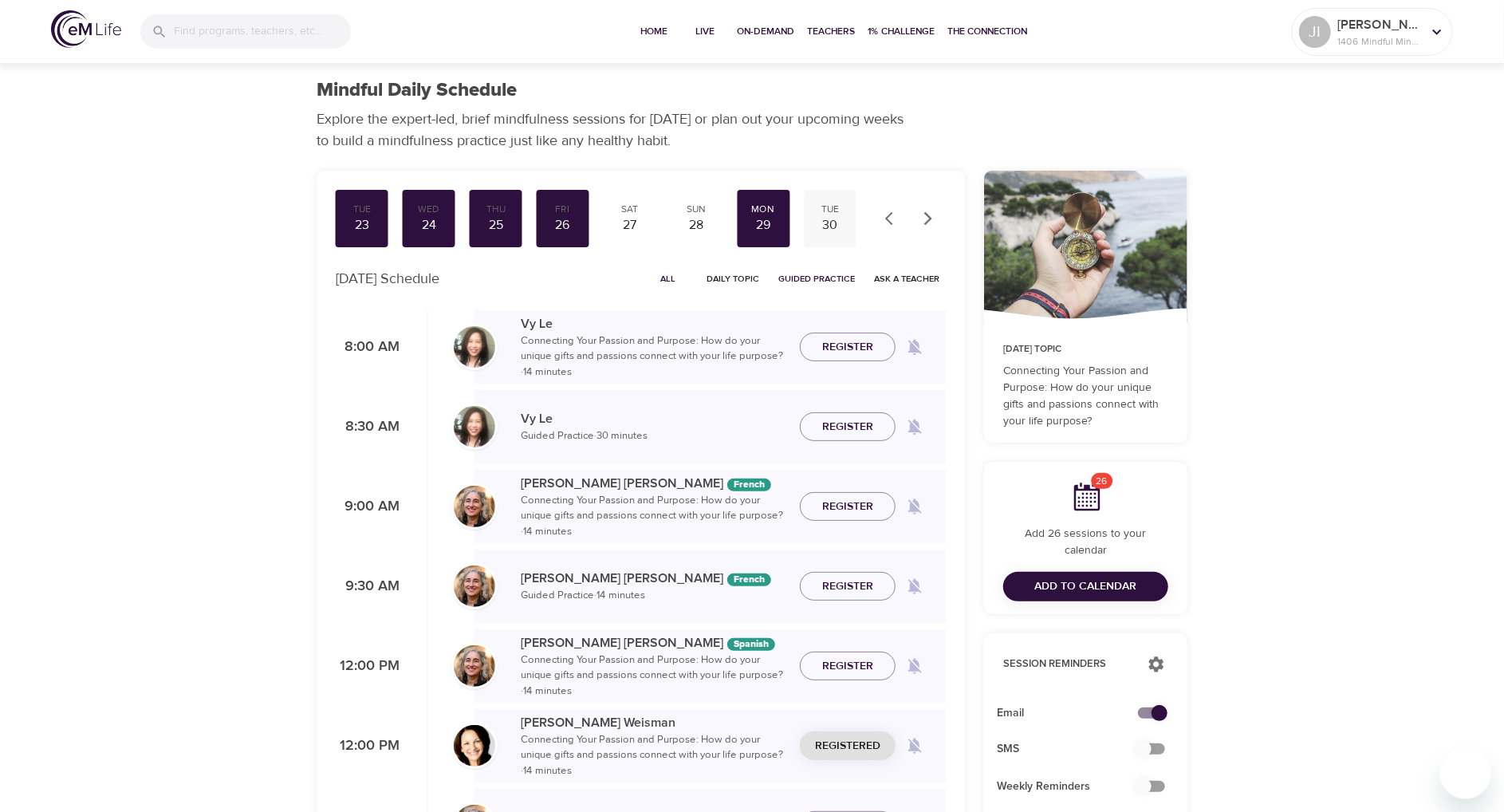
click at [823, 238] on div "Tue 30" at bounding box center [830, 218] width 53 height 57
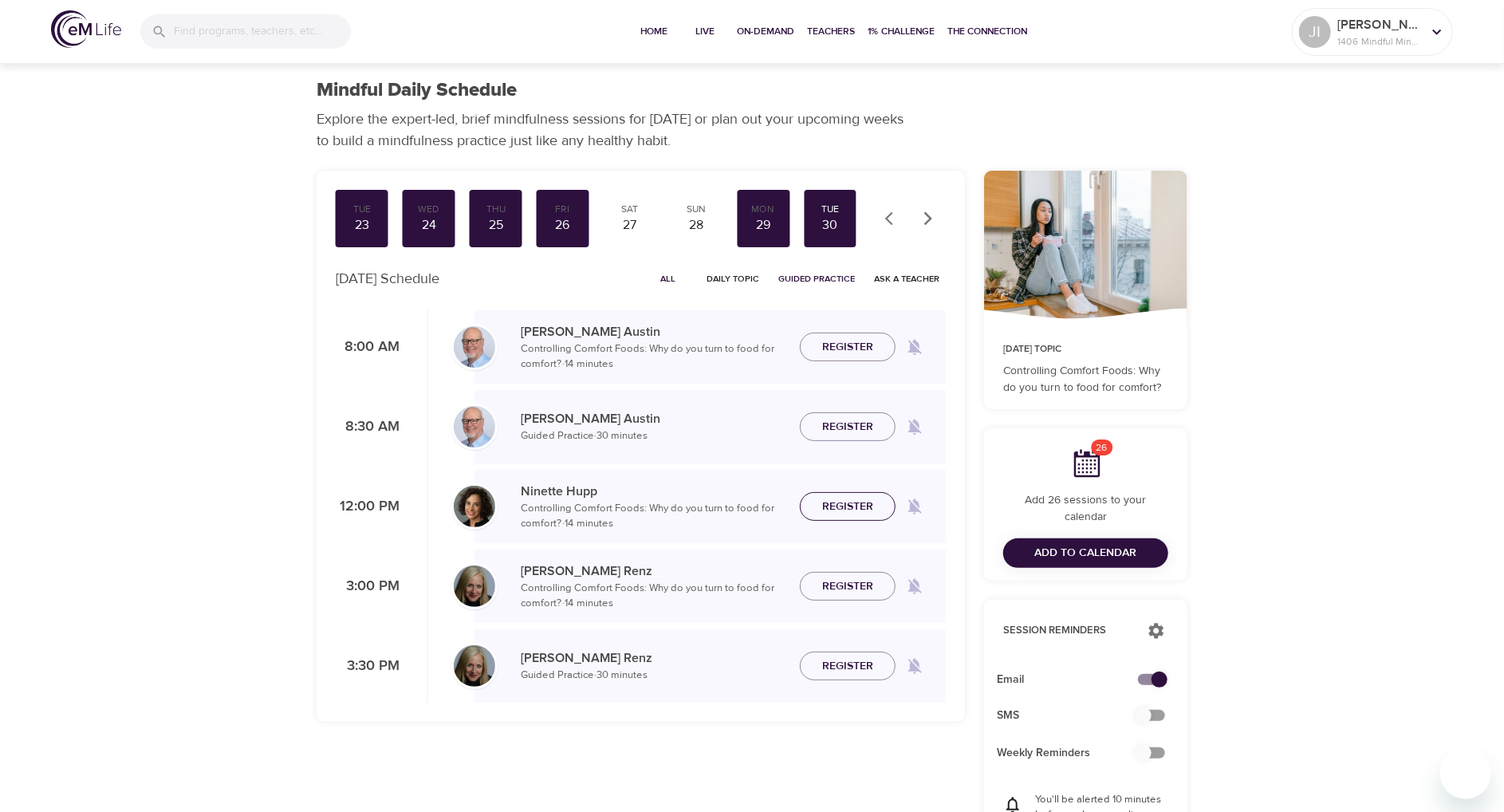
click at [823, 499] on span "Register" at bounding box center [848, 507] width 51 height 20
click at [857, 658] on span "Register" at bounding box center [848, 666] width 51 height 20
click at [921, 214] on button "button" at bounding box center [928, 218] width 35 height 35
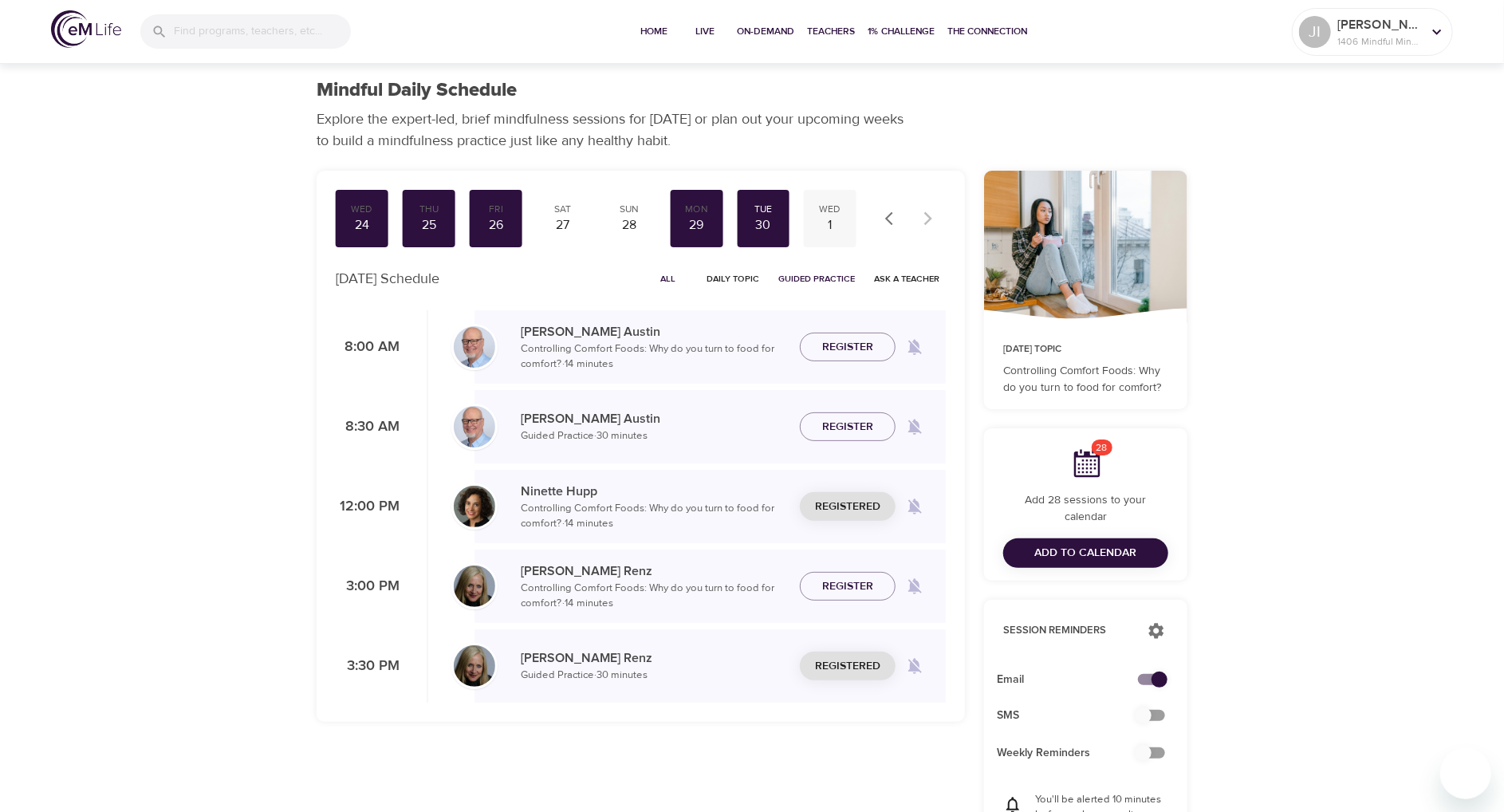
click at [831, 221] on div "1" at bounding box center [830, 225] width 40 height 18
